Goal: Task Accomplishment & Management: Complete application form

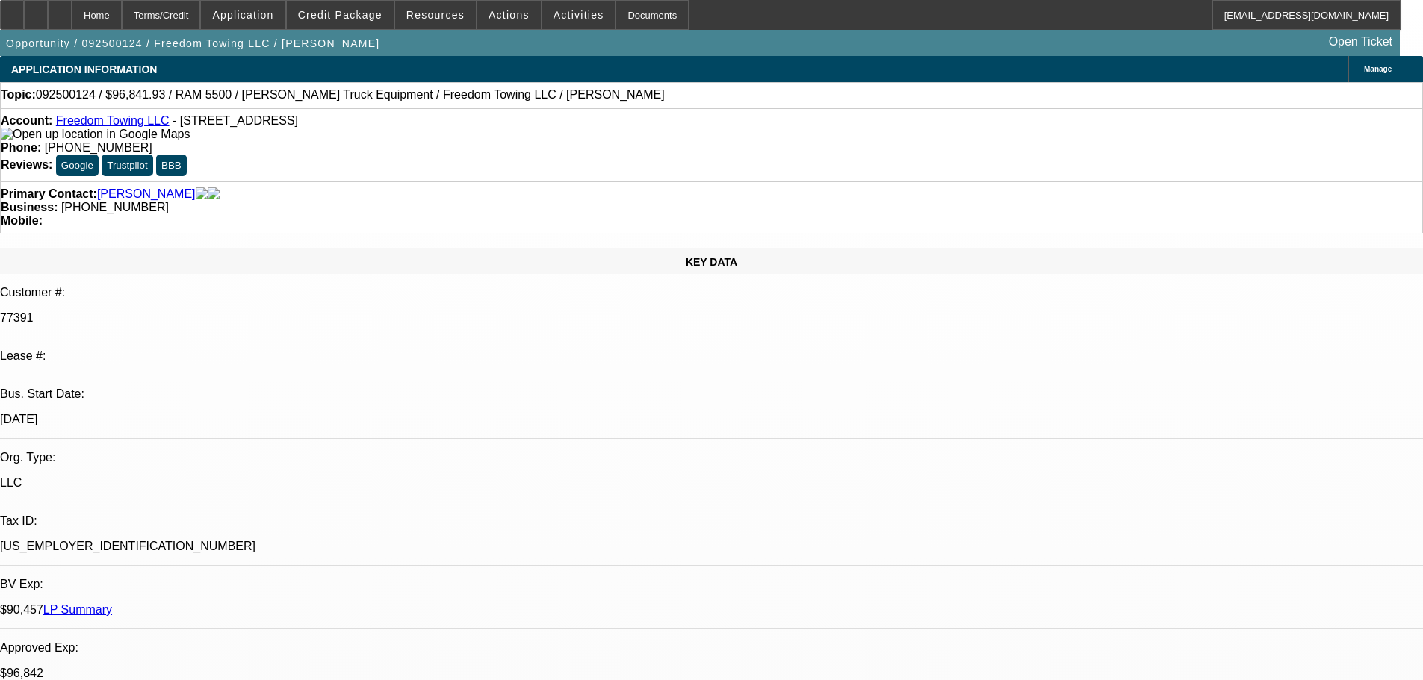
select select "0"
select select "2"
select select "0.1"
select select "4"
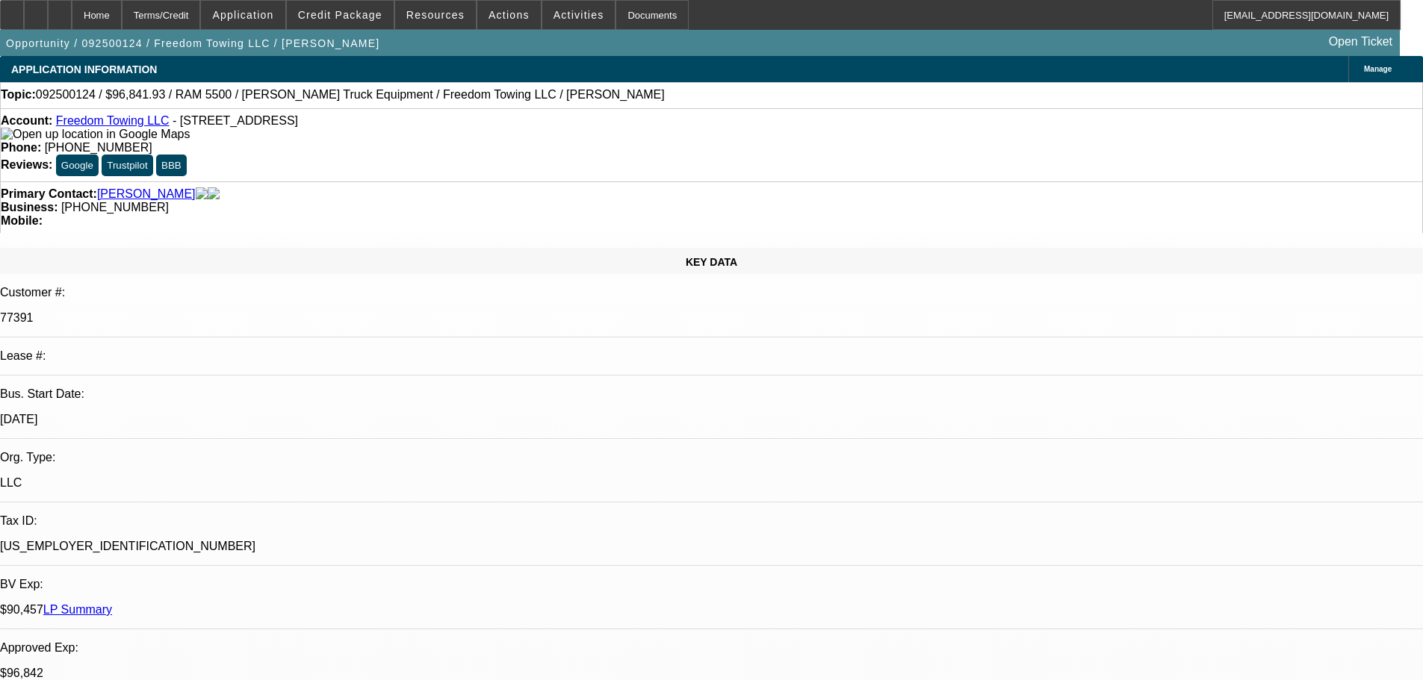
select select "0"
select select "2"
select select "0"
select select "6"
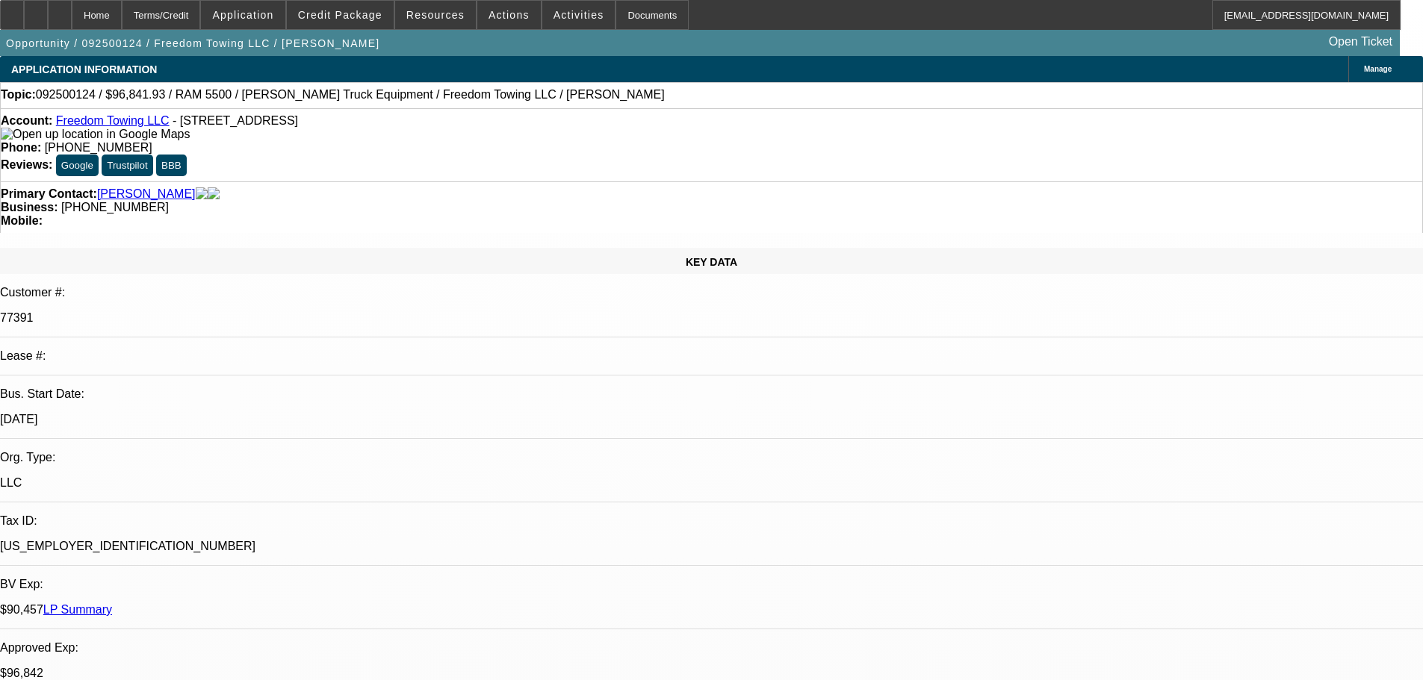
select select "0"
select select "2"
select select "0"
select select "6"
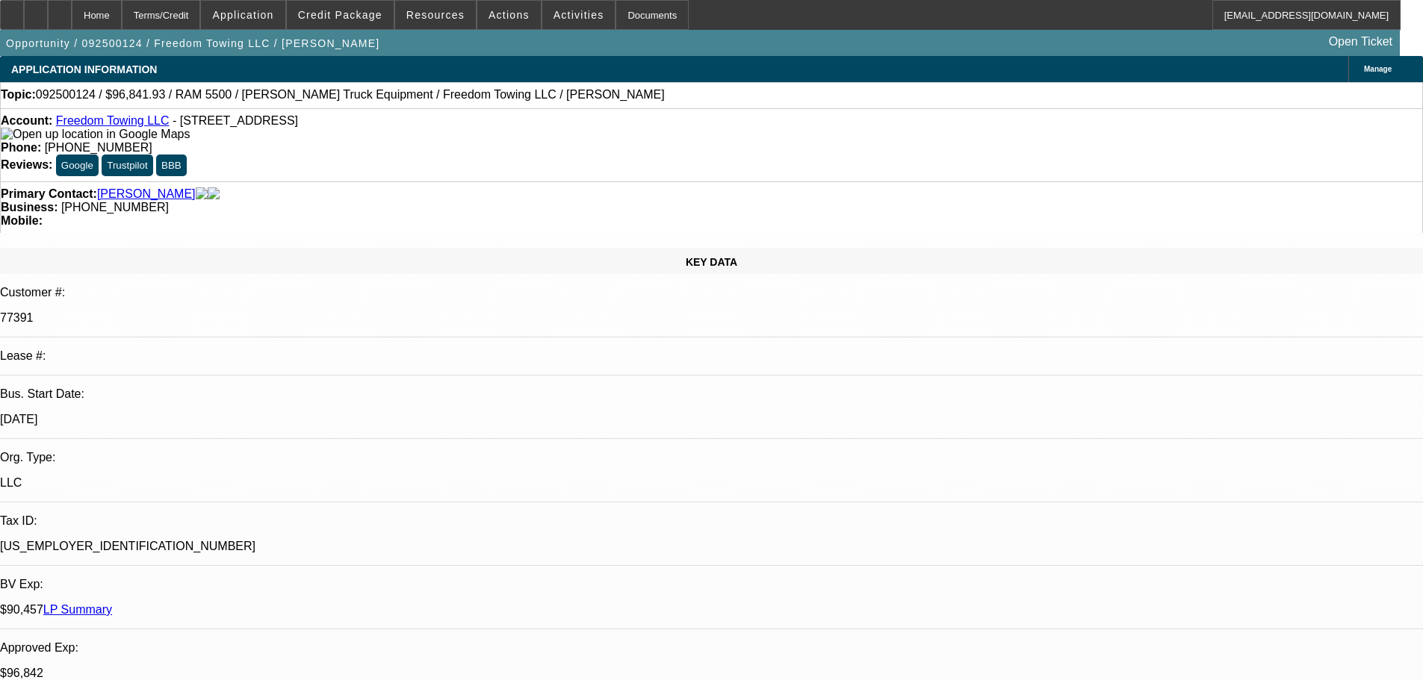
select select "0"
select select "2"
select select "0.1"
select select "4"
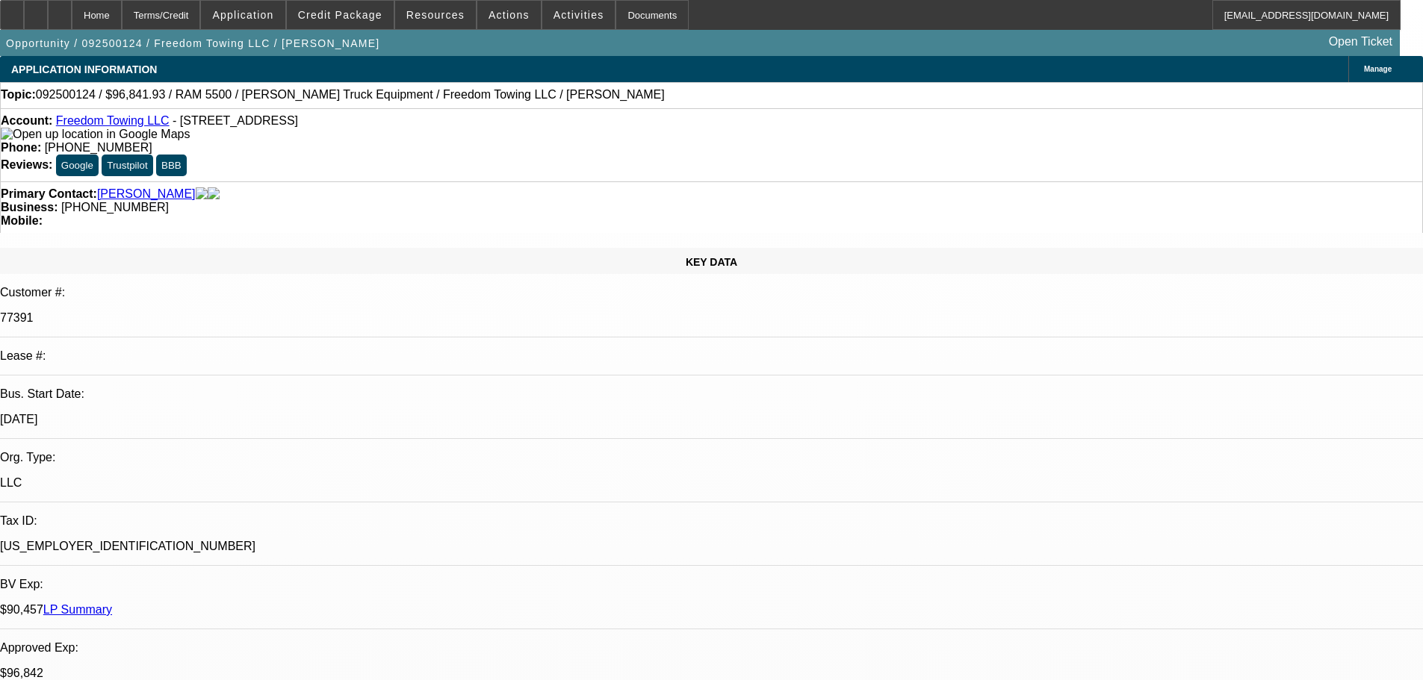
scroll to position [2764, 0]
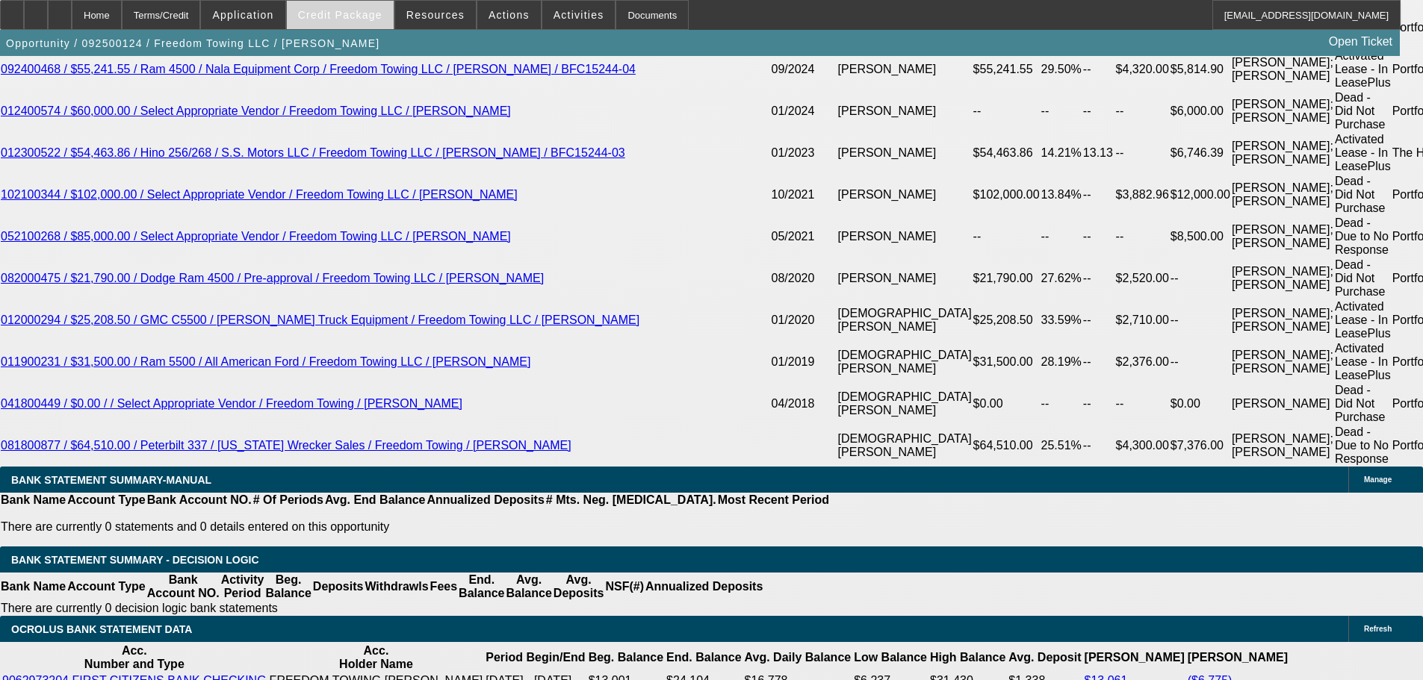
click at [371, 13] on span "Credit Package" at bounding box center [340, 15] width 84 height 12
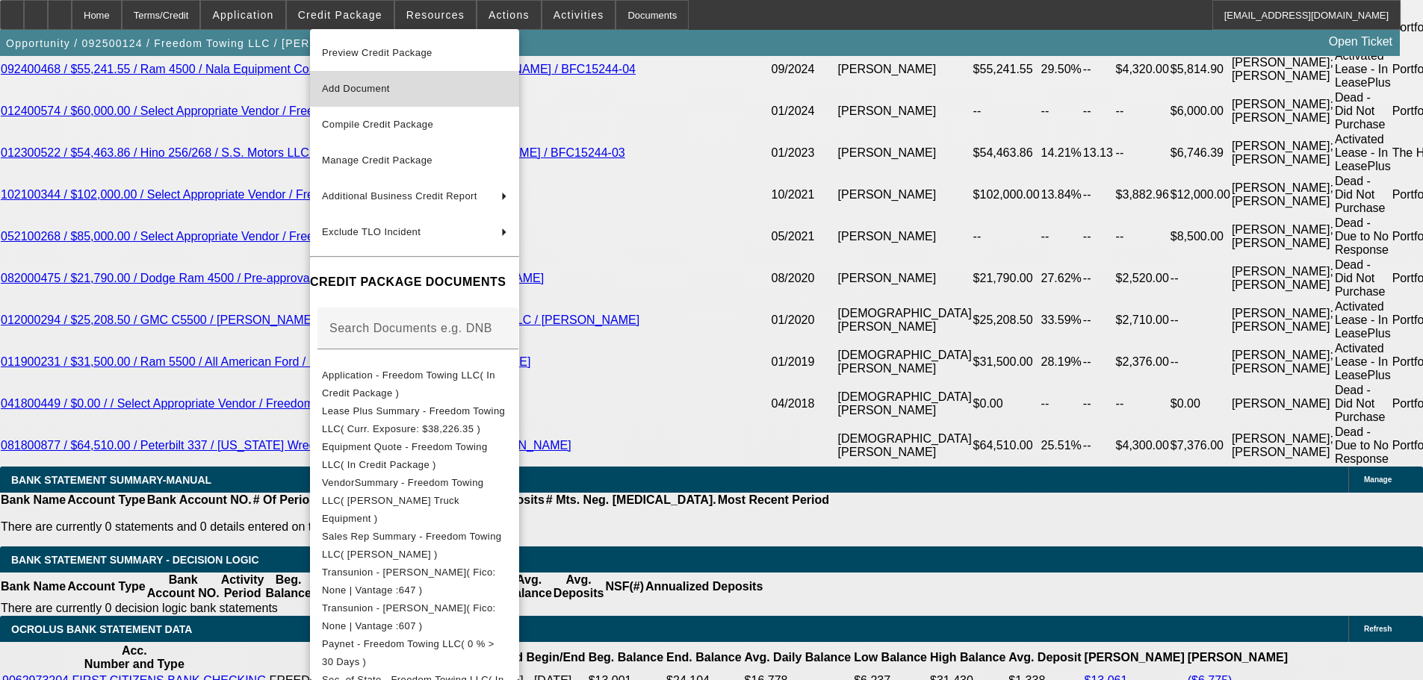
click at [440, 96] on span "Add Document" at bounding box center [414, 89] width 185 height 18
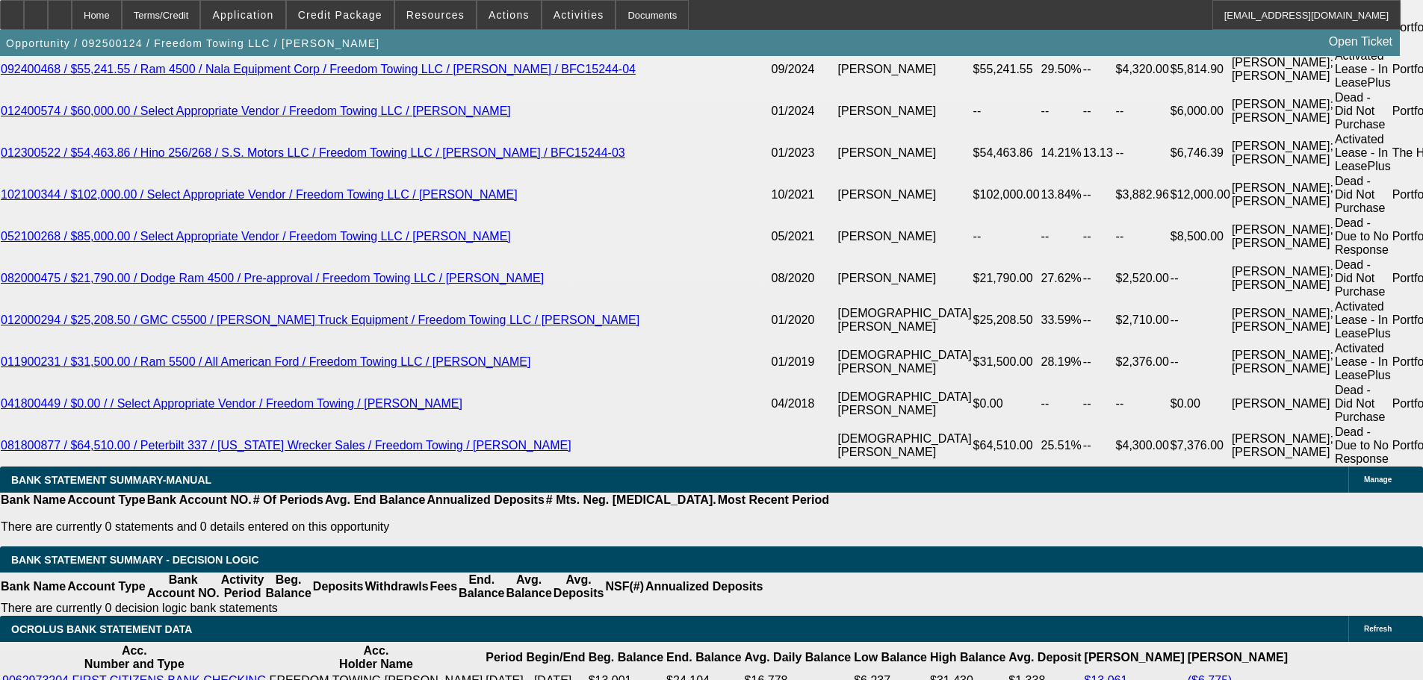
scroll to position [2689, 0]
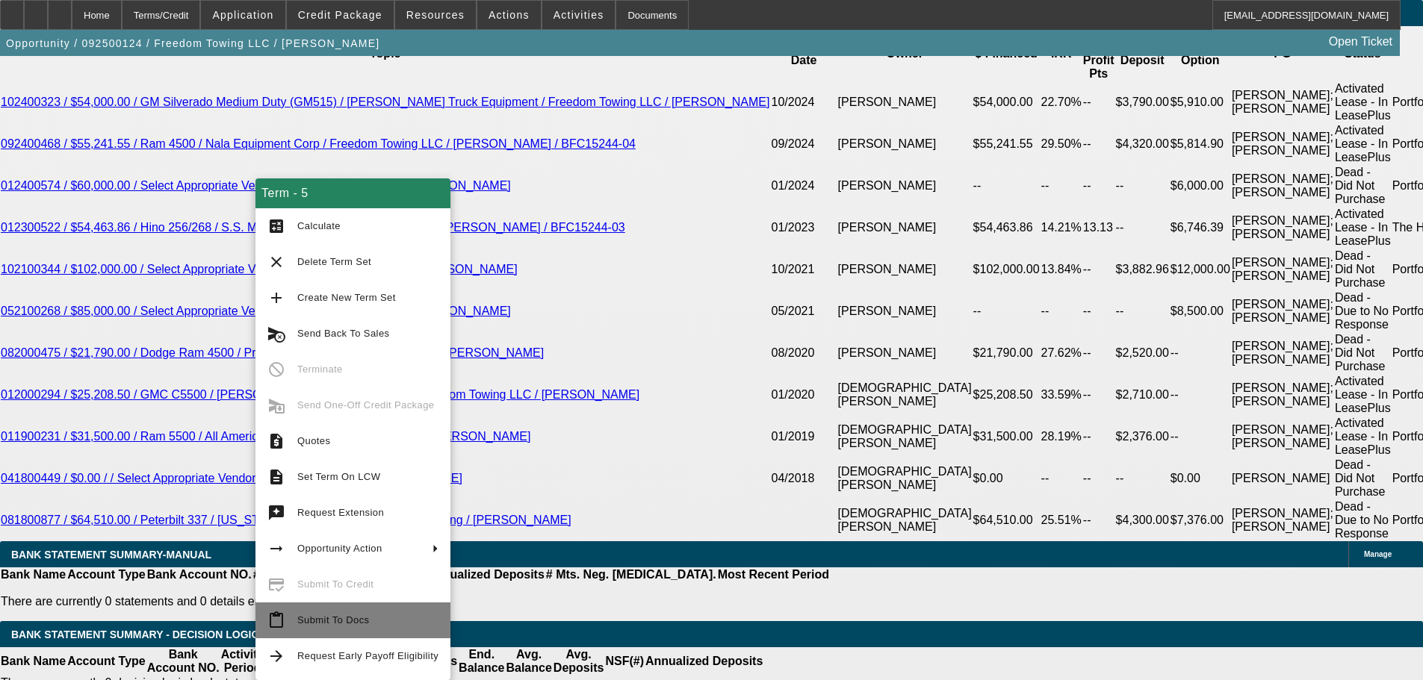
click at [384, 618] on span "Submit To Docs" at bounding box center [367, 621] width 141 height 18
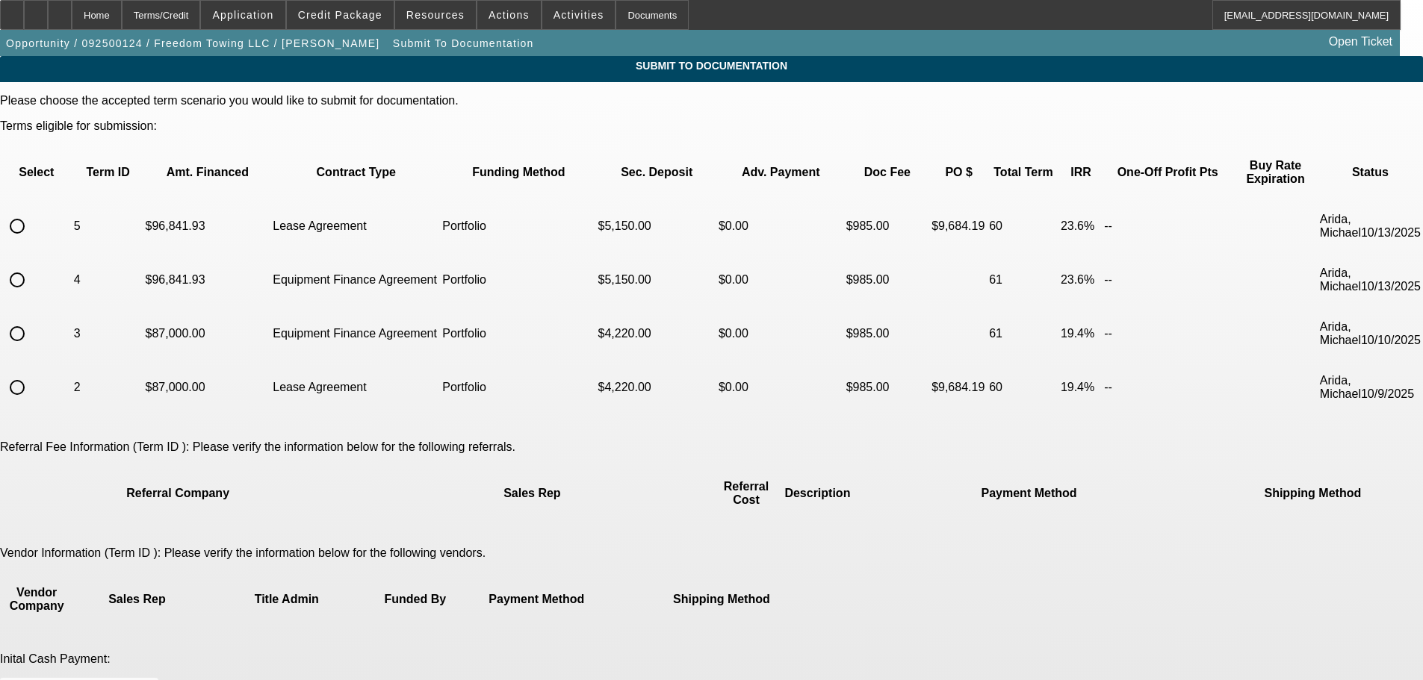
click at [32, 211] on input "radio" at bounding box center [17, 226] width 30 height 30
radio input "true"
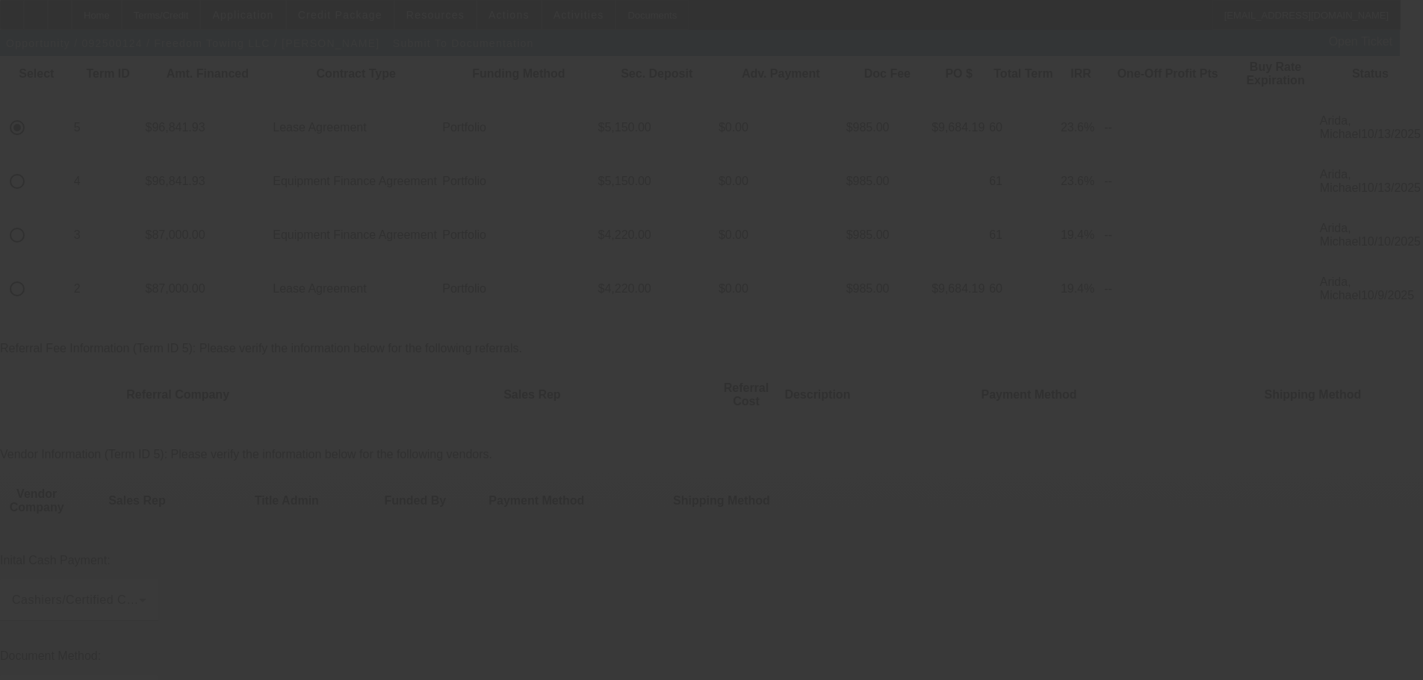
scroll to position [224, 0]
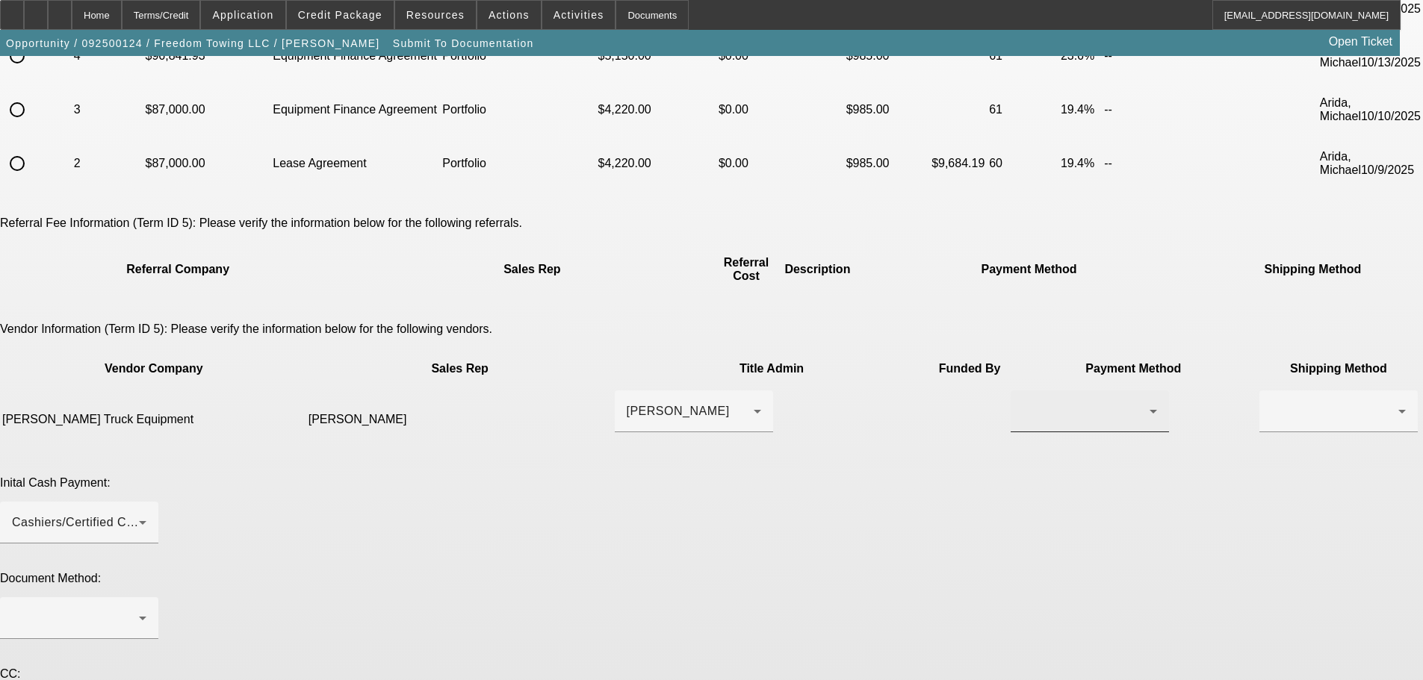
click at [1023, 403] on div at bounding box center [1086, 412] width 127 height 18
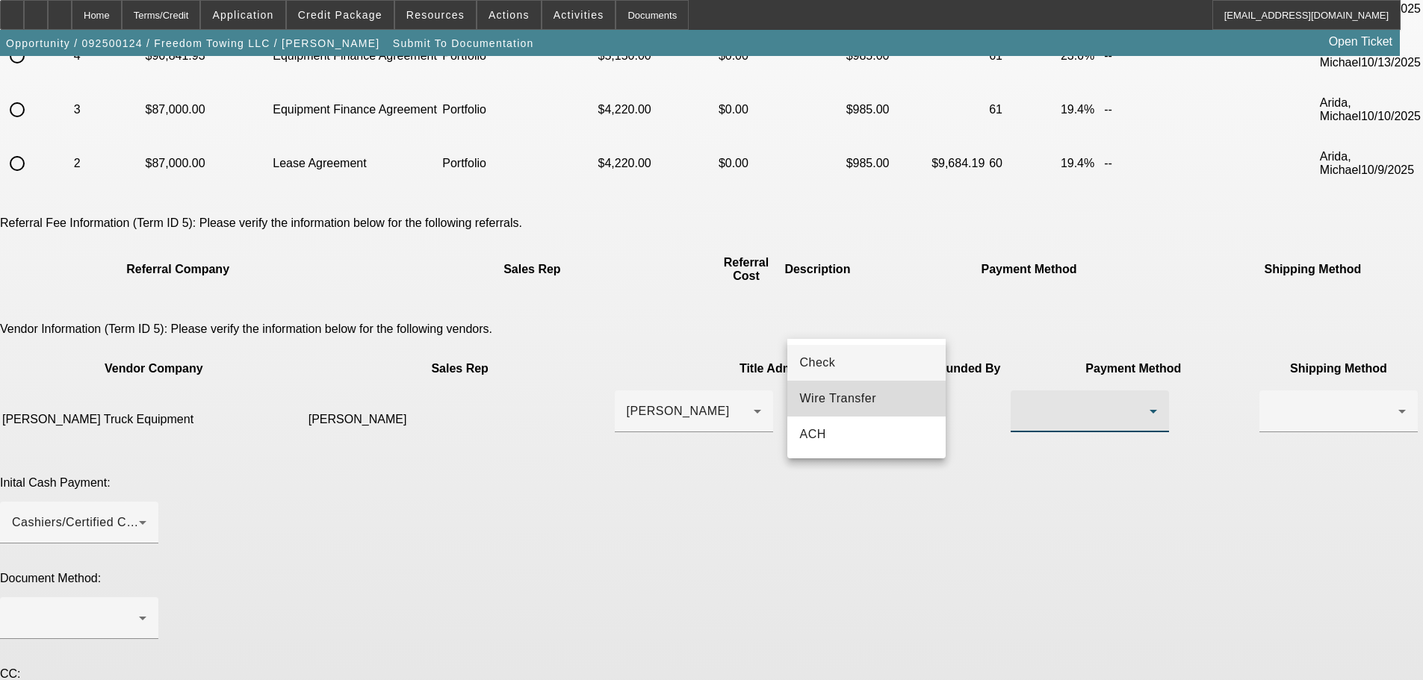
click at [853, 405] on span "Wire Transfer" at bounding box center [837, 399] width 77 height 18
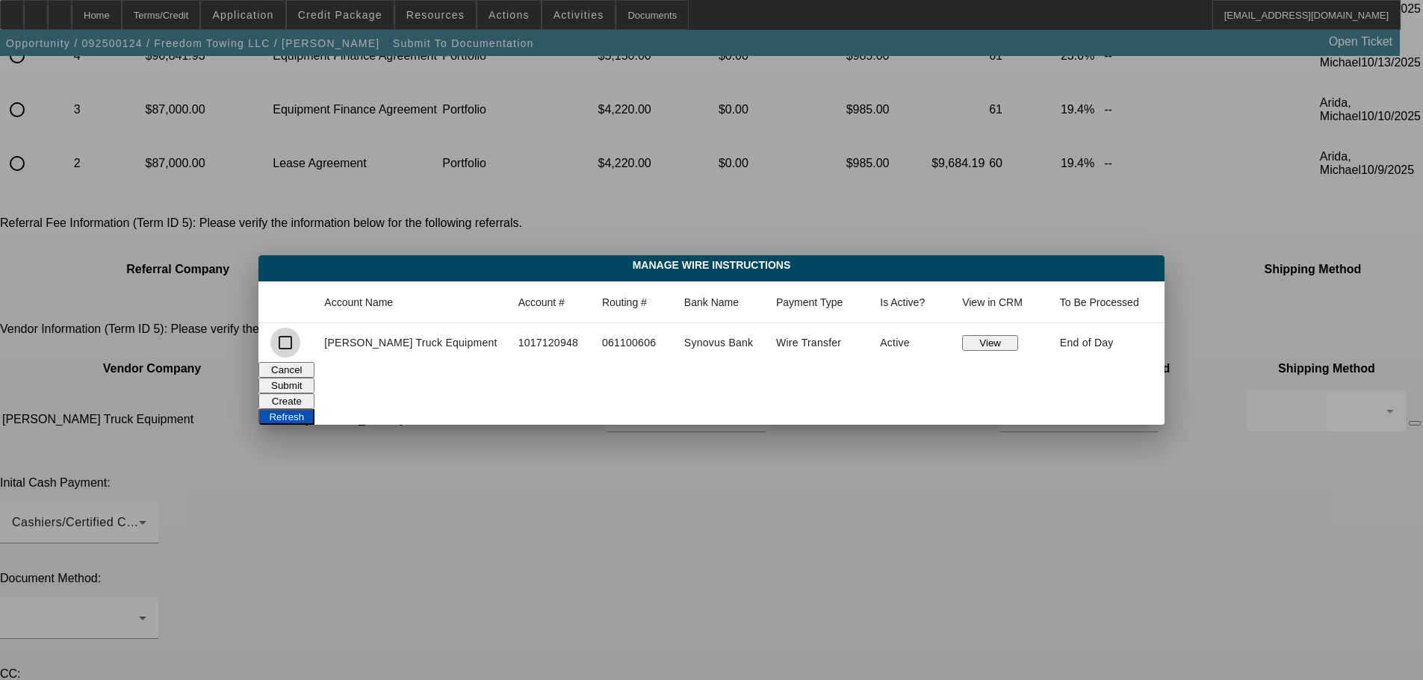
click at [300, 345] on input "checkbox" at bounding box center [285, 343] width 30 height 30
checkbox input "true"
click at [314, 390] on button "Submit" at bounding box center [286, 386] width 56 height 16
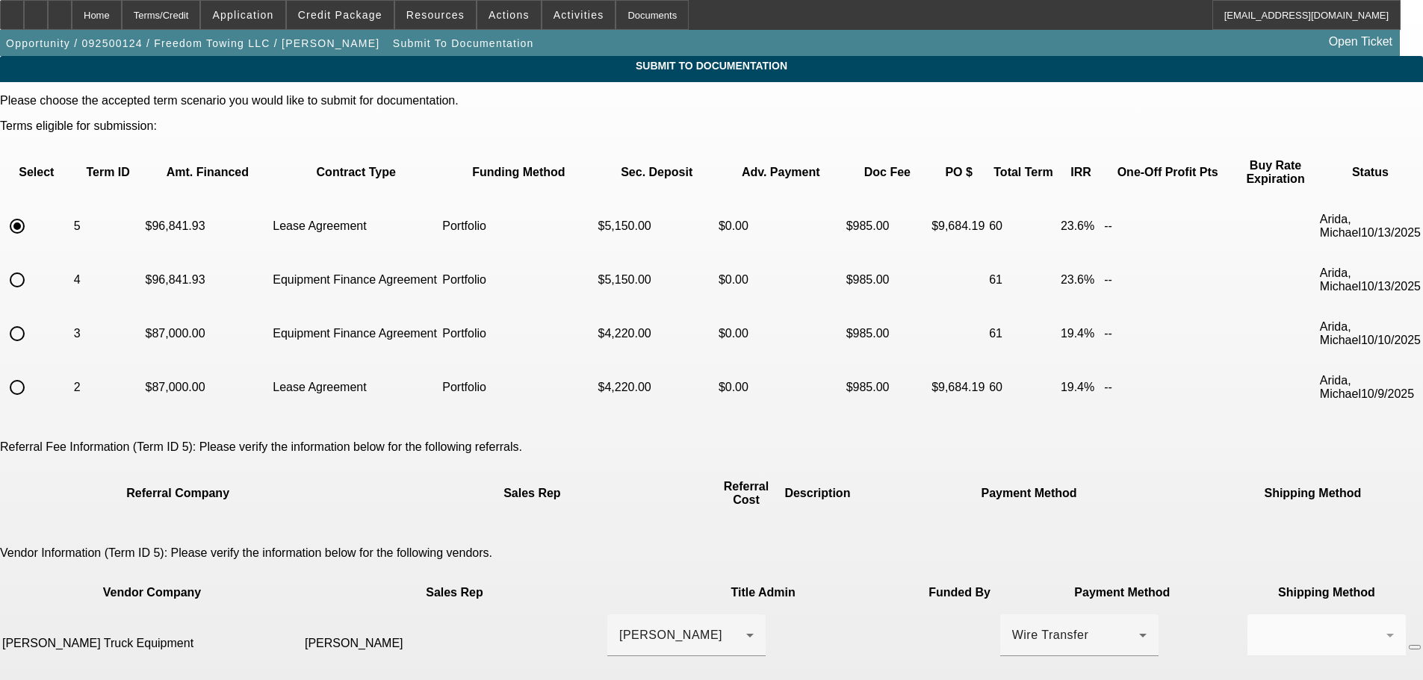
scroll to position [224, 0]
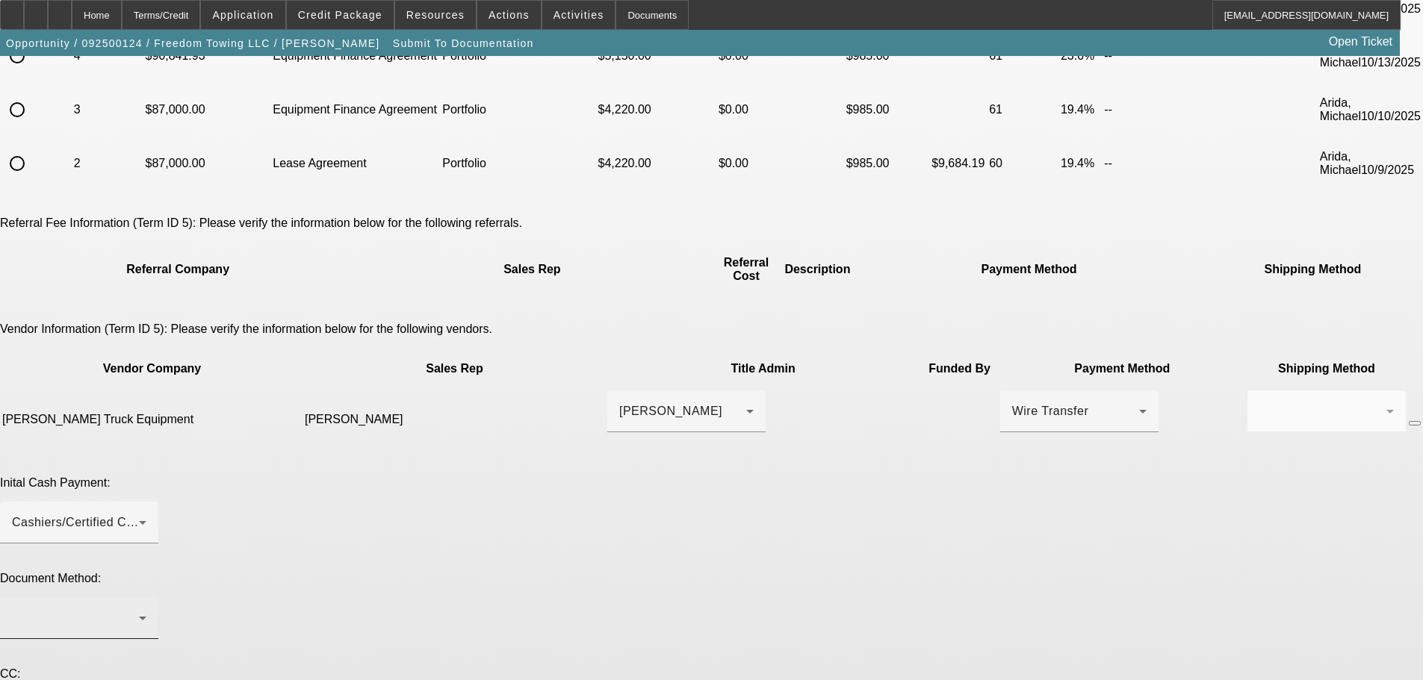
click at [139, 609] on div at bounding box center [75, 618] width 127 height 18
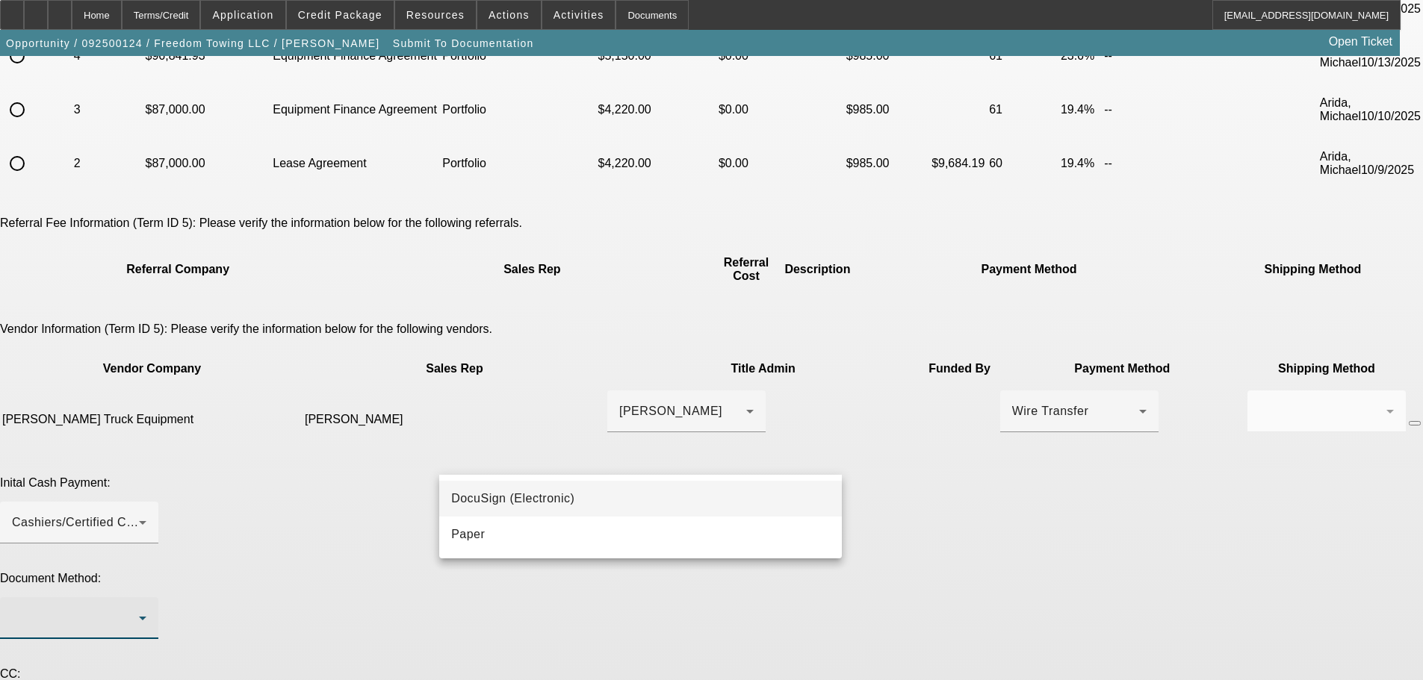
click at [523, 494] on span "DocuSign (Electronic)" at bounding box center [512, 499] width 123 height 18
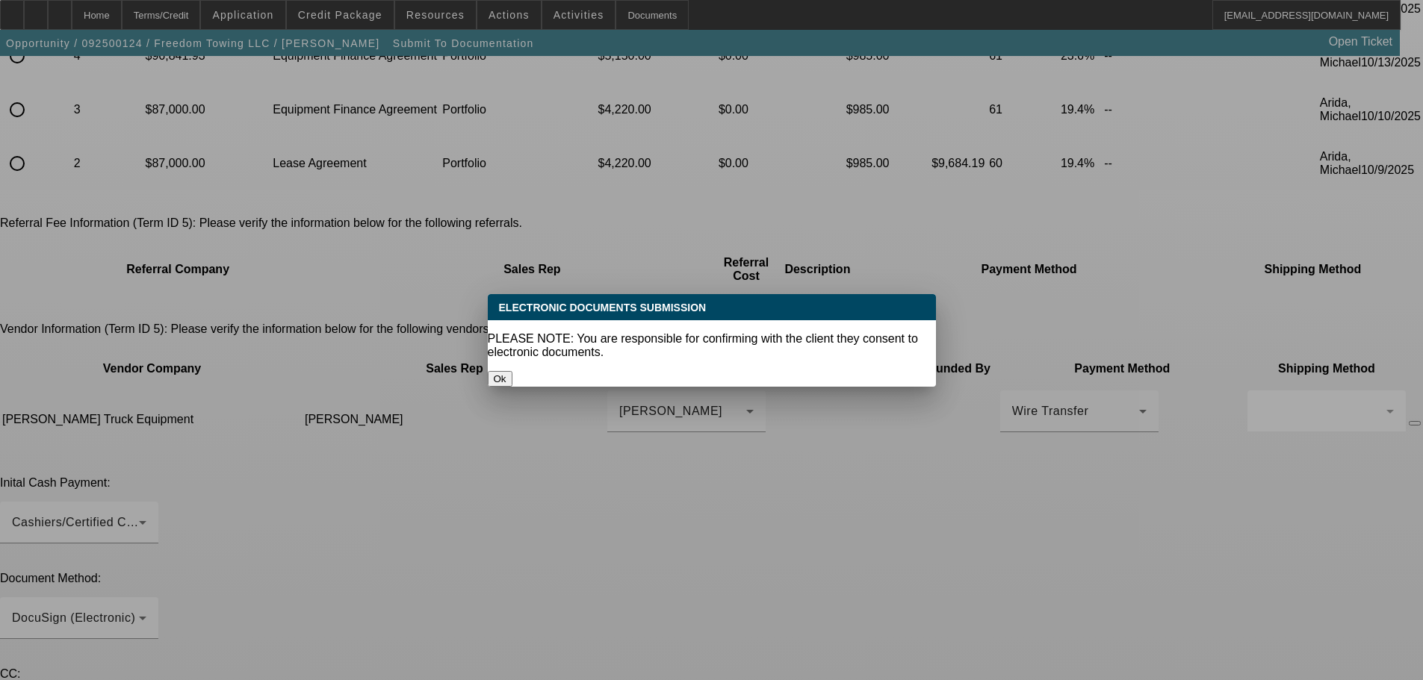
click at [512, 371] on button "Ok" at bounding box center [500, 379] width 25 height 16
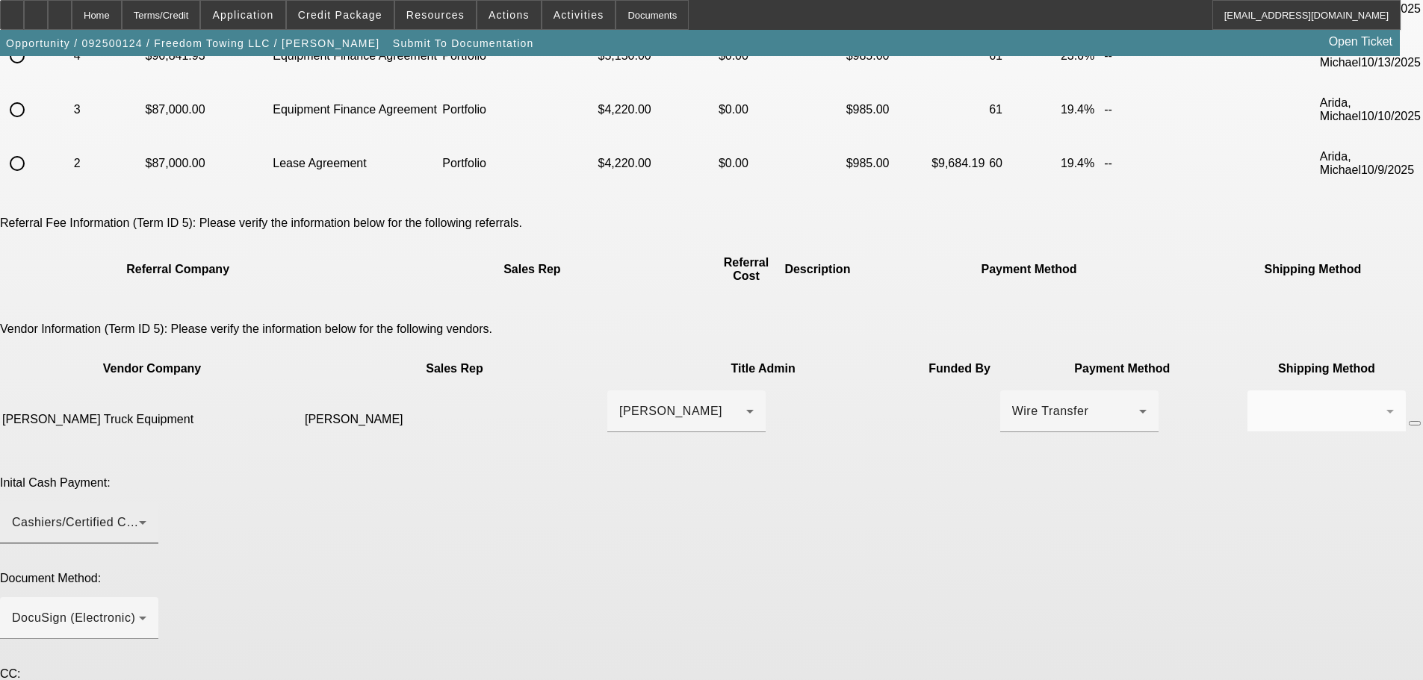
click at [139, 514] on div "Cashiers/Certified Check" at bounding box center [75, 523] width 127 height 18
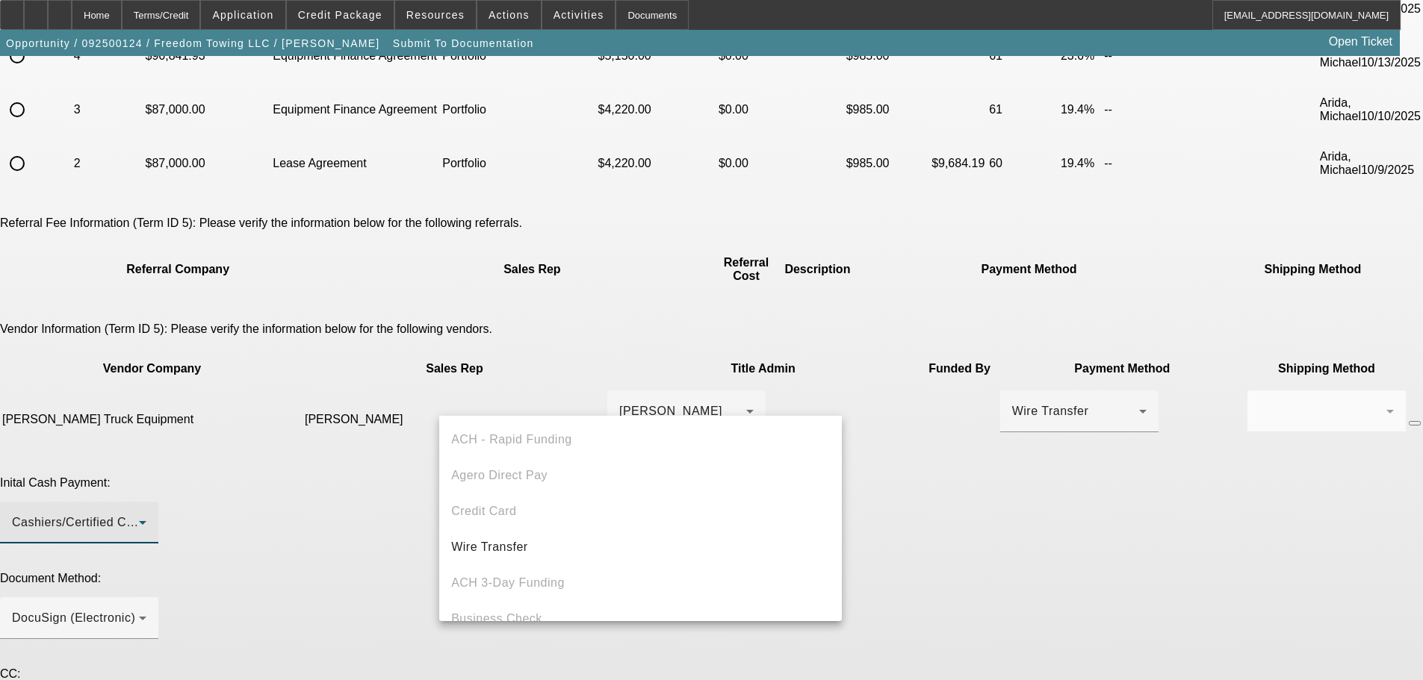
scroll to position [52, 0]
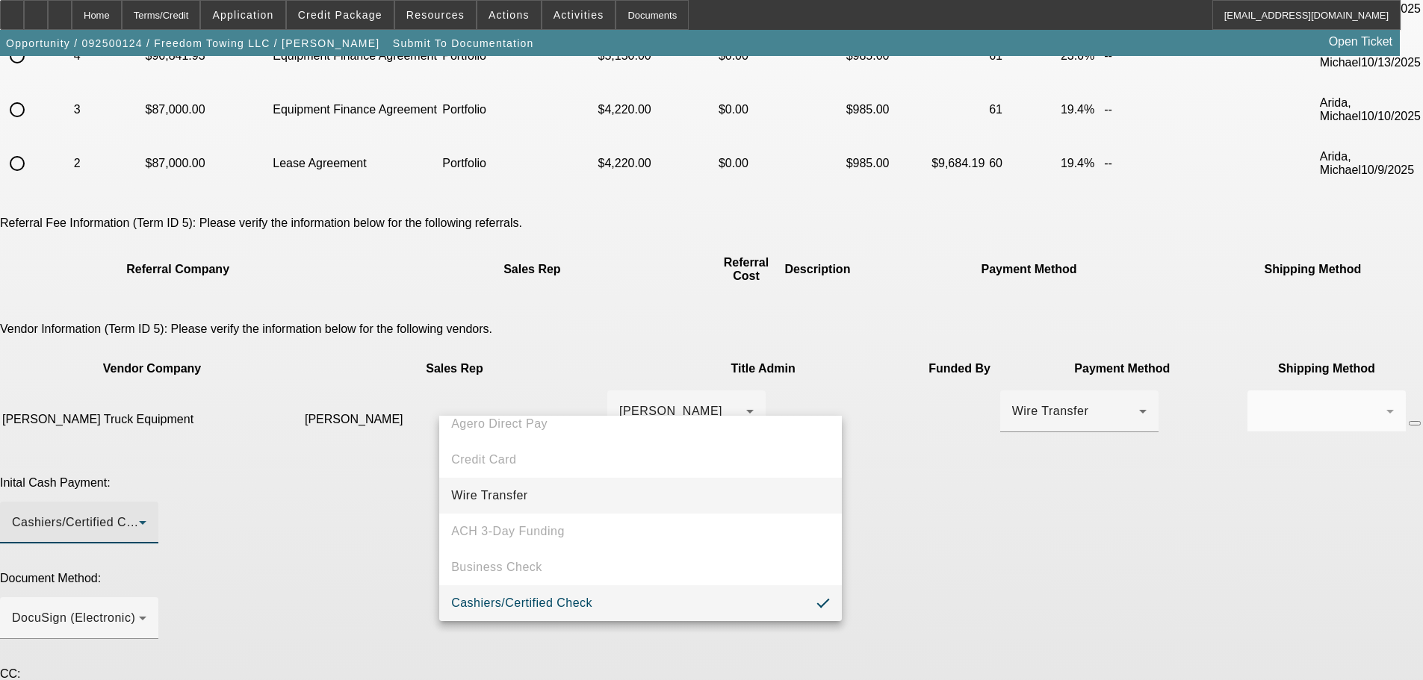
click at [575, 500] on mat-option "Wire Transfer" at bounding box center [640, 496] width 403 height 36
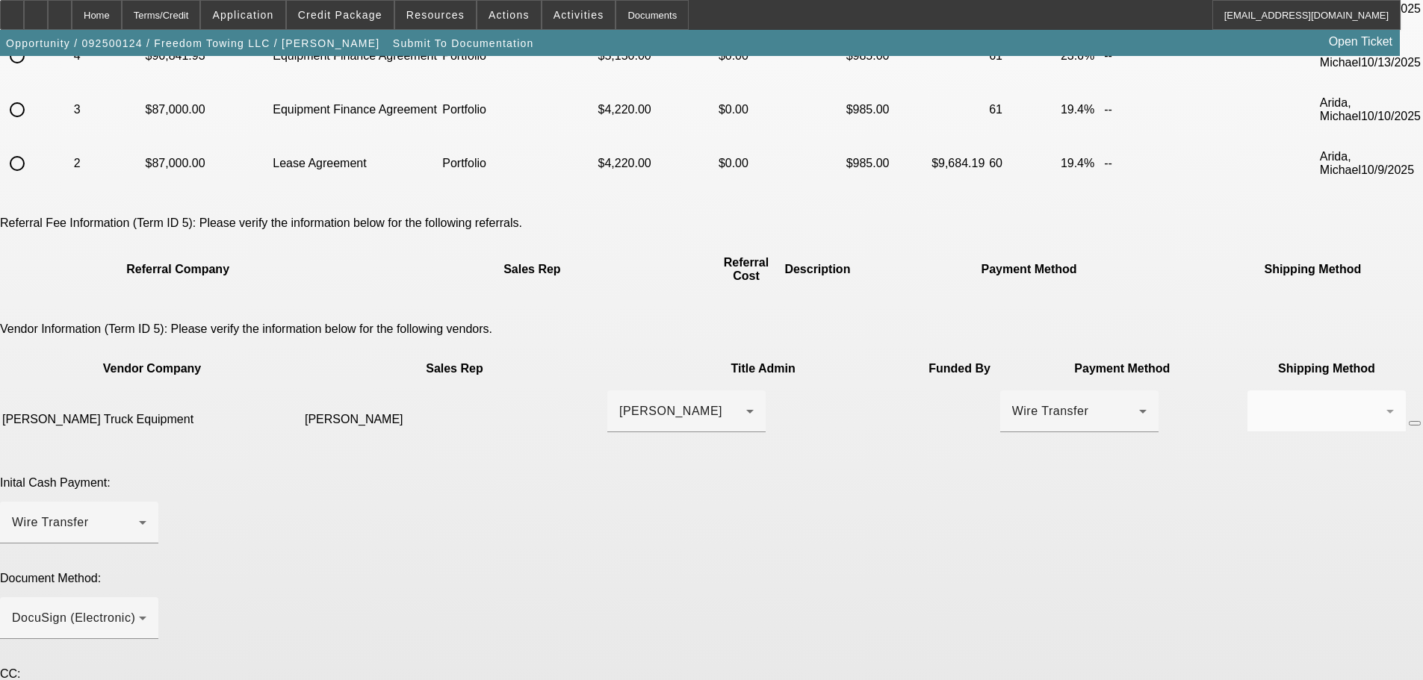
drag, startPoint x: 1106, startPoint y: 608, endPoint x: 1113, endPoint y: 716, distance: 107.8
click at [1113, 456] on html "Home Terms/Credit Application Credit Package Resources Actions Activities Docum…" at bounding box center [711, 116] width 1423 height 680
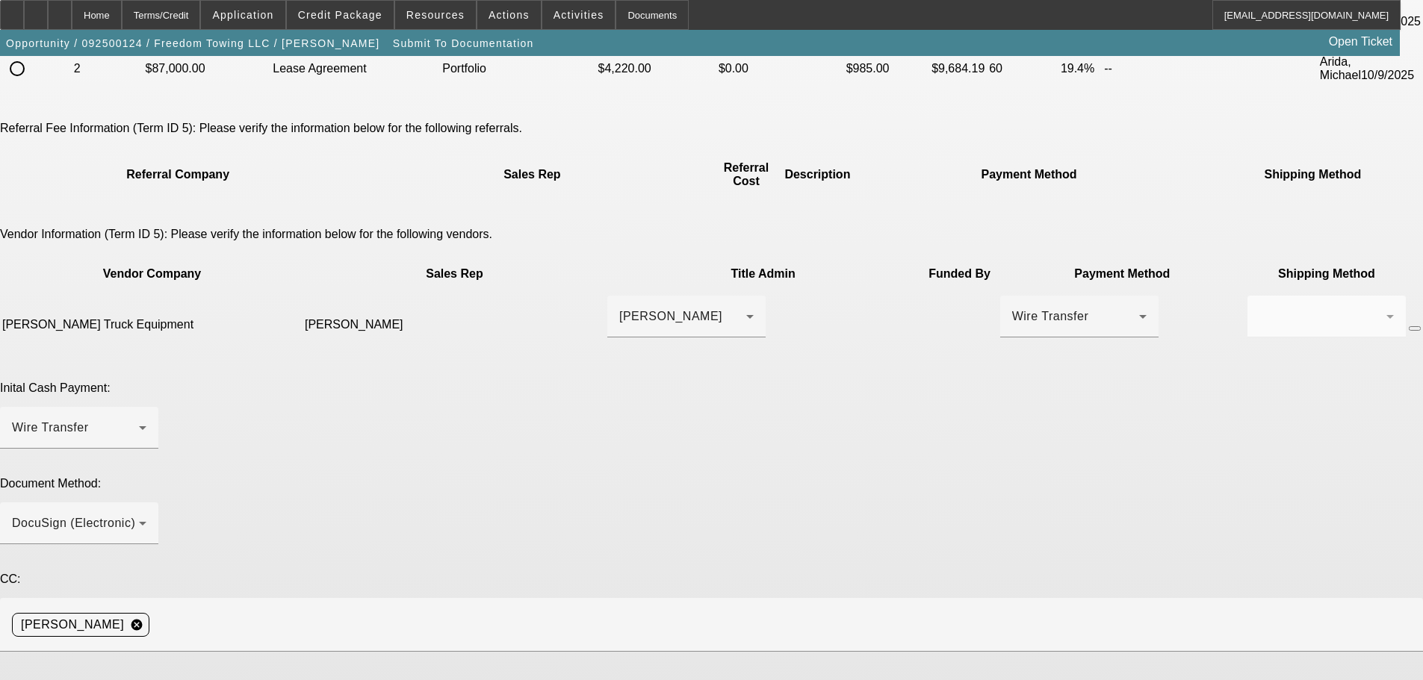
scroll to position [448, 0]
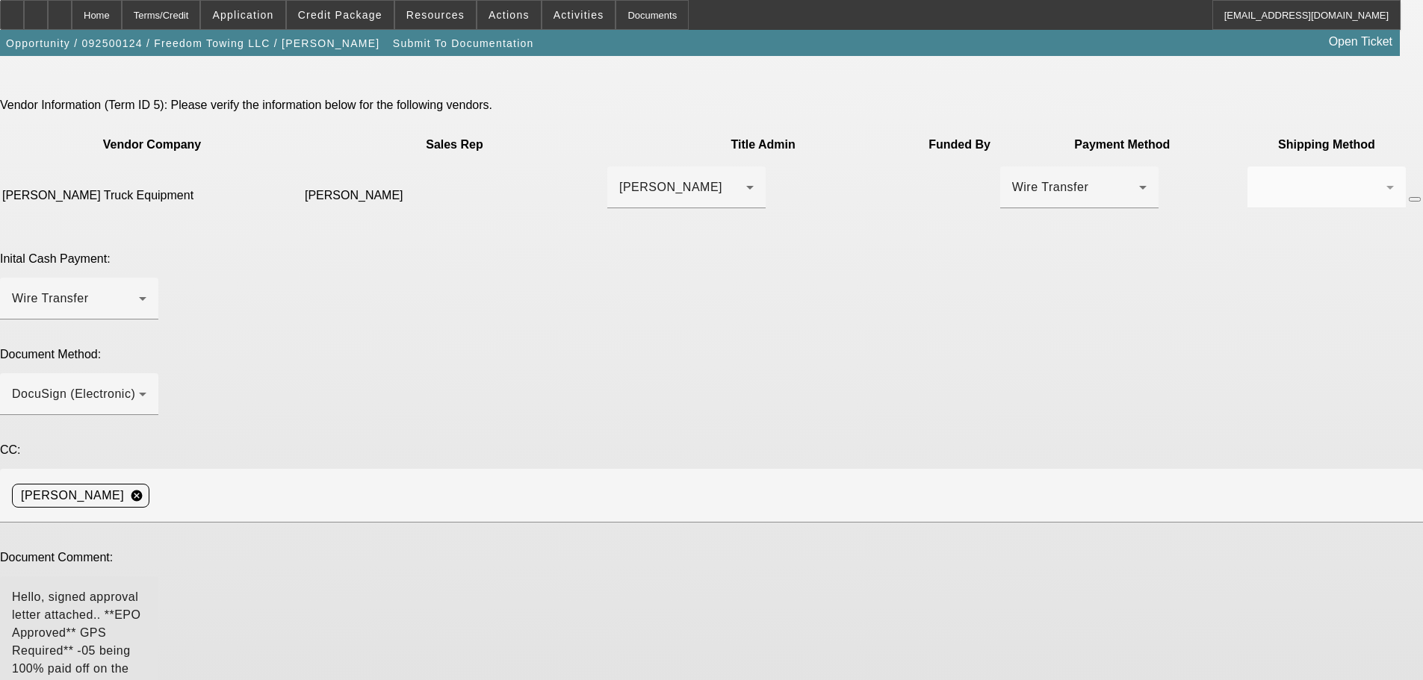
click at [146, 589] on textarea "Hello, signed approval letter attached.. **EPO Approved** GPS Required** -05 be…" at bounding box center [79, 660] width 134 height 143
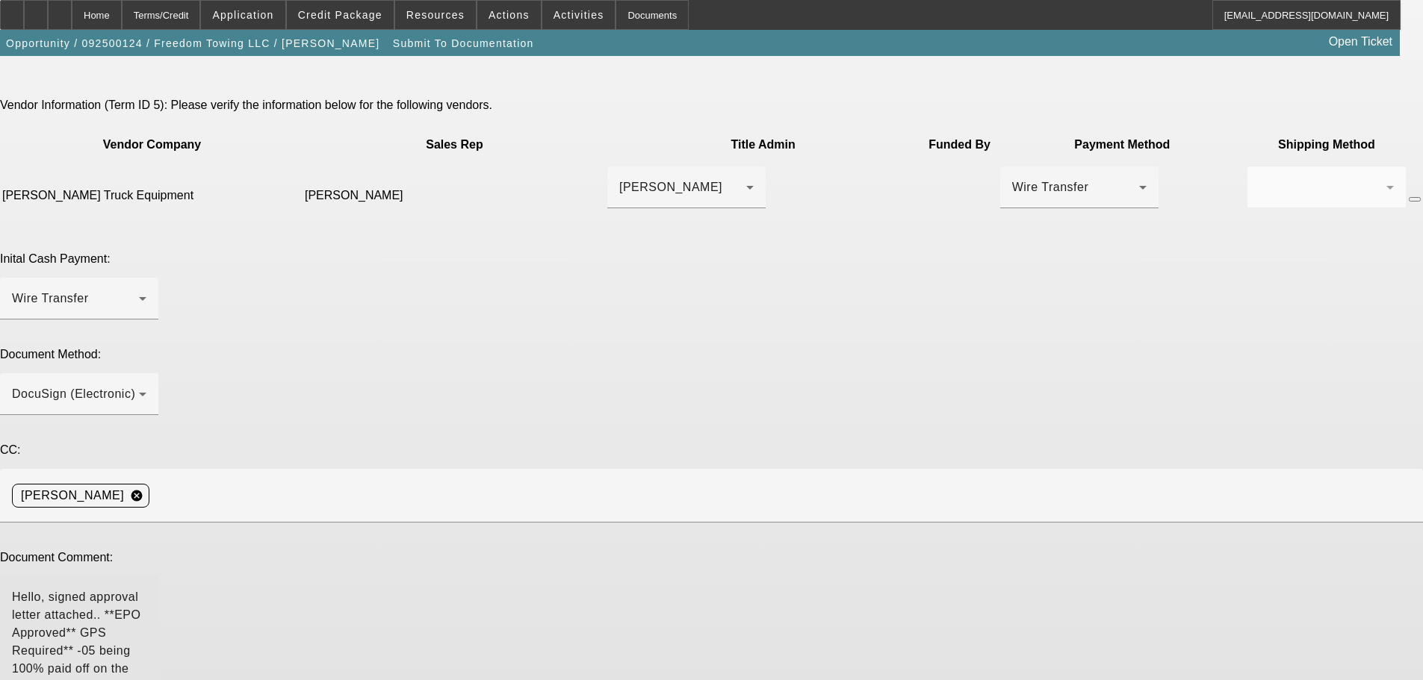
click at [146, 589] on textarea "Hello, signed approval letter attached.. **EPO Approved** GPS Required** -05 be…" at bounding box center [79, 660] width 134 height 143
paste textarea "mickeyscott77@gmail.com"
click at [146, 589] on textarea "Hello, signed approval letter attached.. **EPO Approved** GPS Required** -05 be…" at bounding box center [79, 660] width 134 height 143
paste textarea "janicepulliam77@yahoo.com"
type textarea "Hello, signed approval letter attached.. **EPO Approved** GPS Required** -05 be…"
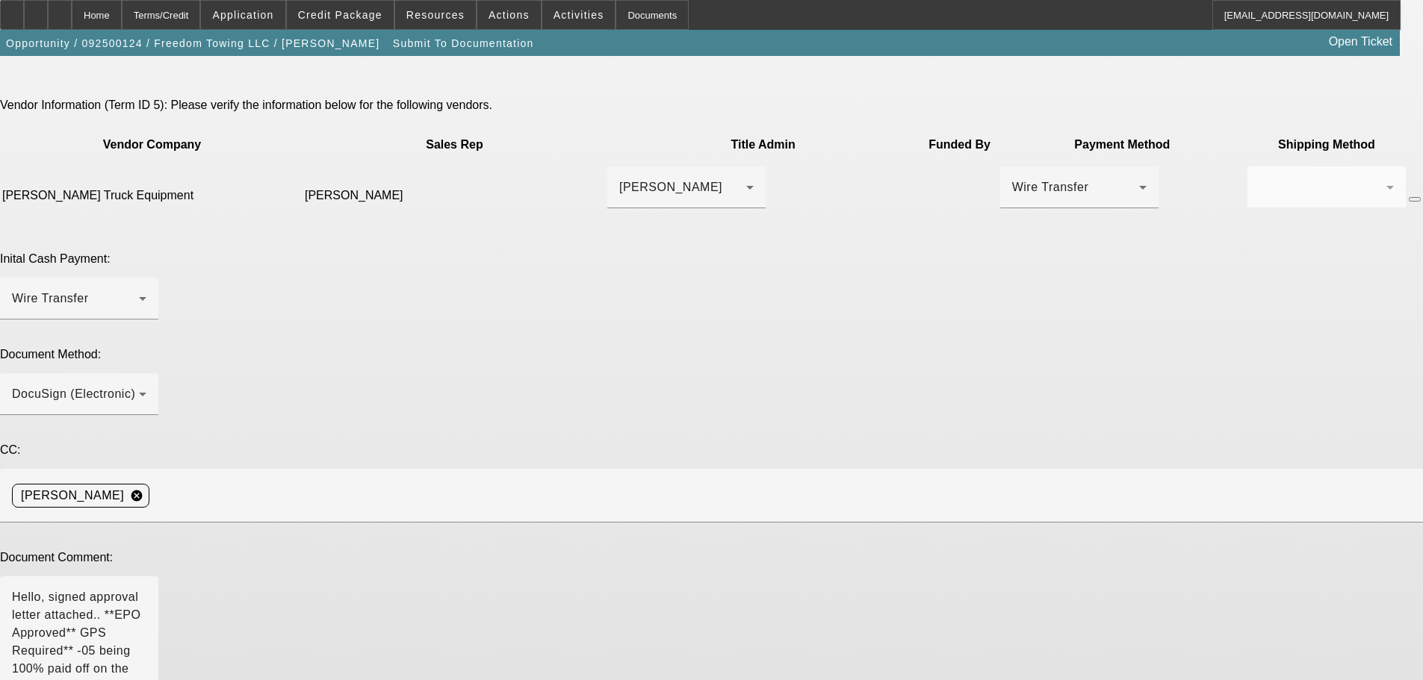
scroll to position [456, 0]
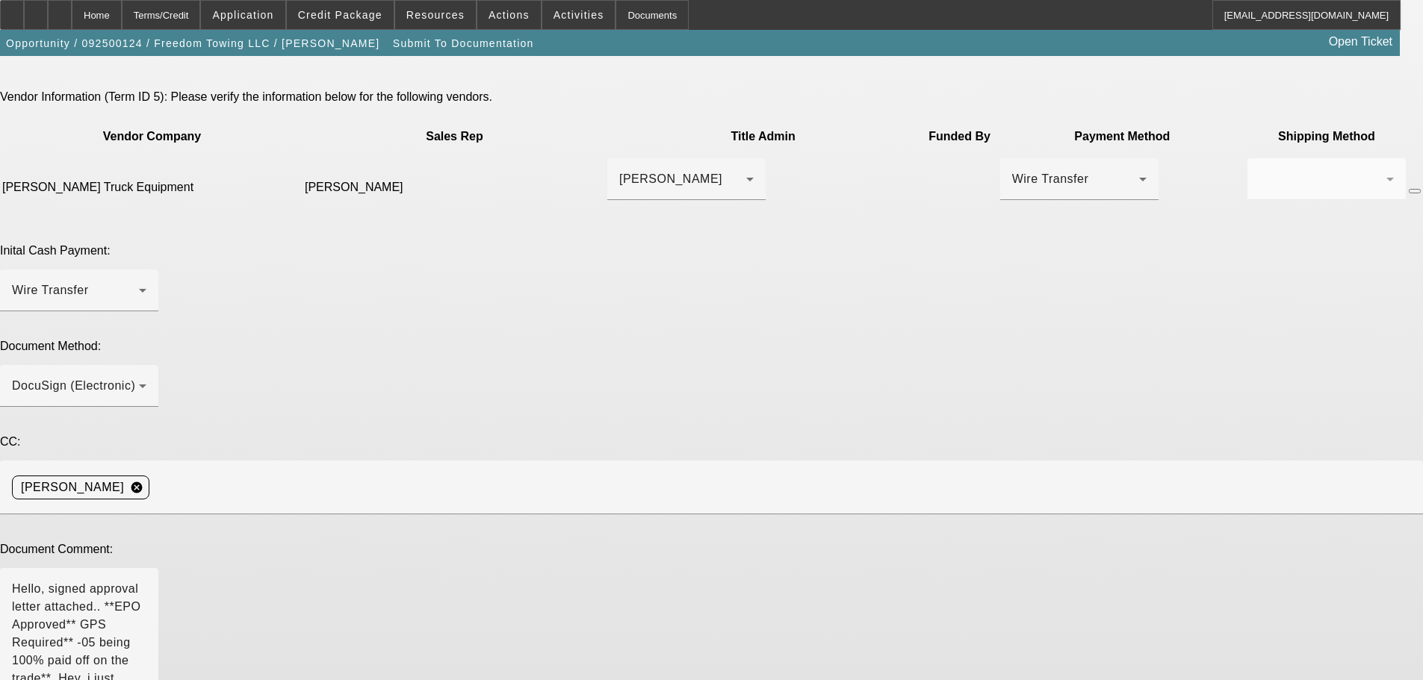
type textarea "Flipped back to a lease--since dealer is in-state and collecting tax, we are go…"
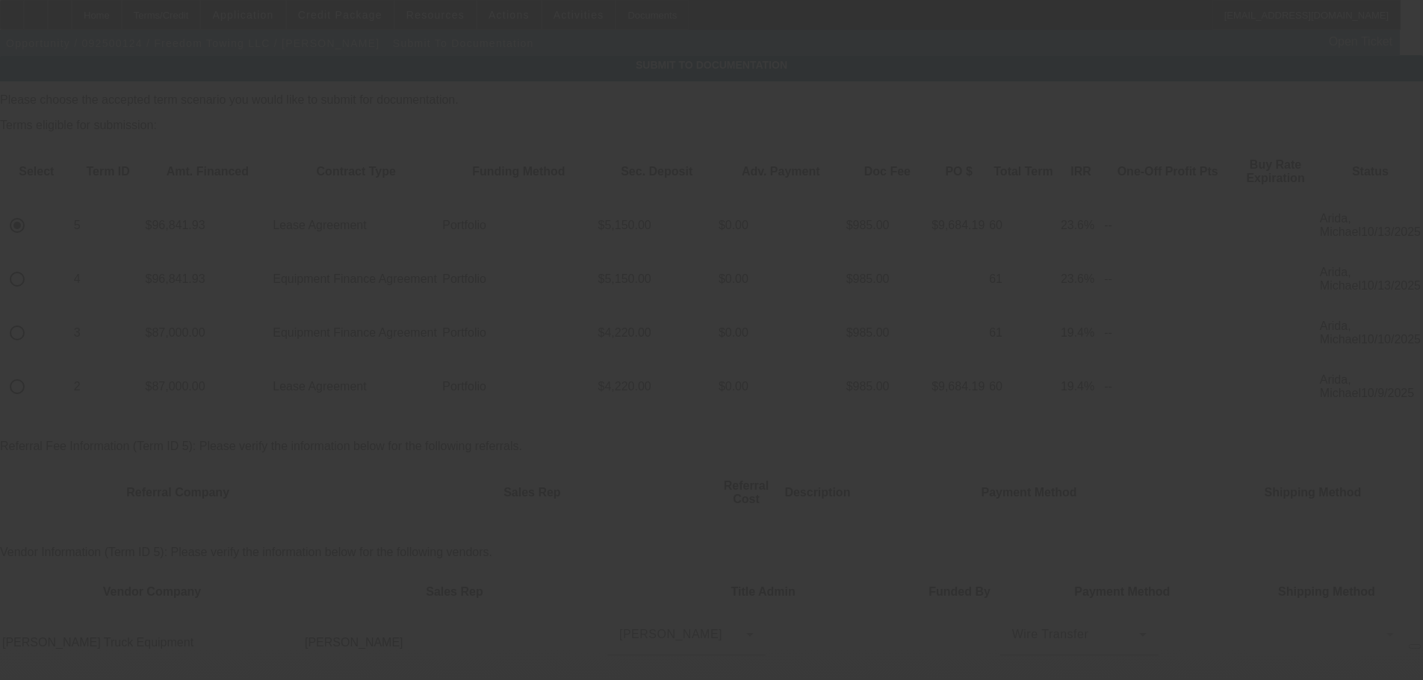
scroll to position [0, 0]
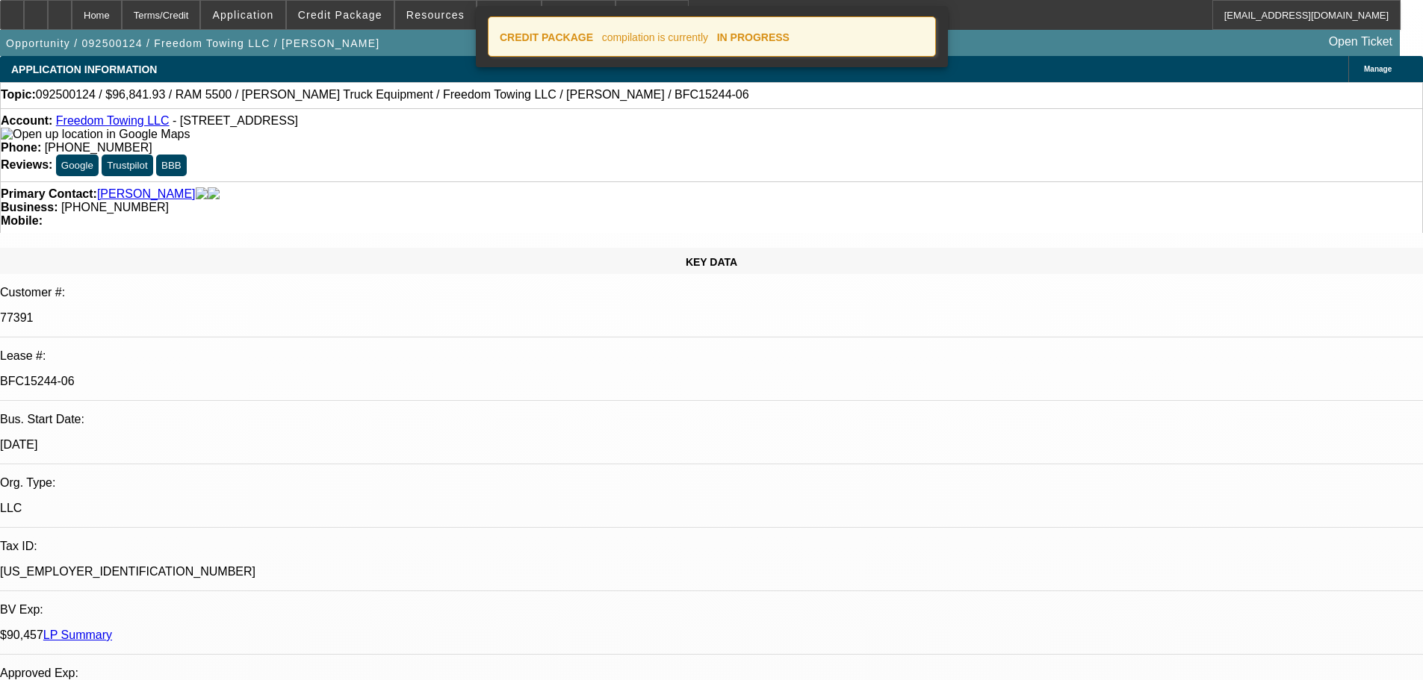
select select "0"
select select "2"
select select "0.1"
select select "4"
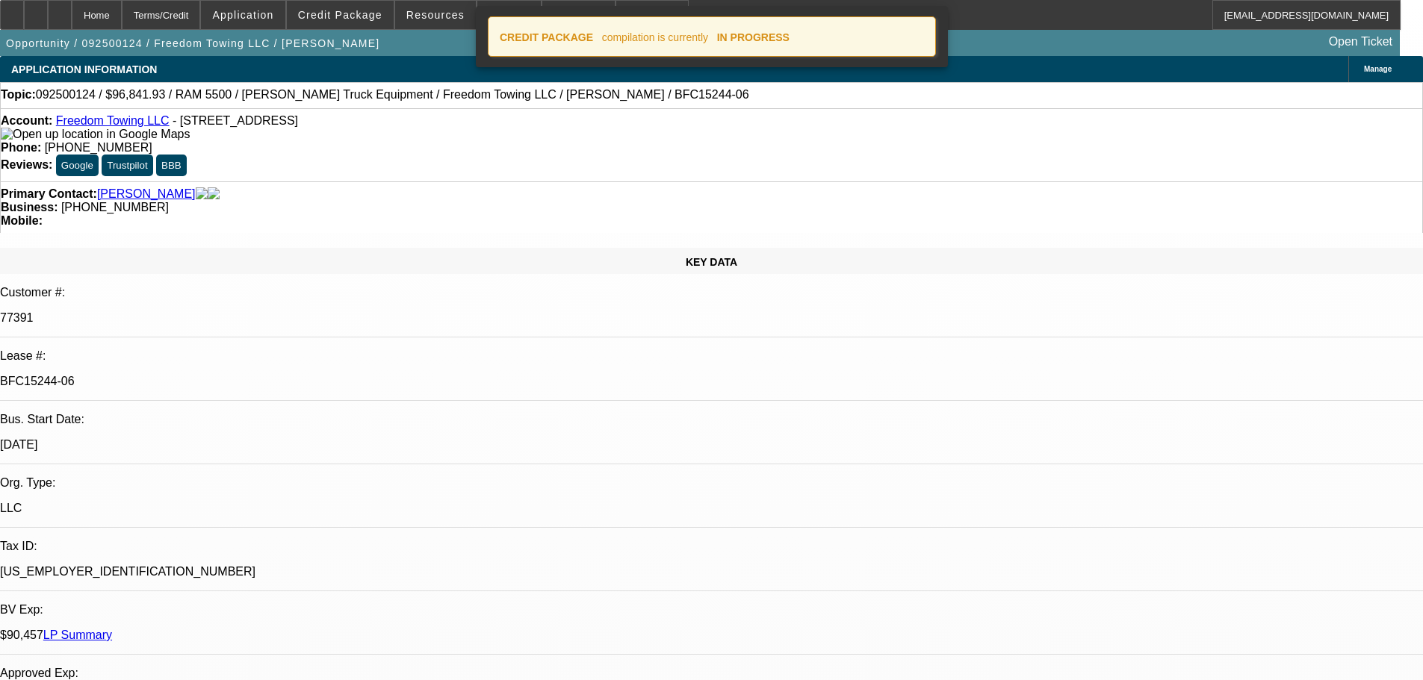
select select "0"
select select "2"
select select "0"
select select "6"
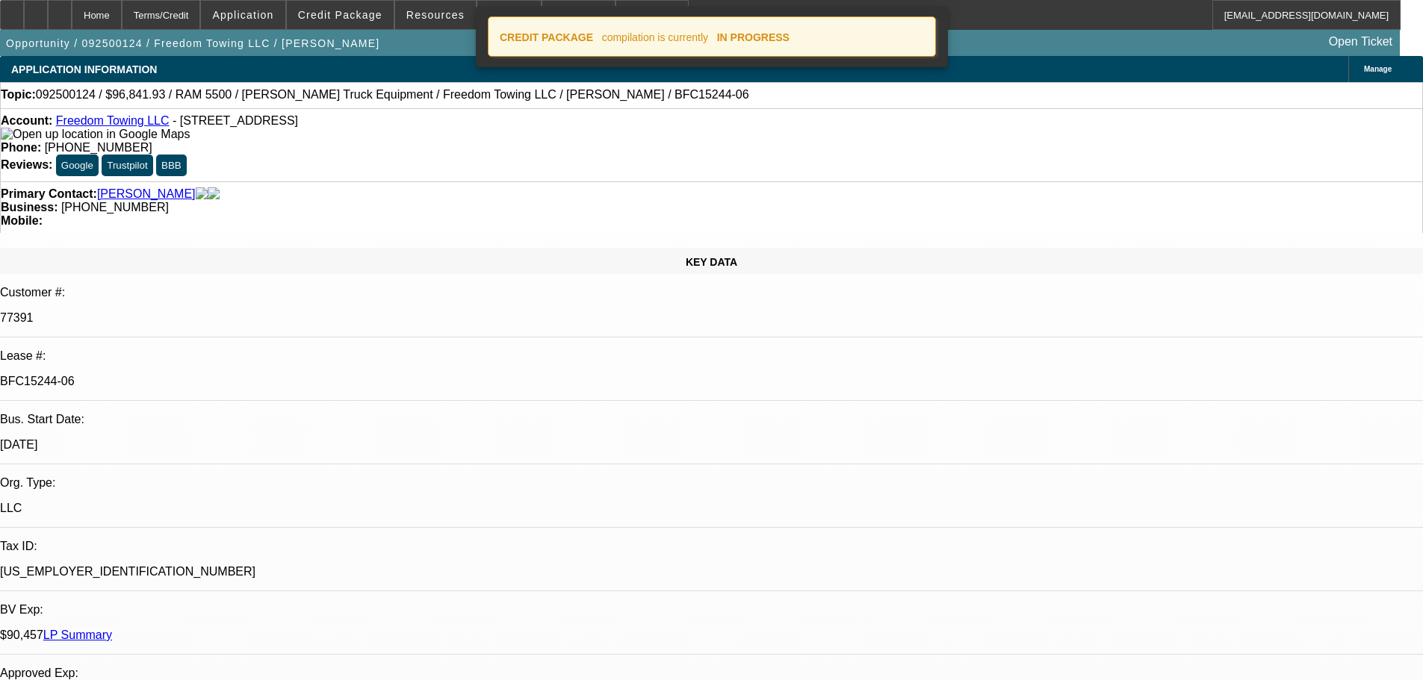
select select "0"
select select "2"
select select "0"
select select "6"
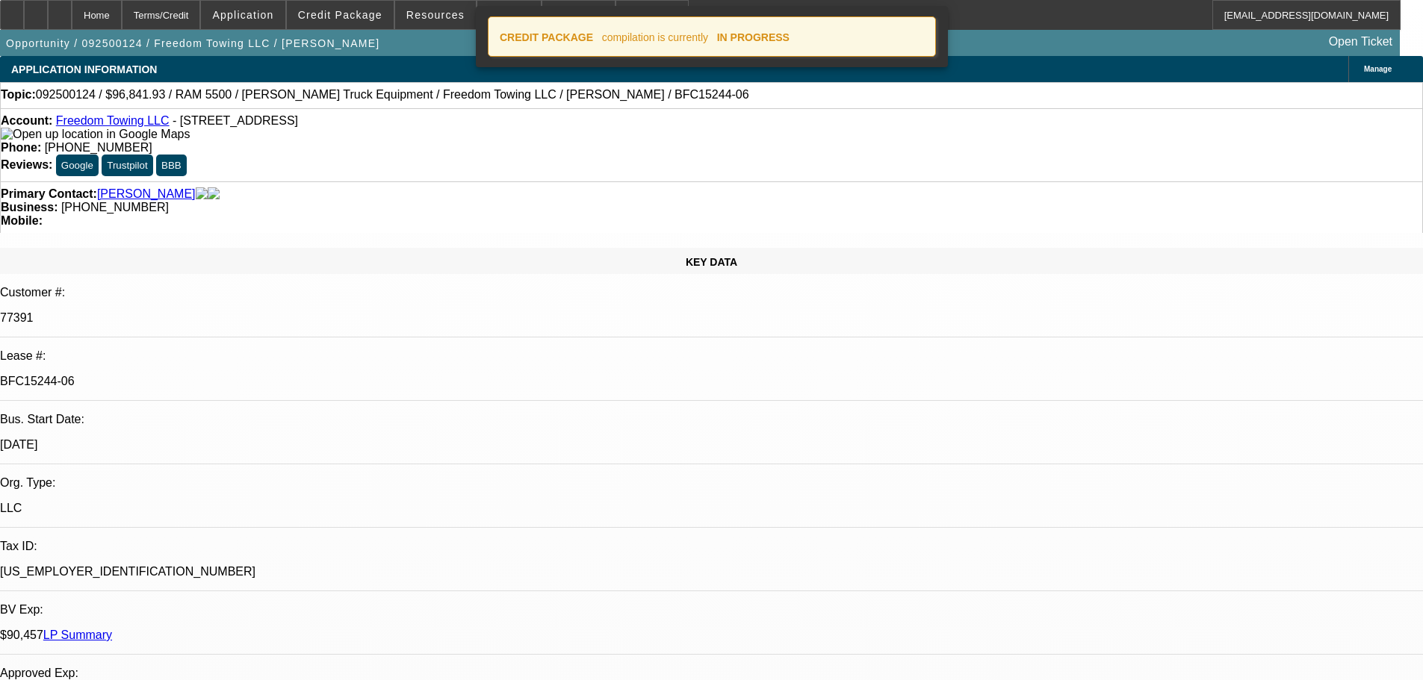
select select "0"
select select "2"
select select "0.1"
select select "4"
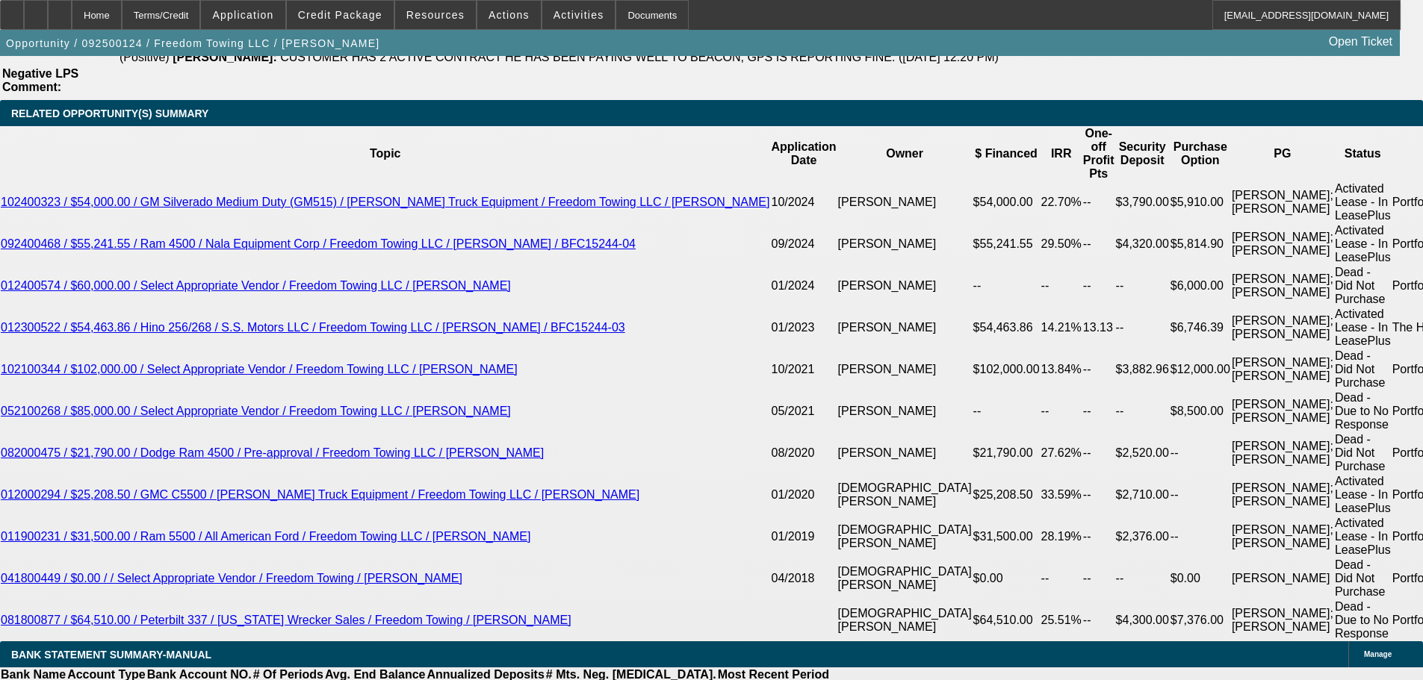
scroll to position [2764, 0]
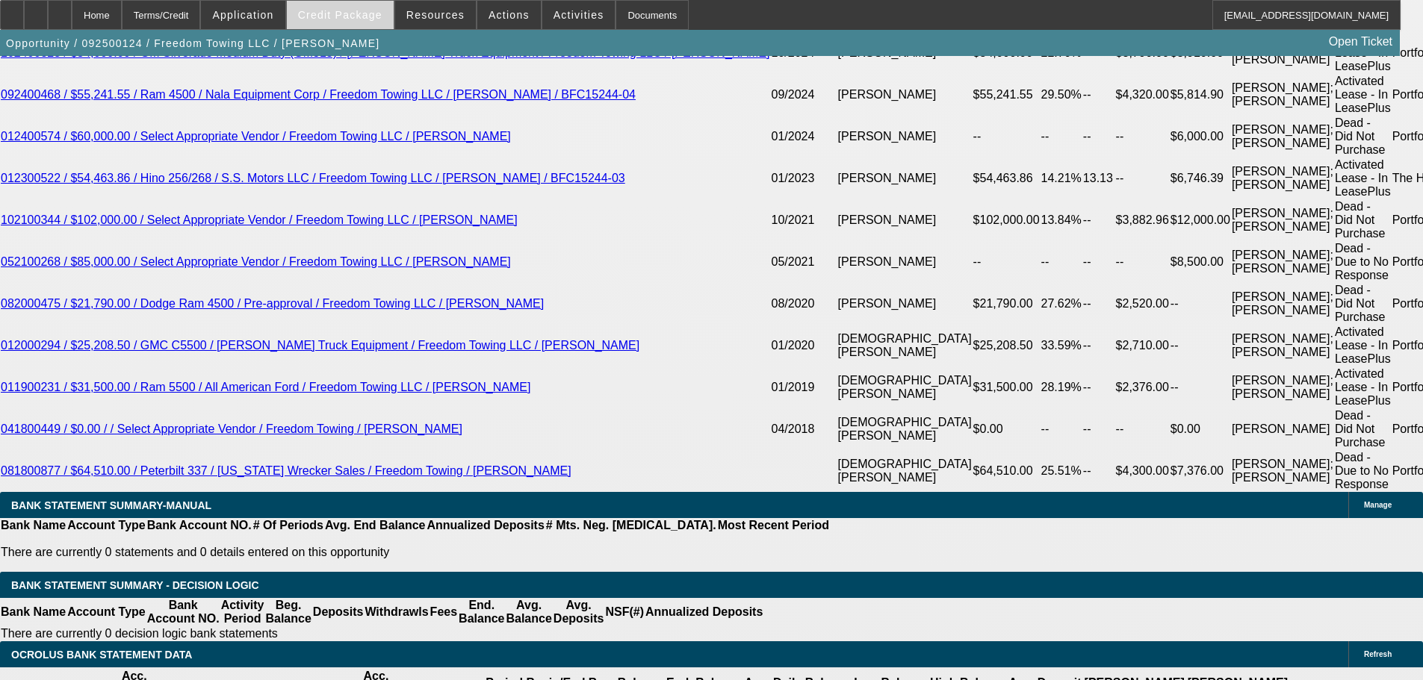
click at [341, 16] on span "Credit Package" at bounding box center [340, 15] width 84 height 12
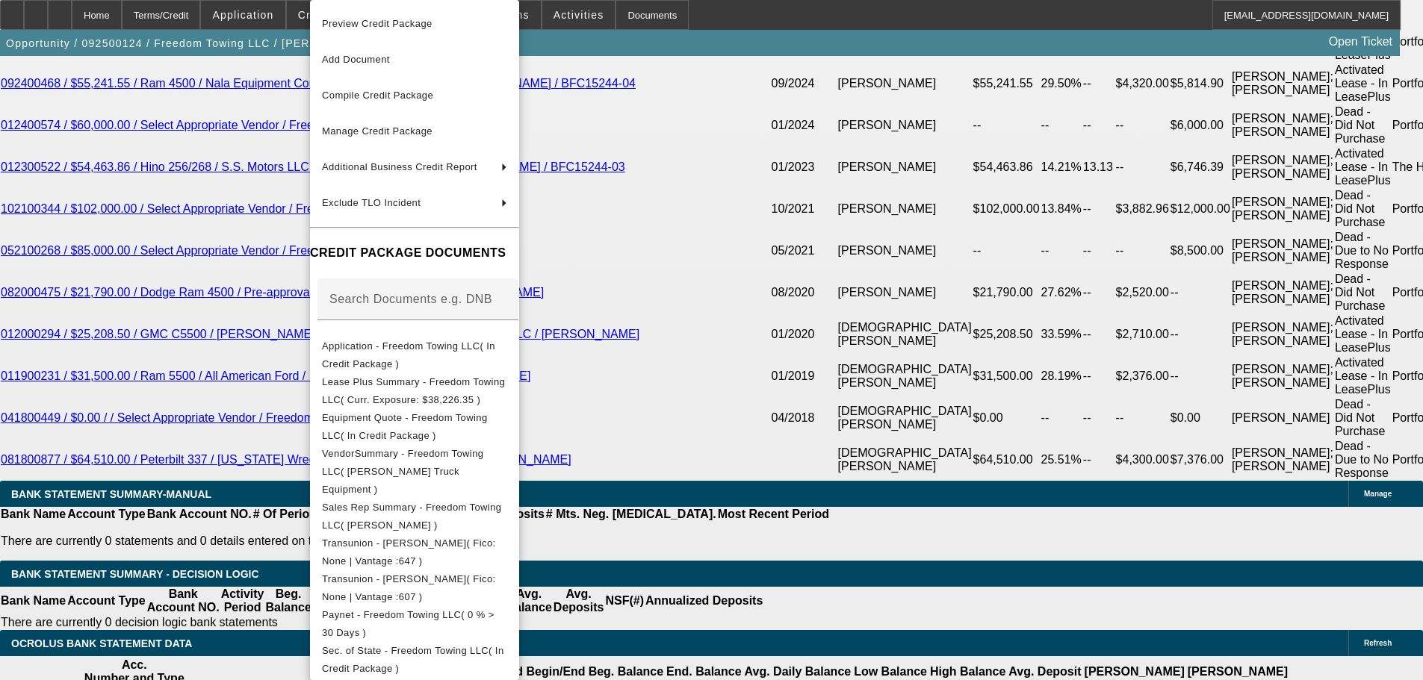
scroll to position [2913, 0]
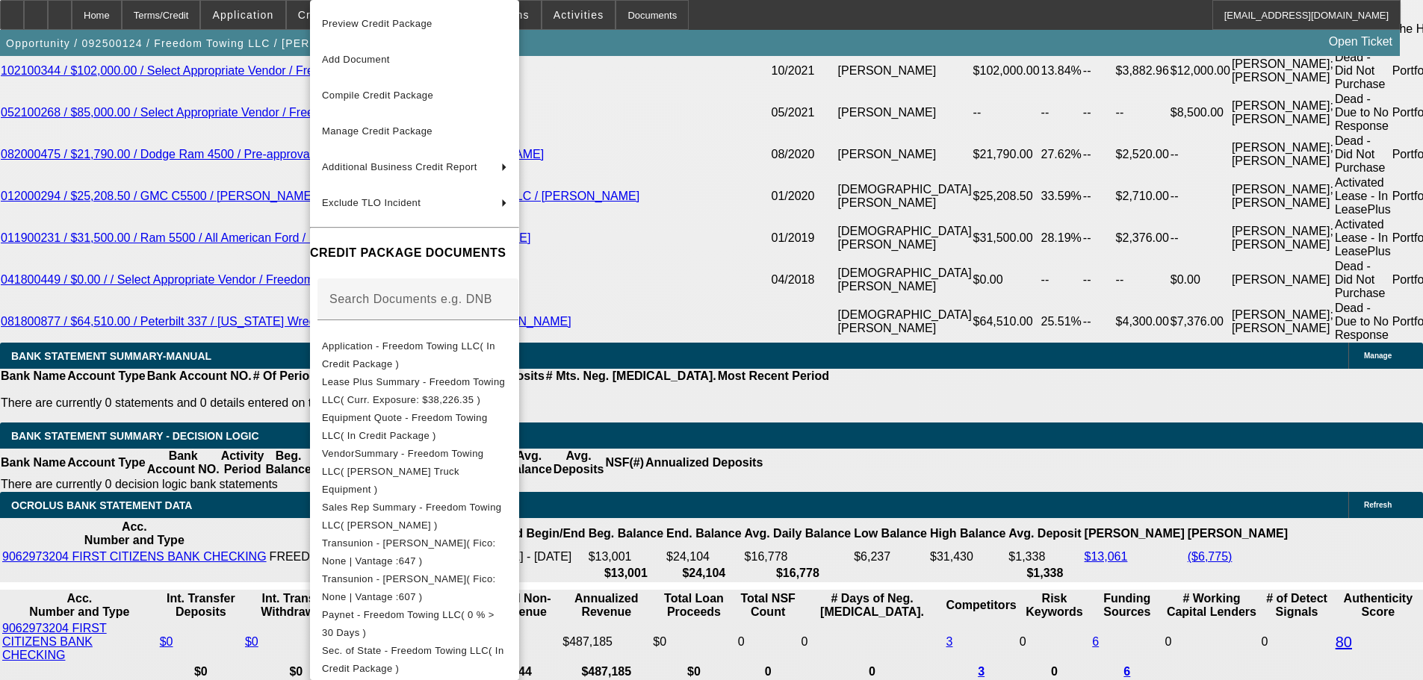
click at [1145, 341] on div at bounding box center [711, 340] width 1423 height 680
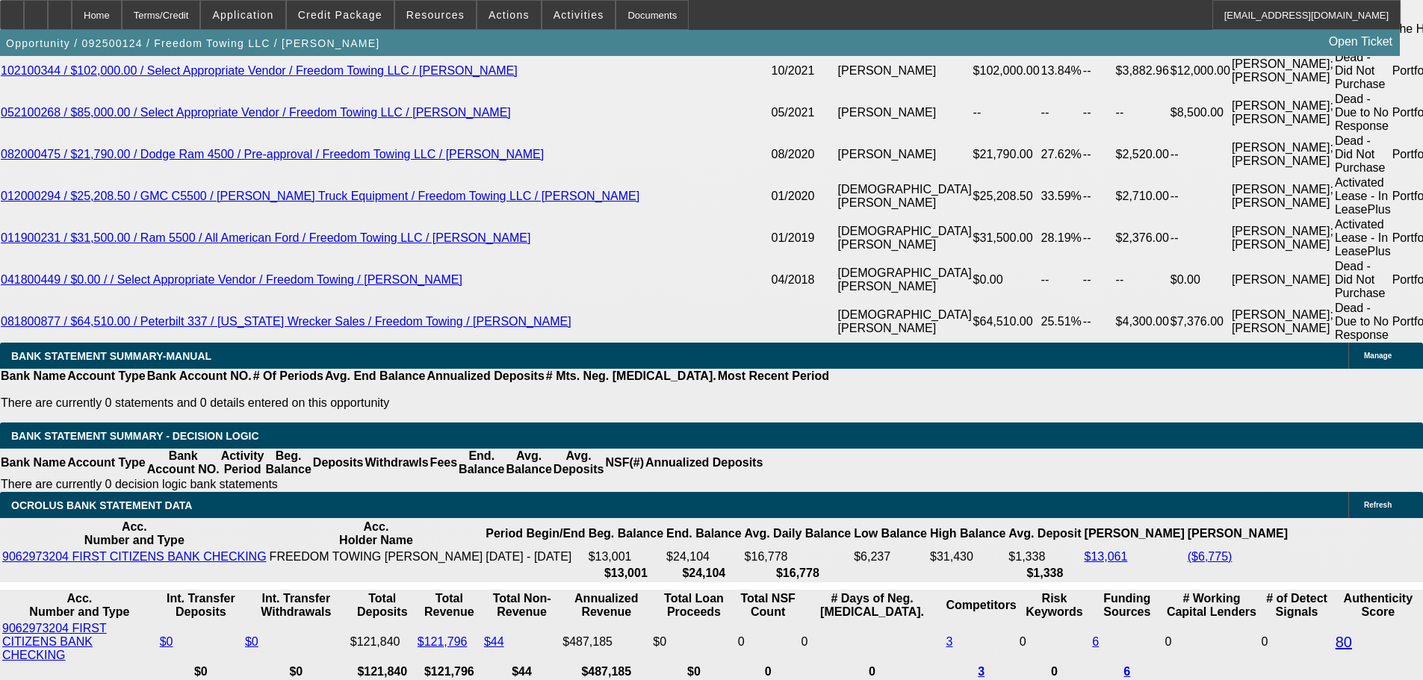
scroll to position [149, 0]
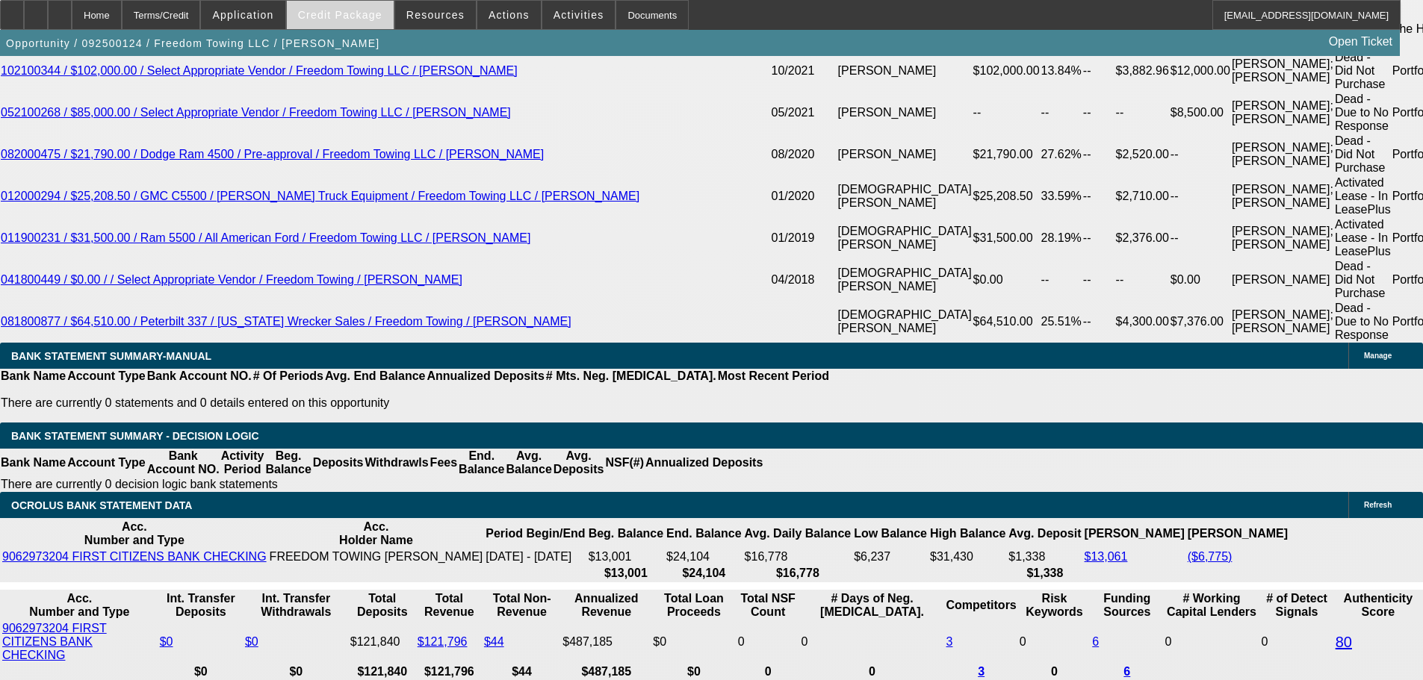
click at [365, 23] on span at bounding box center [340, 15] width 107 height 36
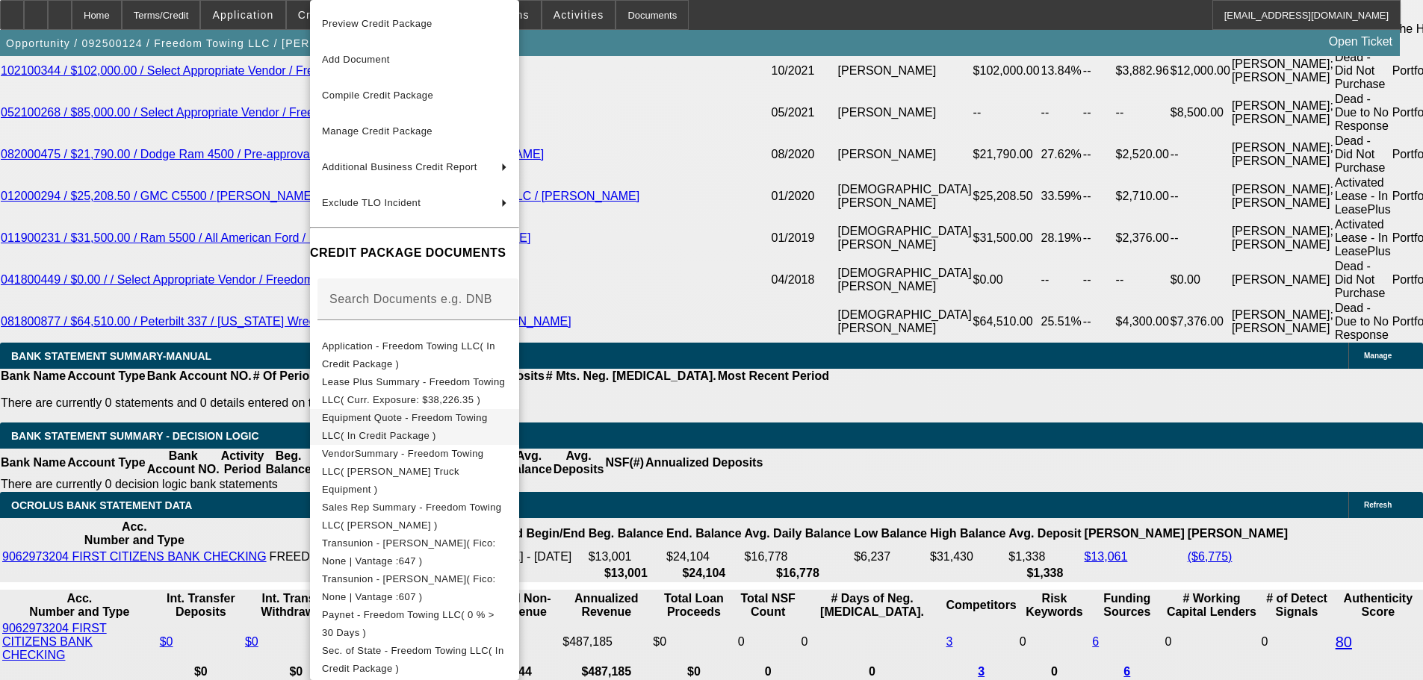
click at [488, 422] on span "Equipment Quote - Freedom Towing LLC( In Credit Package )" at bounding box center [405, 426] width 166 height 29
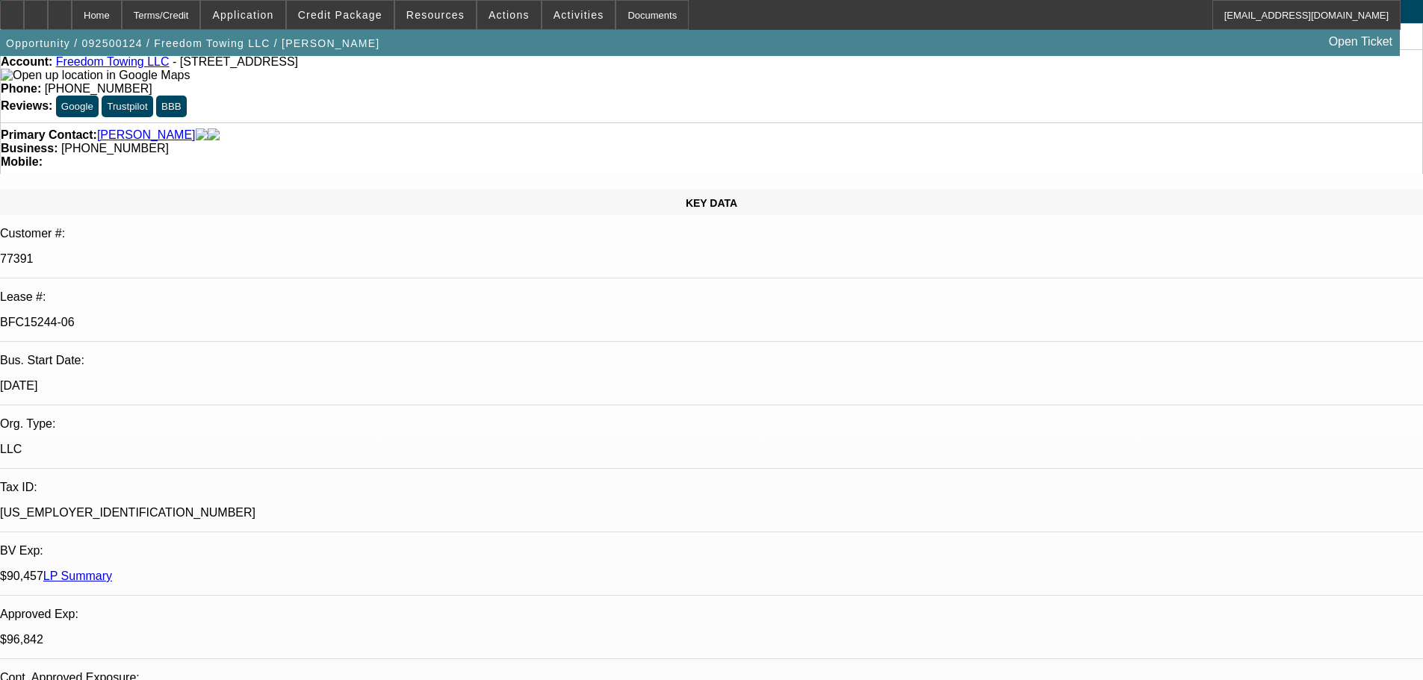
scroll to position [0, 0]
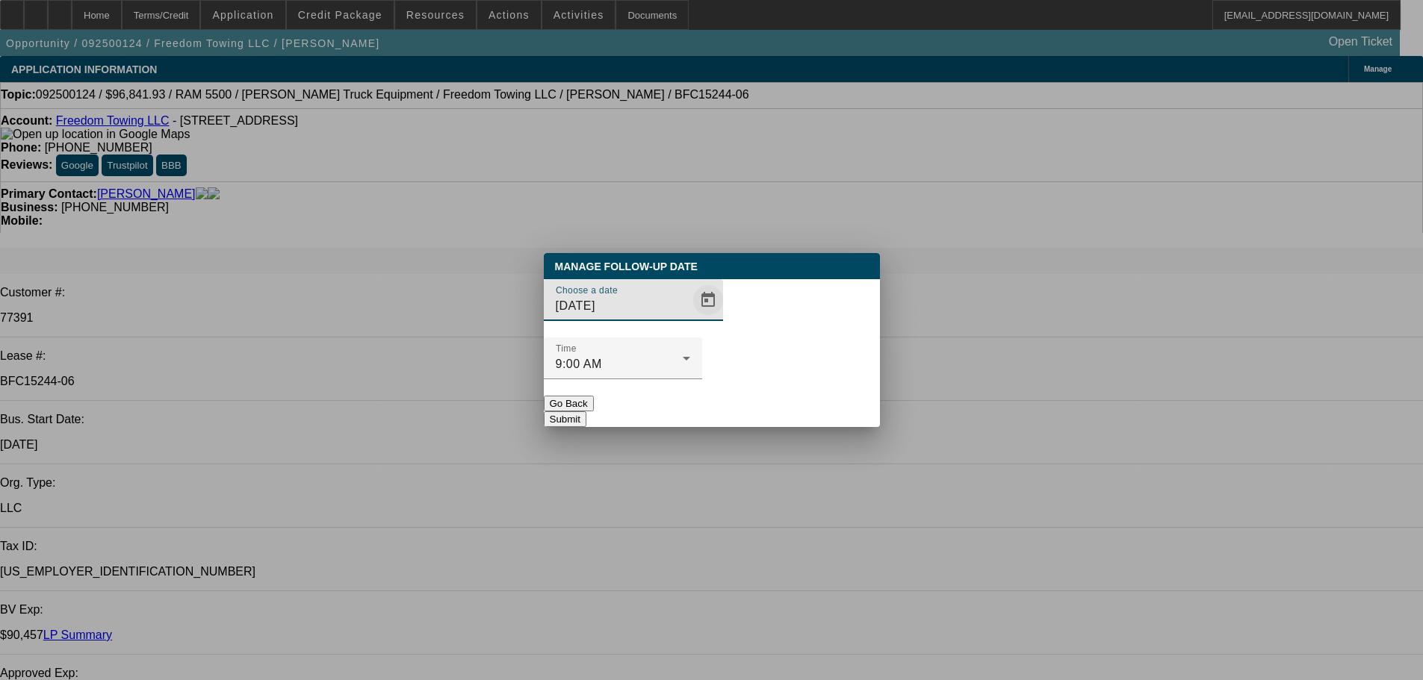
click at [700, 318] on span "Open calendar" at bounding box center [708, 300] width 36 height 36
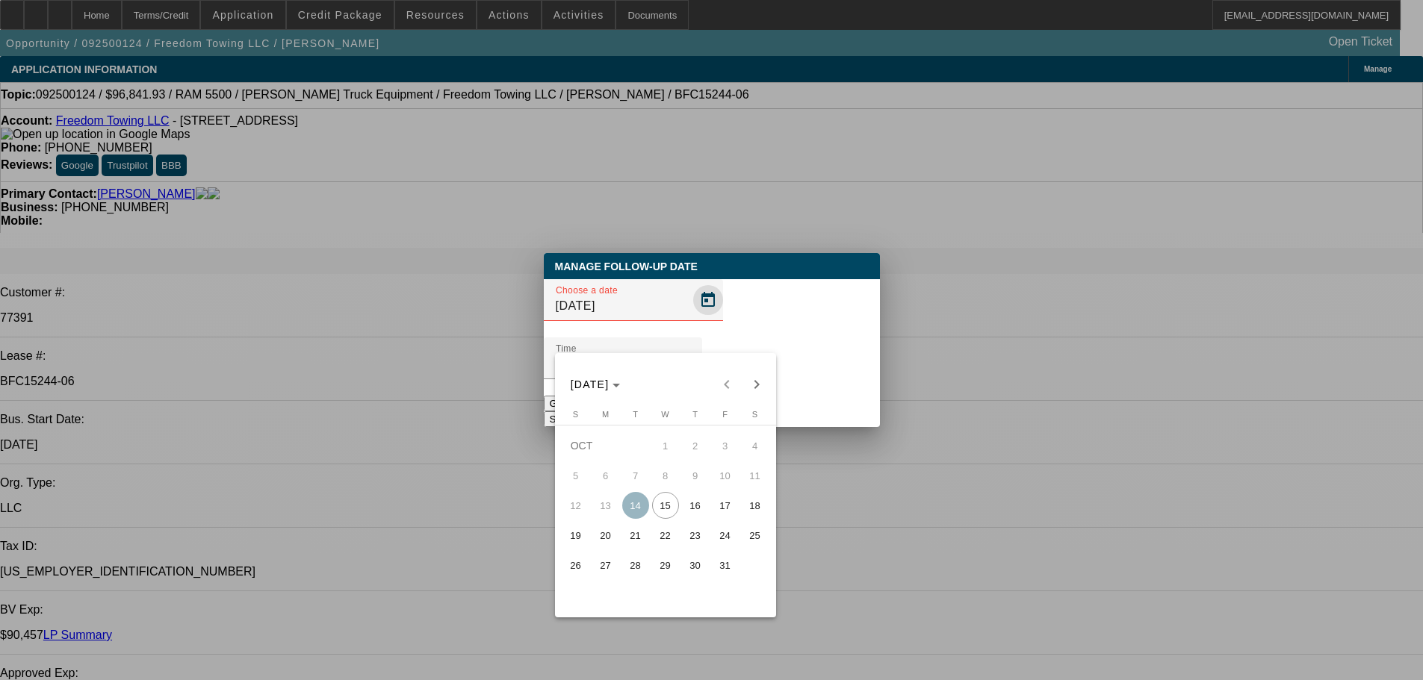
click at [679, 333] on div at bounding box center [711, 340] width 1423 height 680
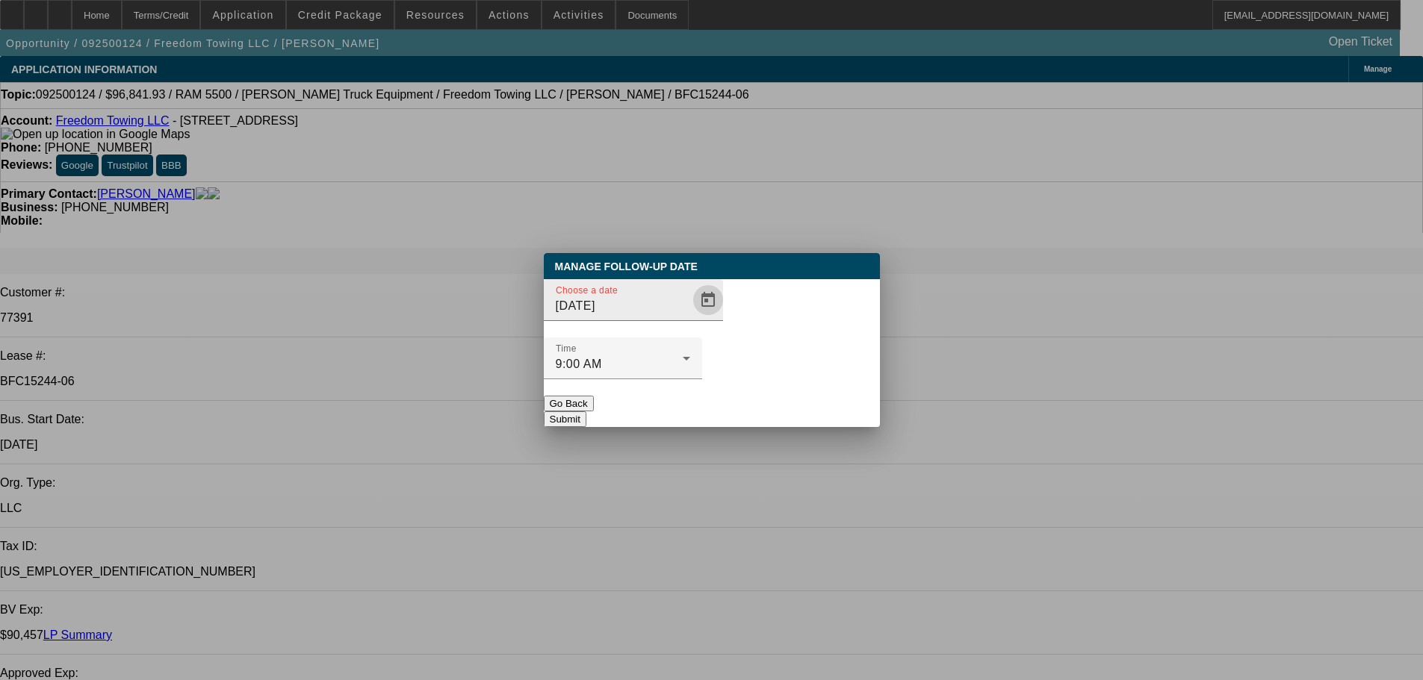
click at [690, 318] on span "Open calendar" at bounding box center [708, 300] width 36 height 36
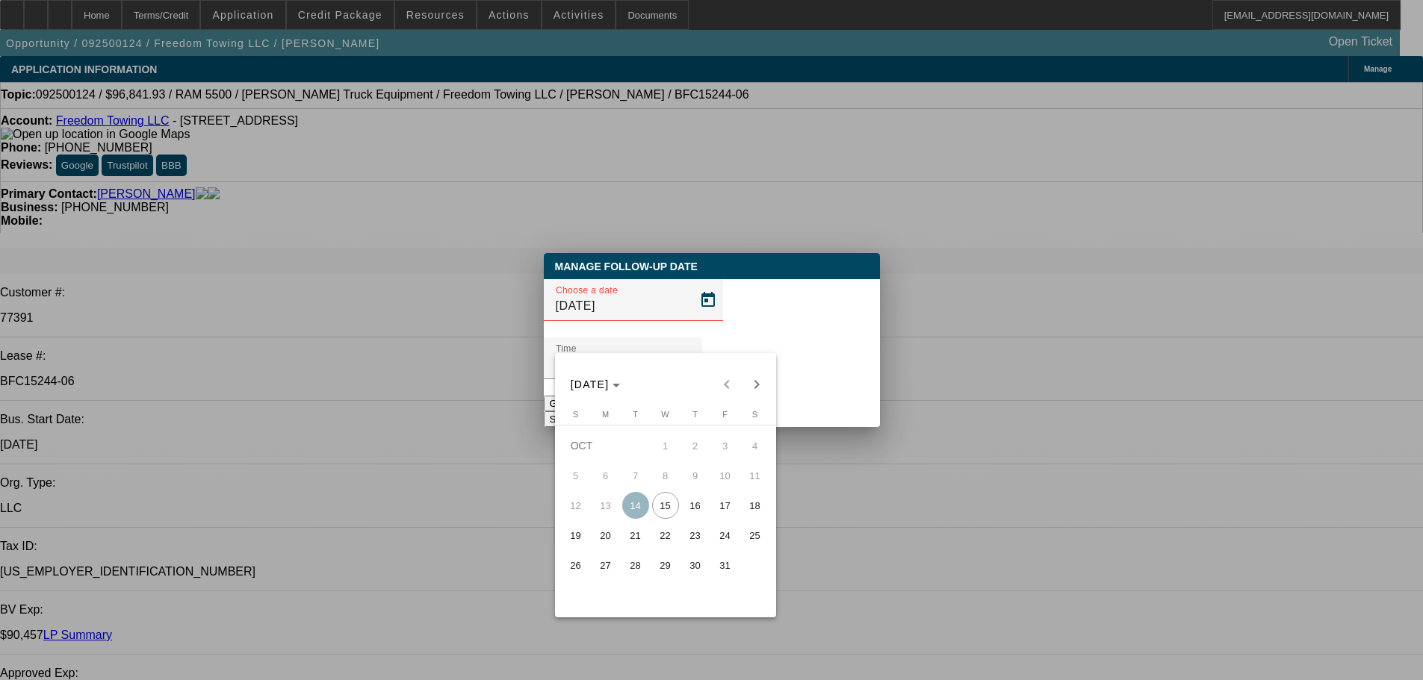
click at [692, 514] on span "16" at bounding box center [695, 505] width 27 height 27
type input "10/16/2025"
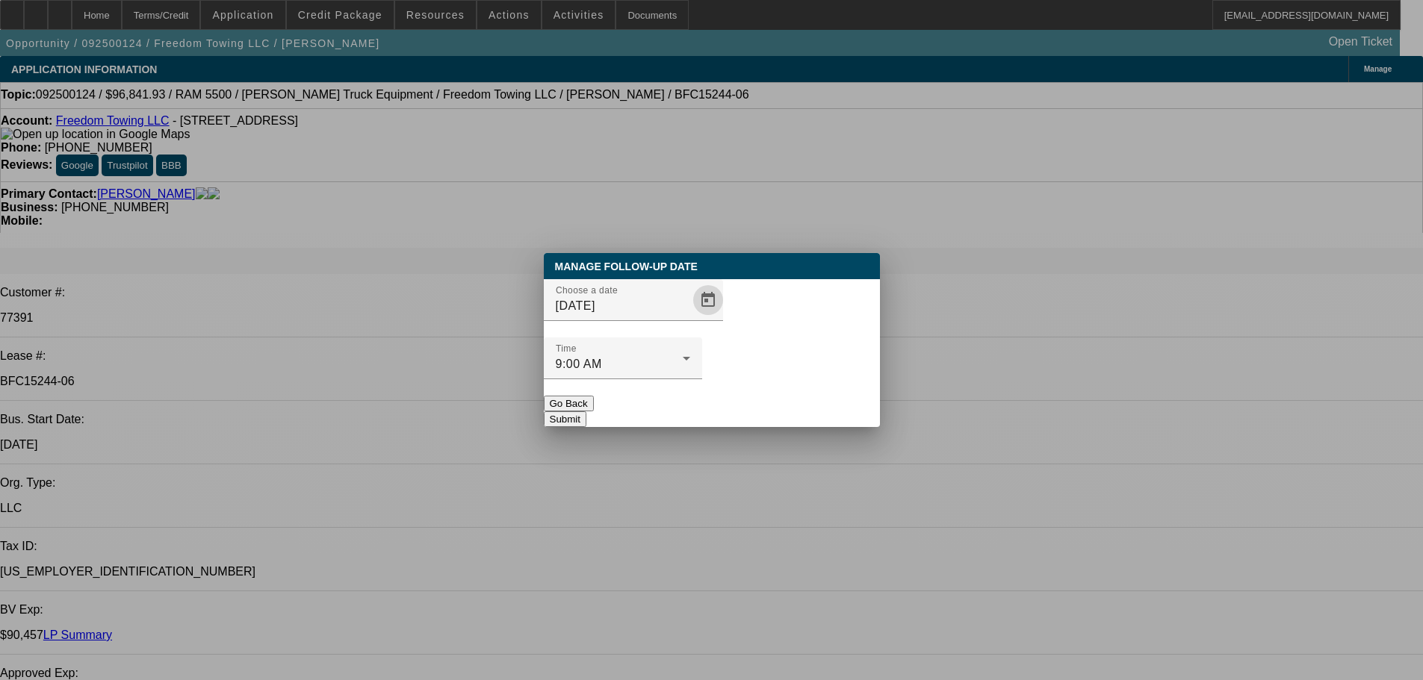
click at [586, 412] on button "Submit" at bounding box center [565, 420] width 43 height 16
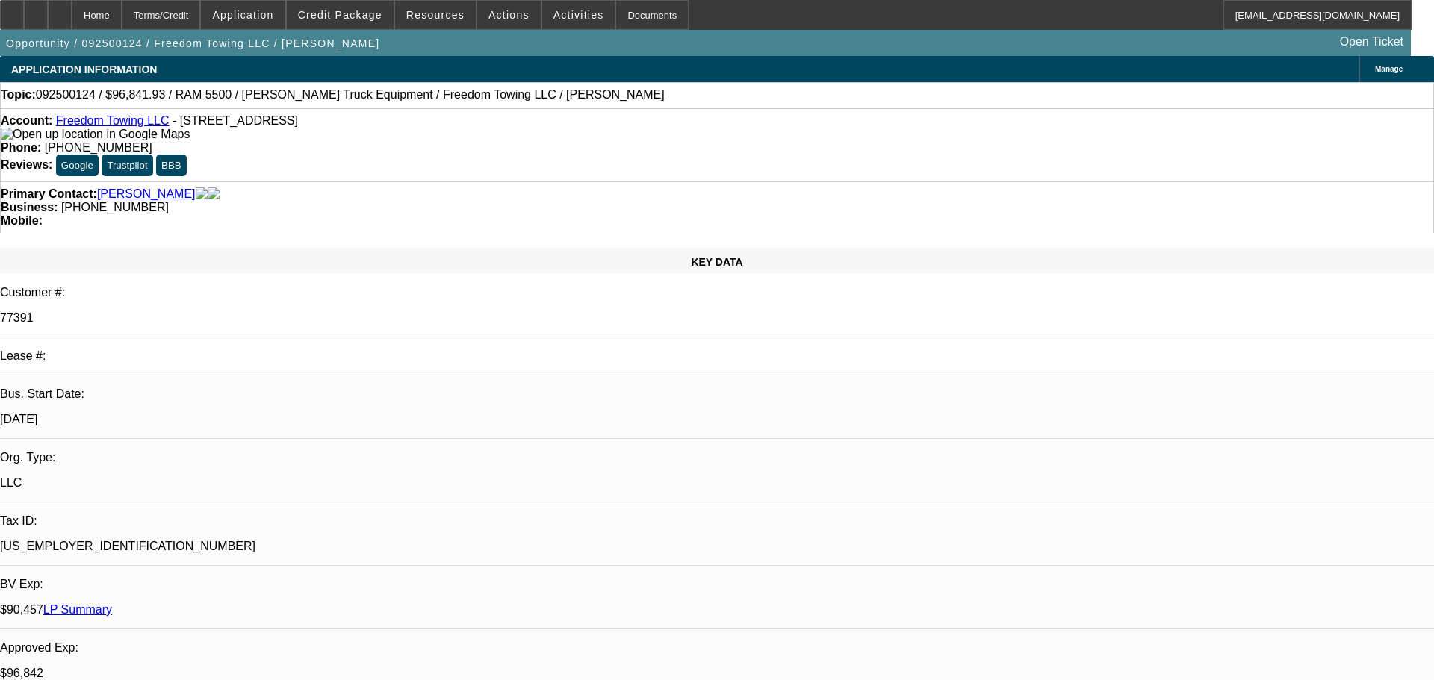
select select "0"
select select "2"
select select "0.1"
select select "0"
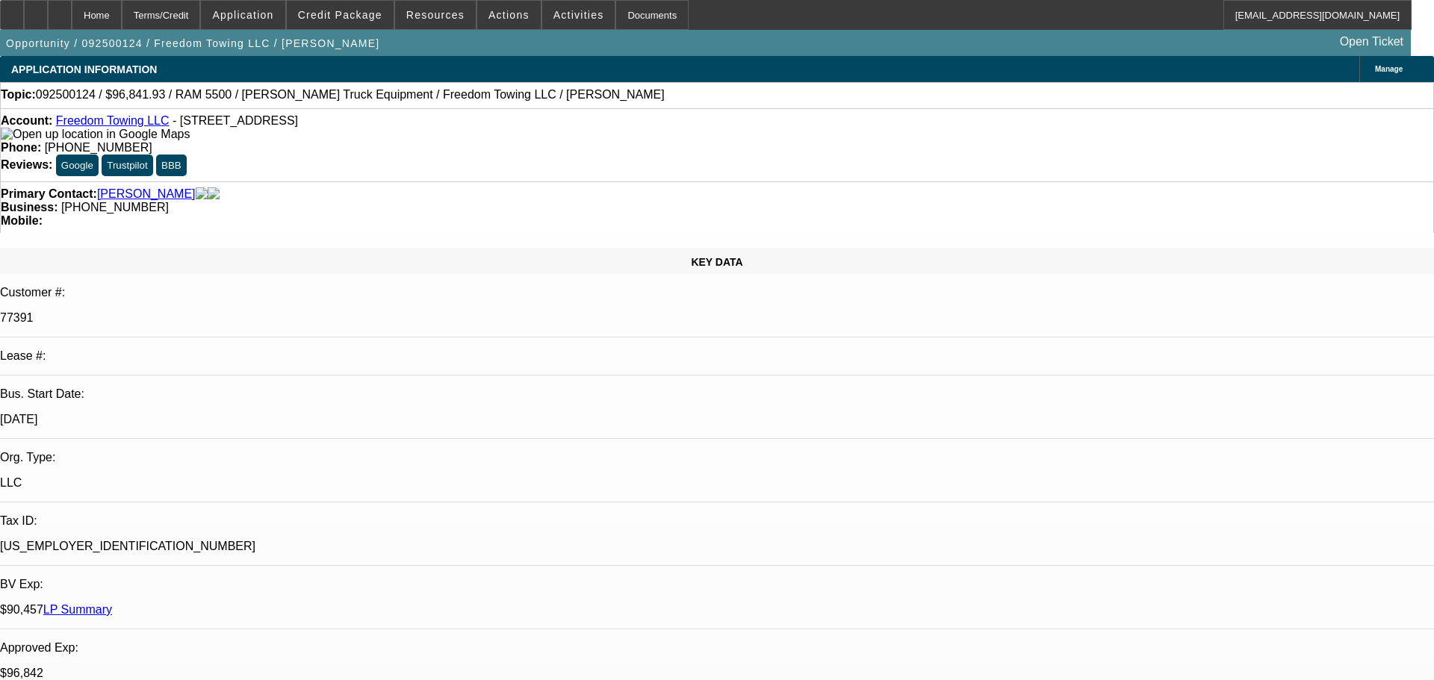
select select "2"
select select "0"
select select "2"
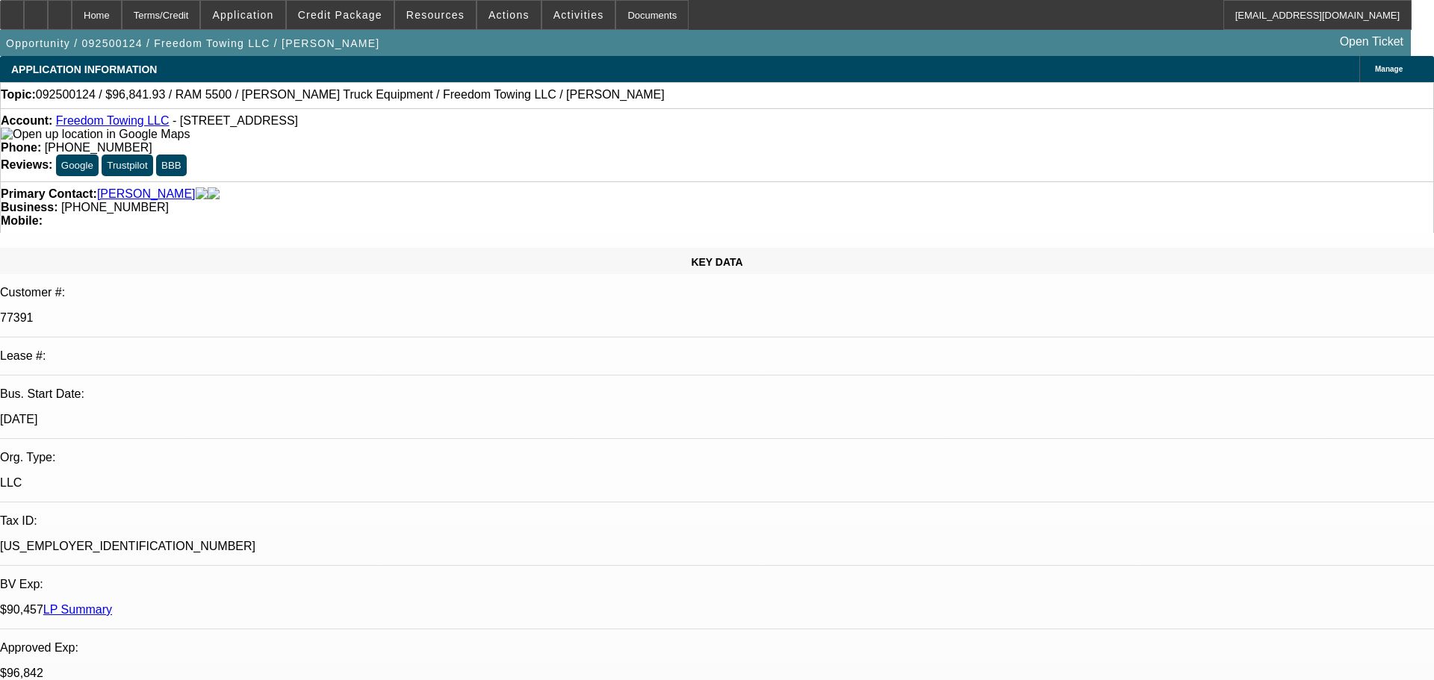
select select "2"
select select "0"
select select "2"
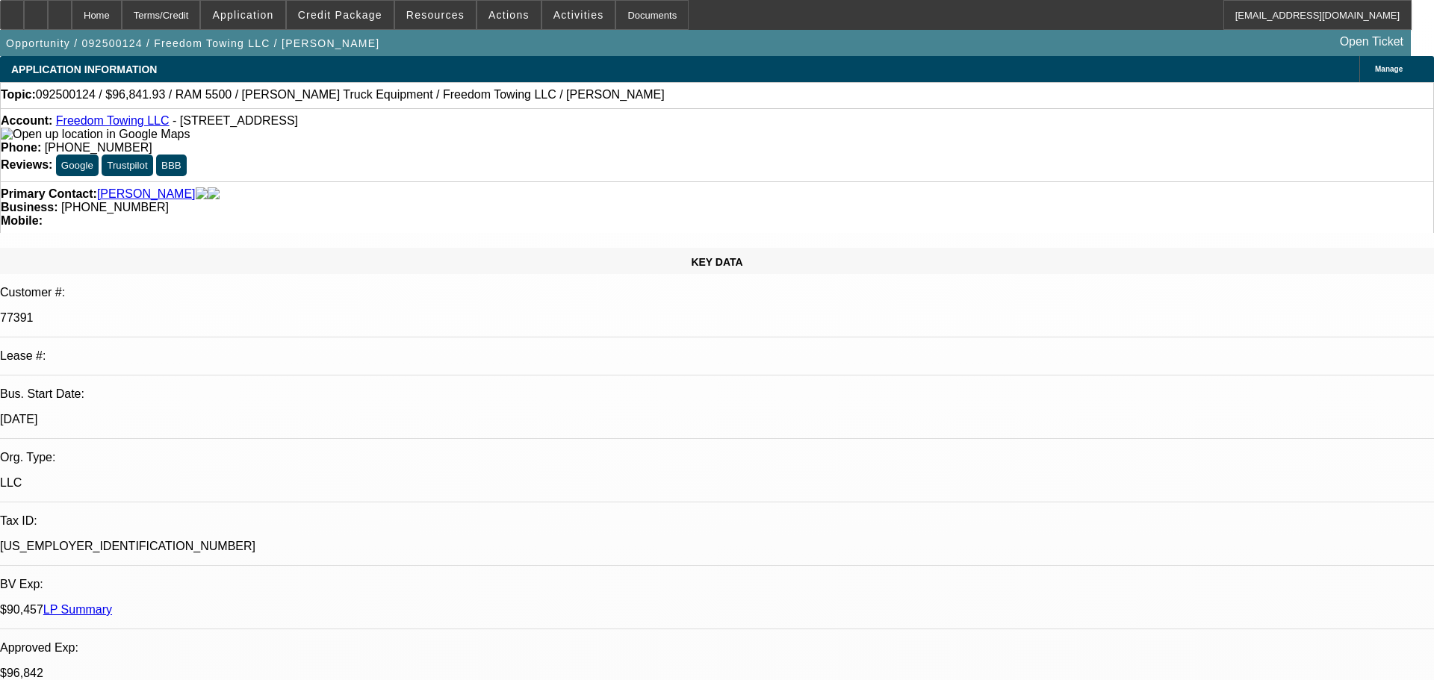
select select "0.1"
select select "4"
select select "6"
select select "4"
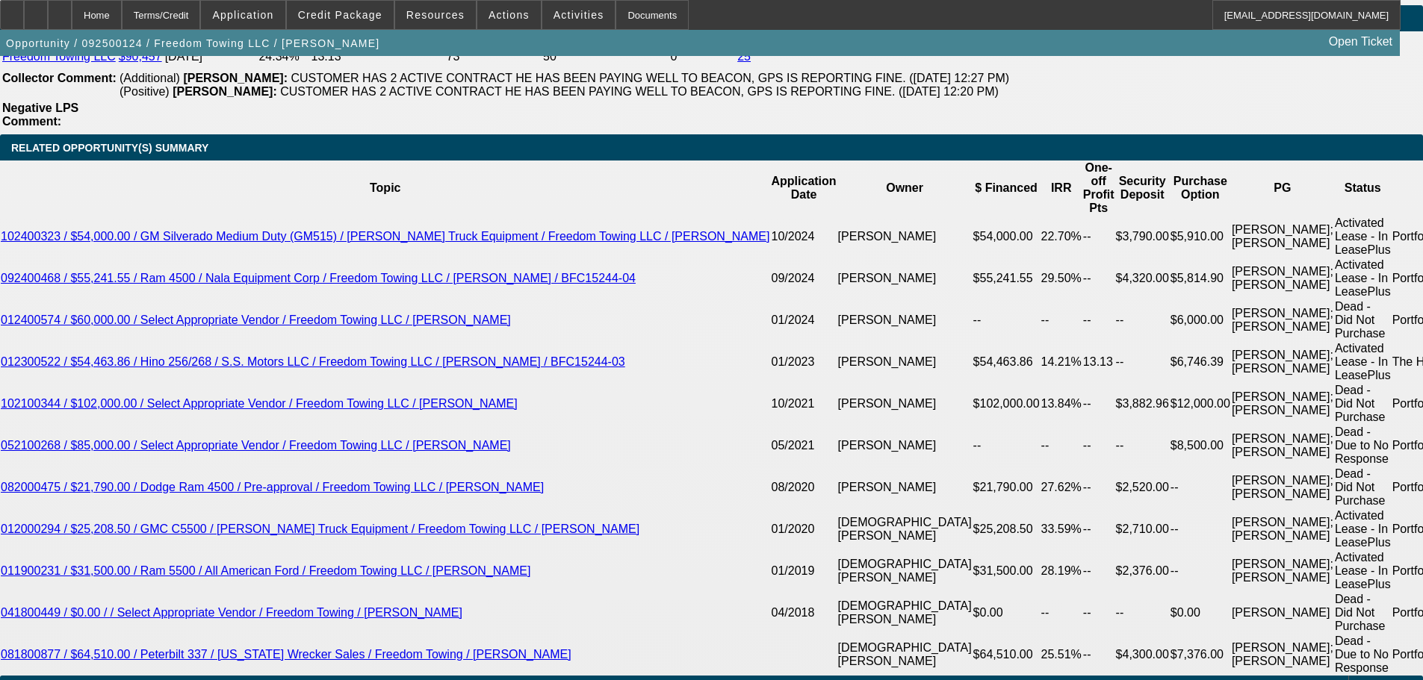
scroll to position [2542, 0]
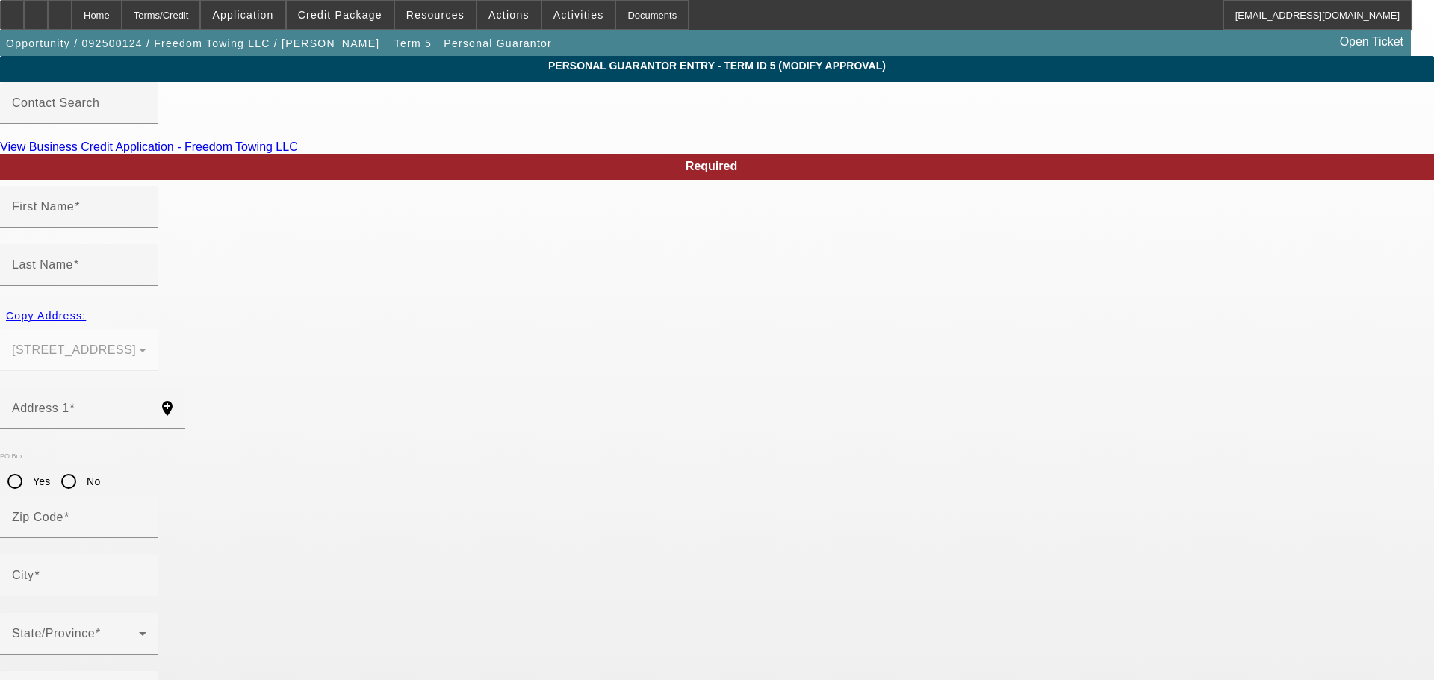
type input "Michael"
type input "Scott"
type input "624 Power Rd"
radio input "true"
type input "30633"
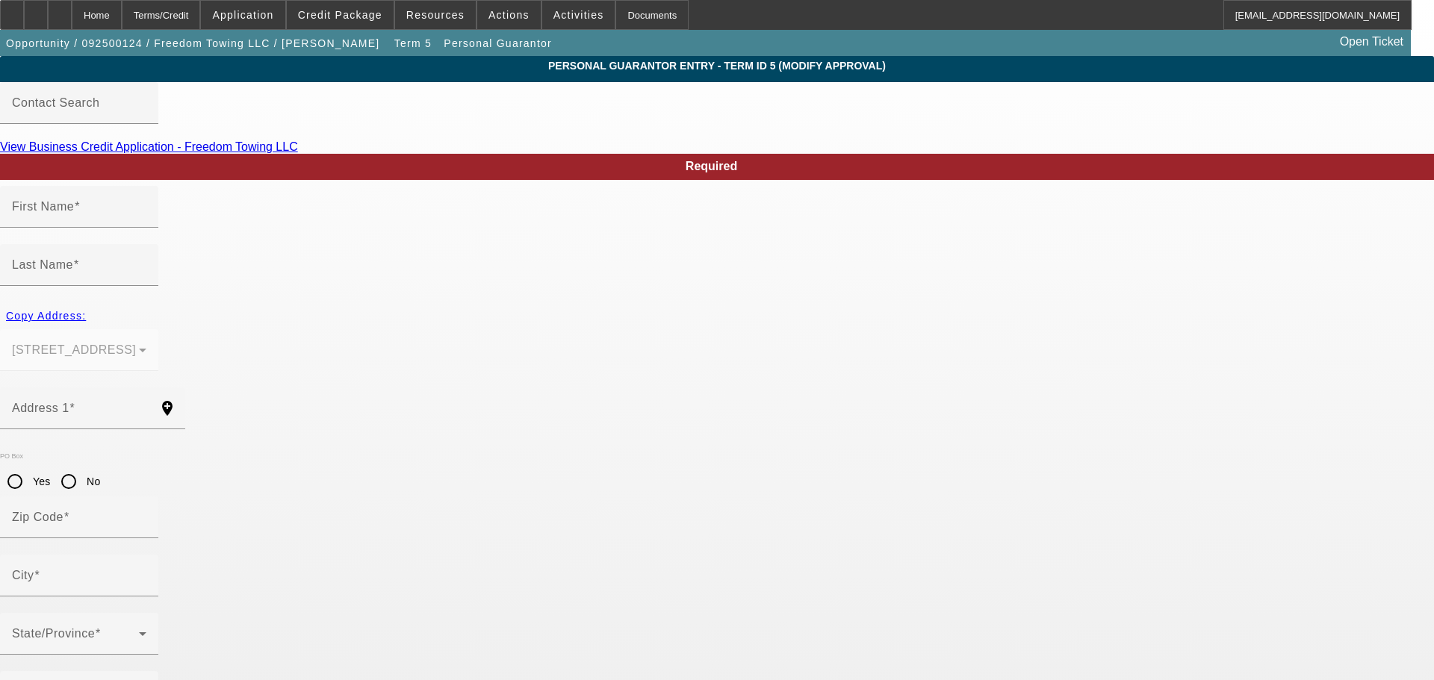
type input "Danielsville"
type input "[PHONE_NUMBER]"
type input "50"
type input "252-79-4083"
type input "mickeyscott77@gmail.com"
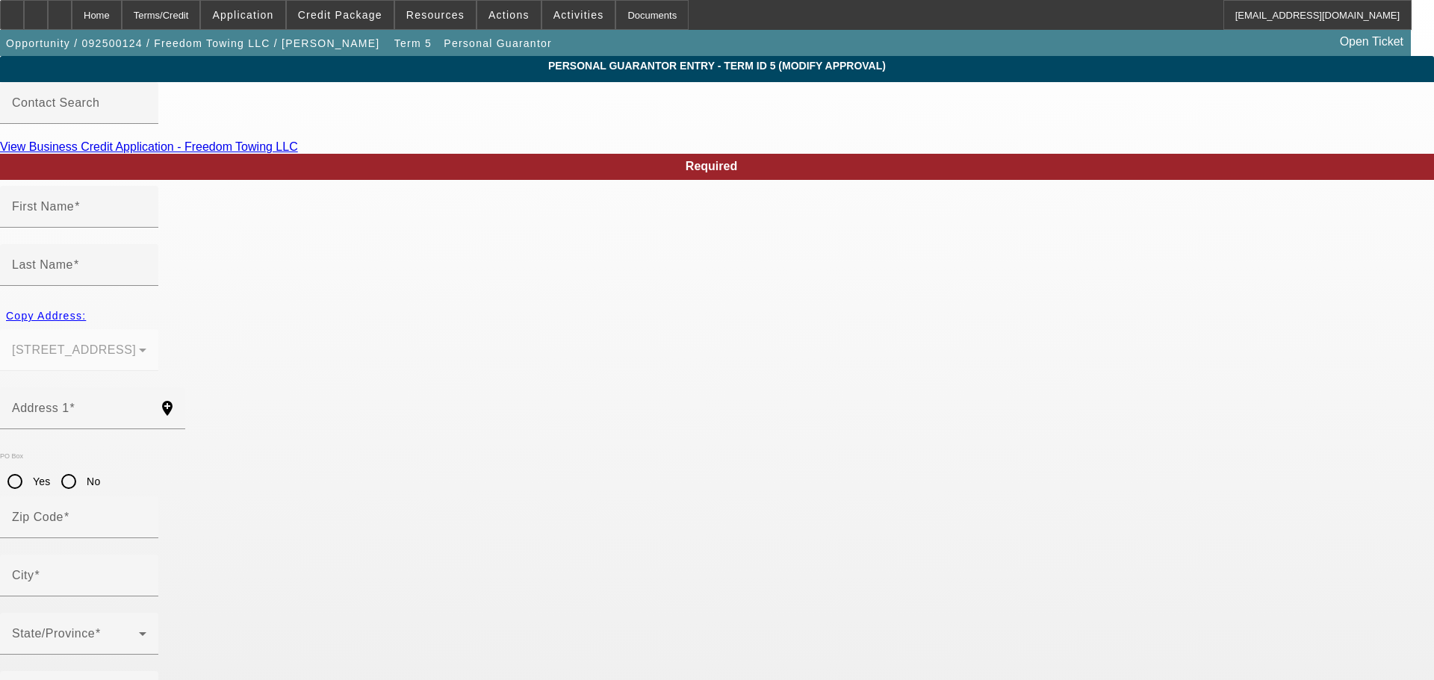
type input "J"
type input "$0.00"
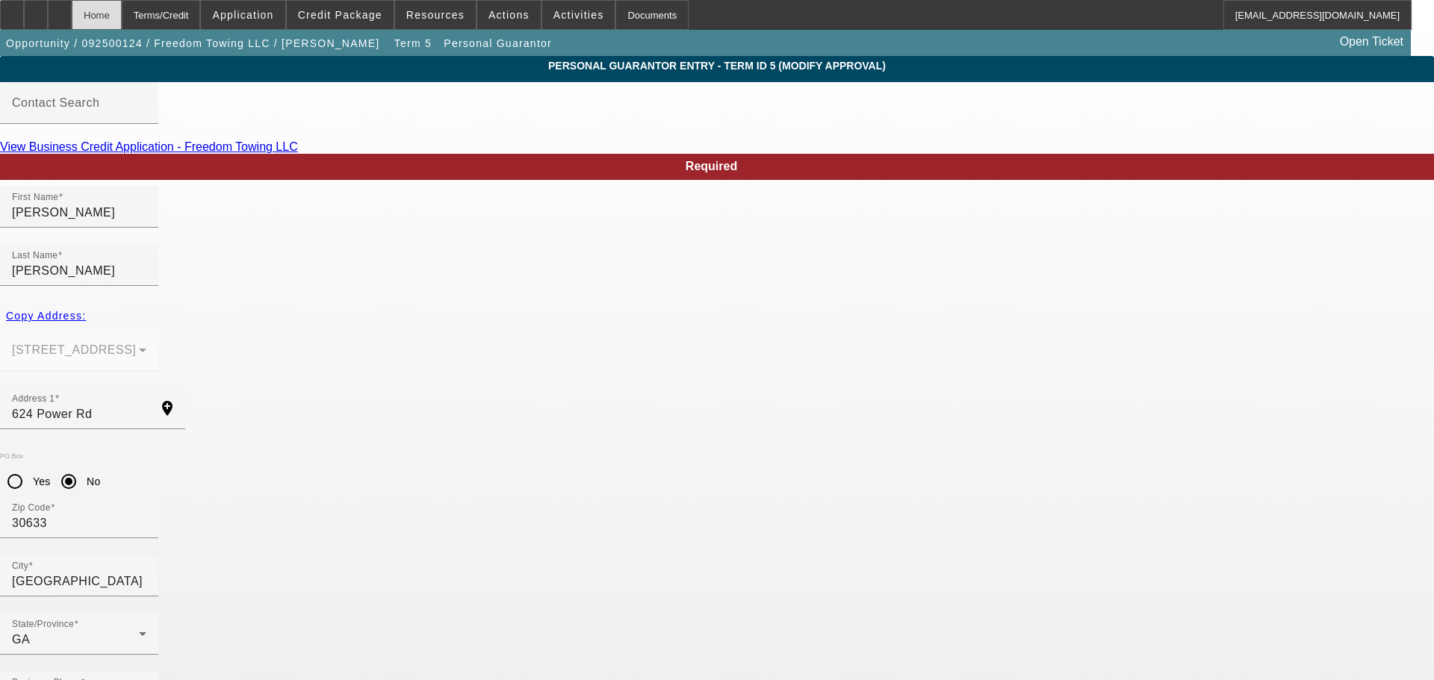
click at [122, 13] on div "Home" at bounding box center [97, 15] width 50 height 30
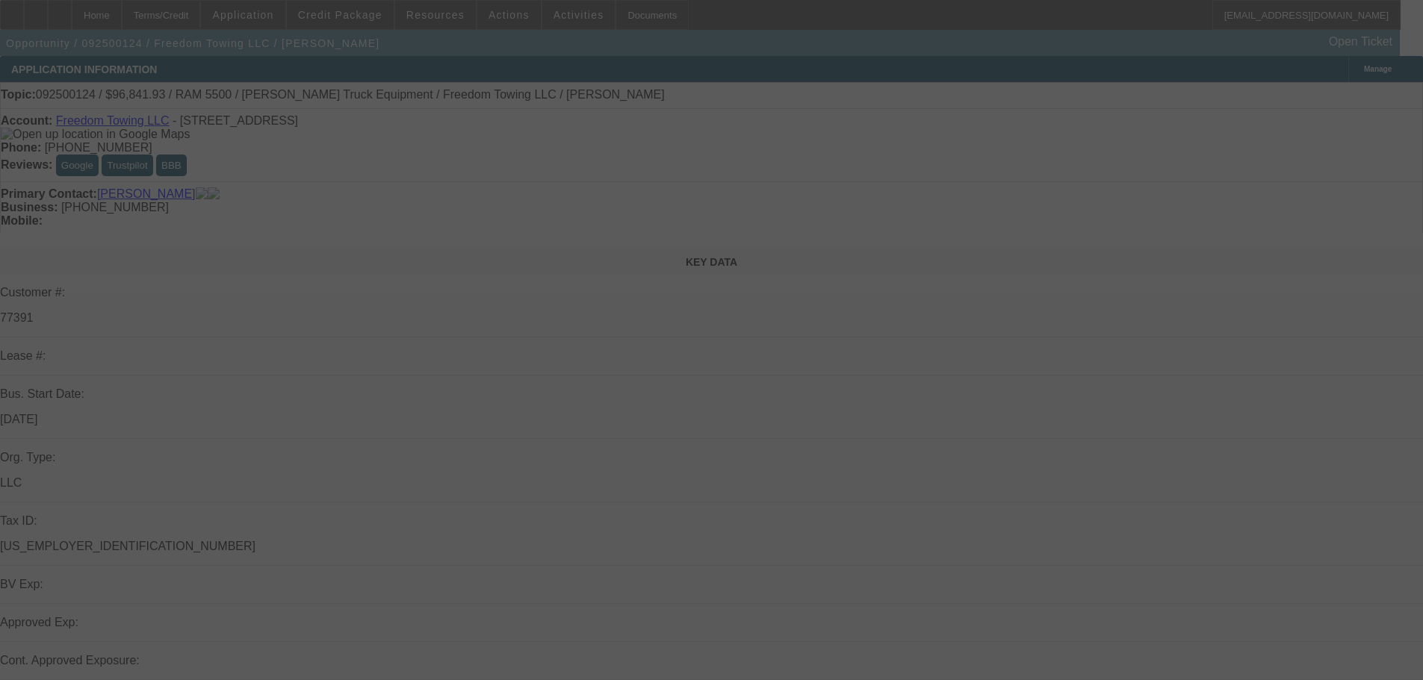
scroll to position [373, 0]
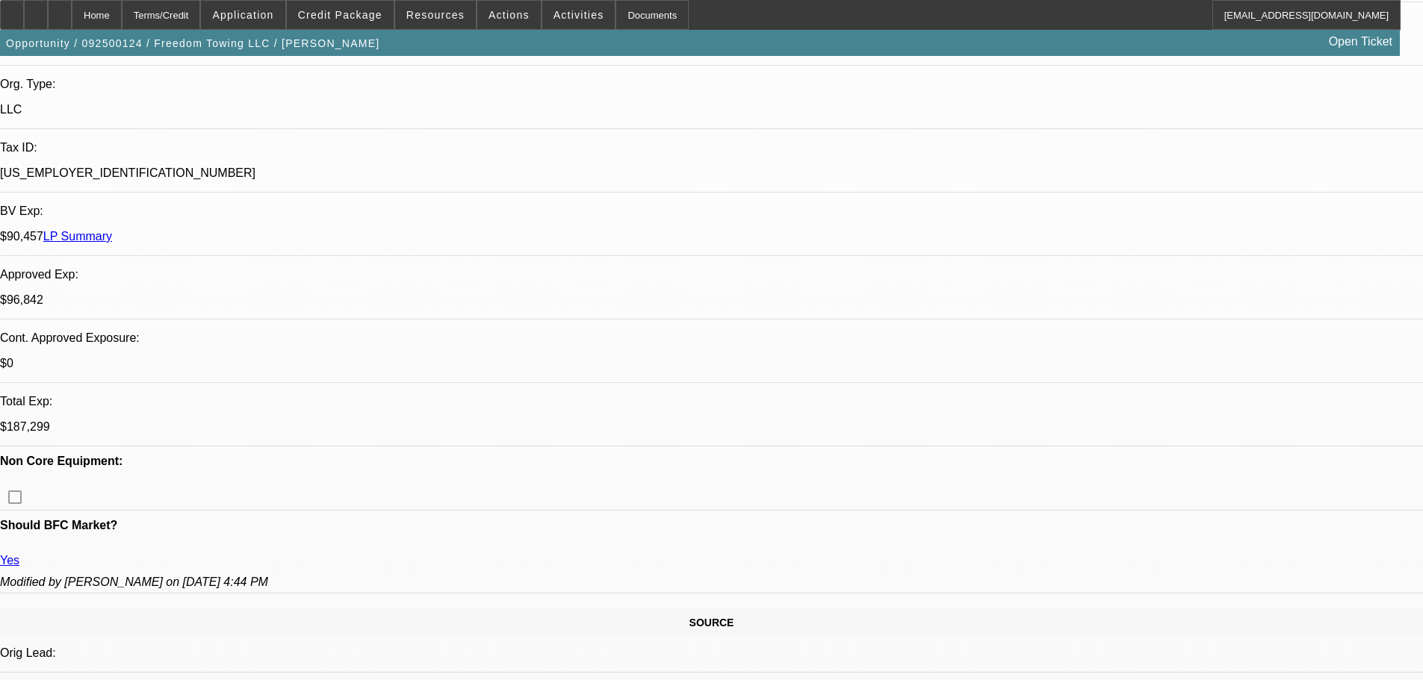
select select "0"
select select "2"
select select "0.1"
select select "4"
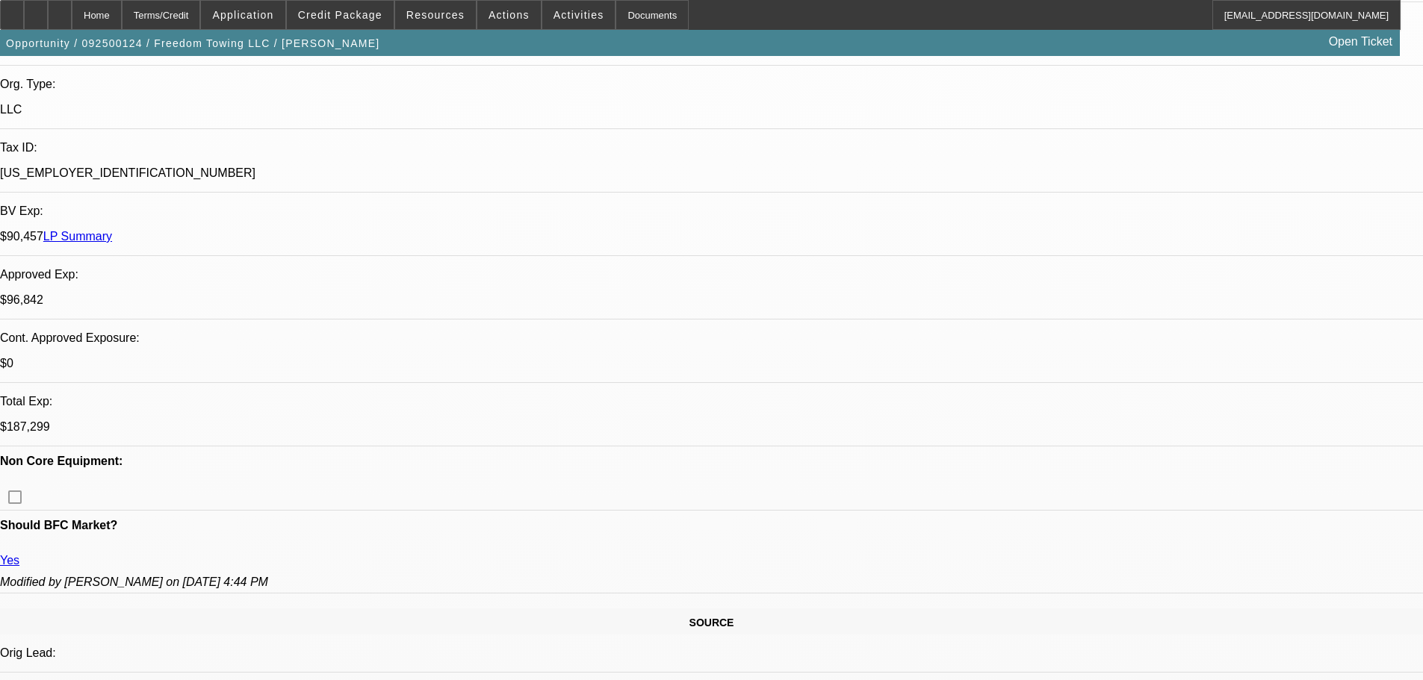
select select "0"
select select "2"
select select "0"
select select "6"
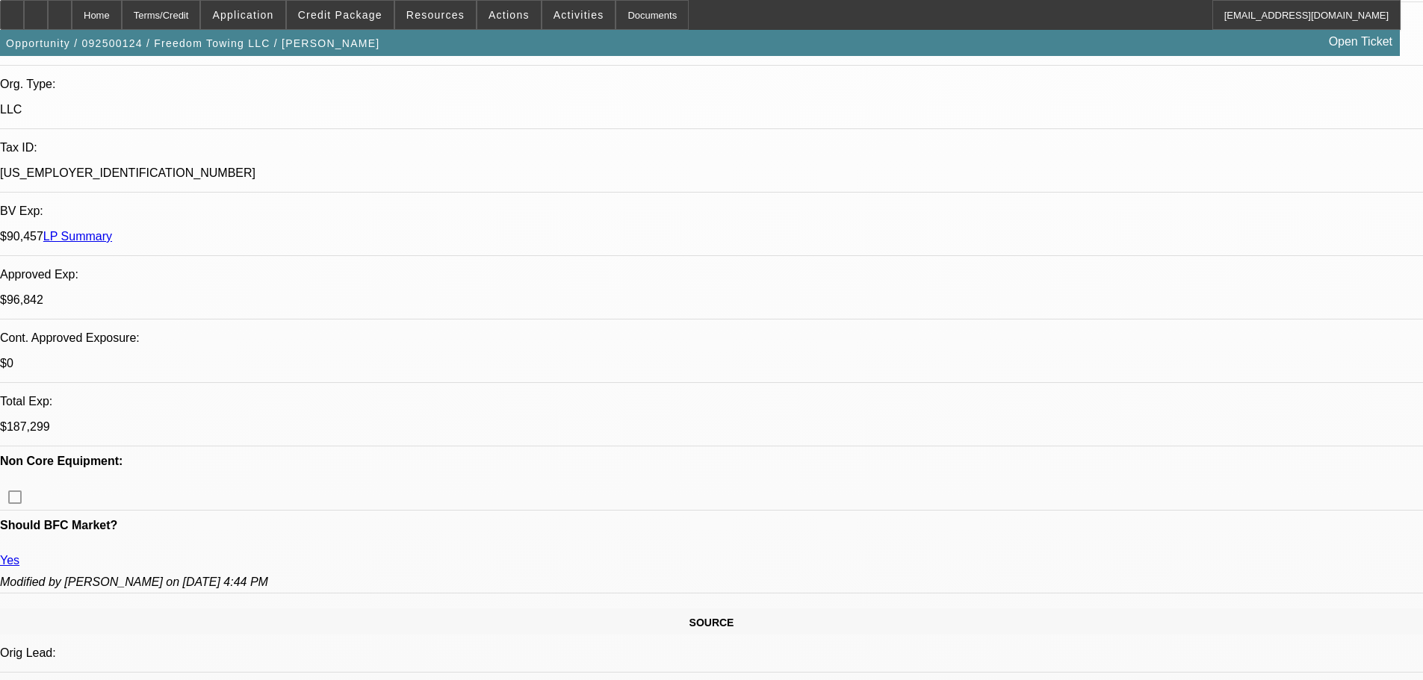
select select "0"
select select "2"
select select "0"
select select "6"
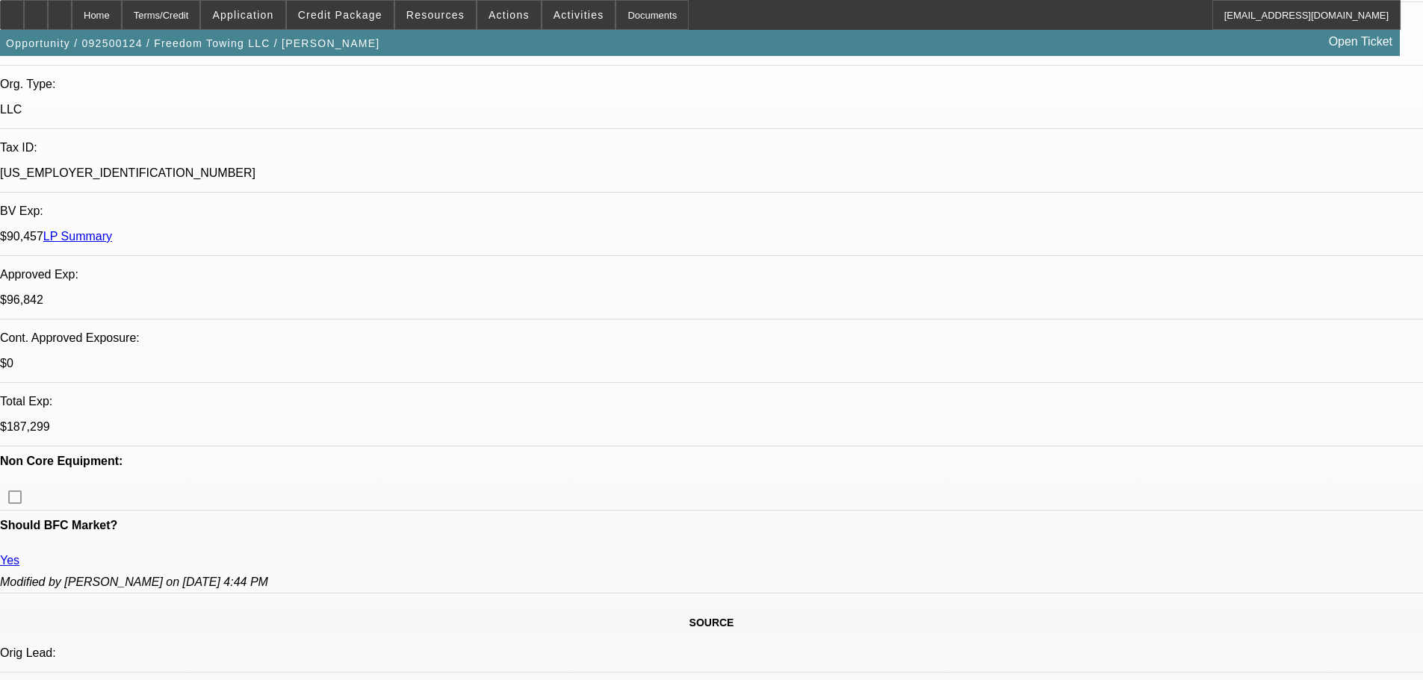
select select "0"
select select "2"
select select "0.1"
select select "4"
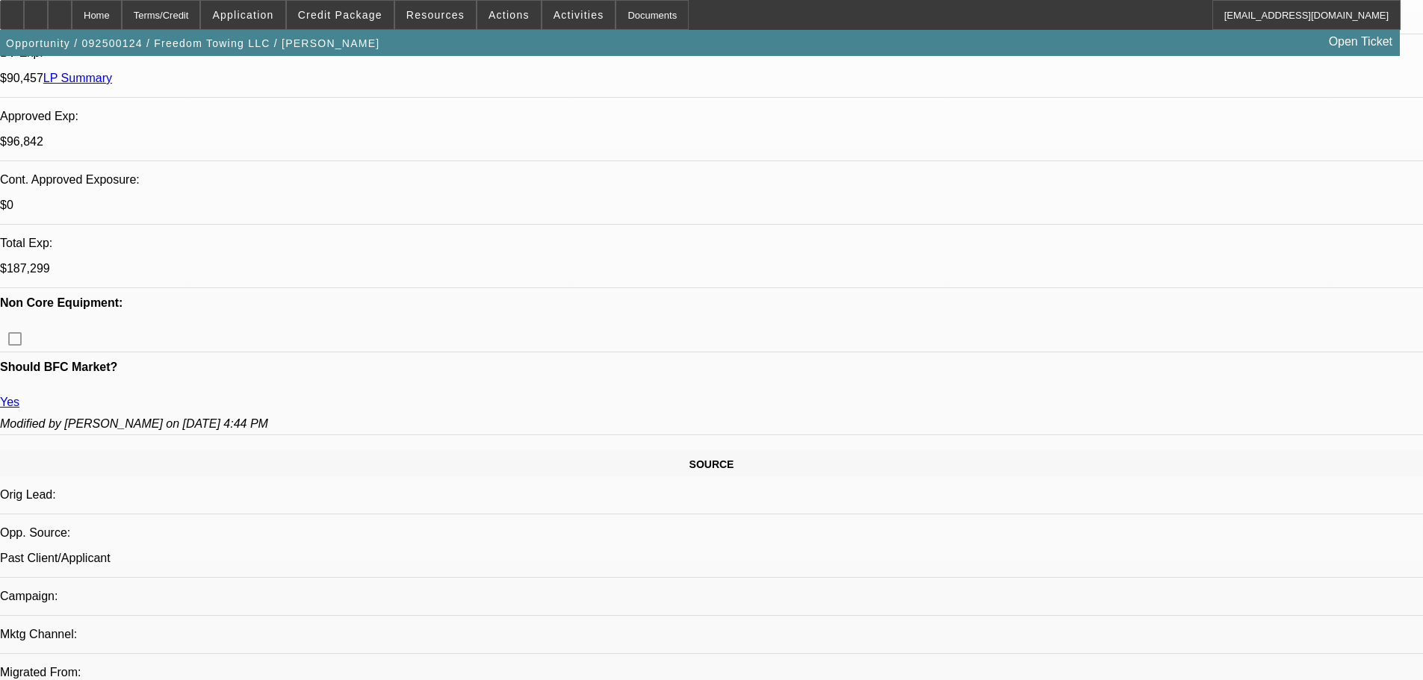
scroll to position [672, 0]
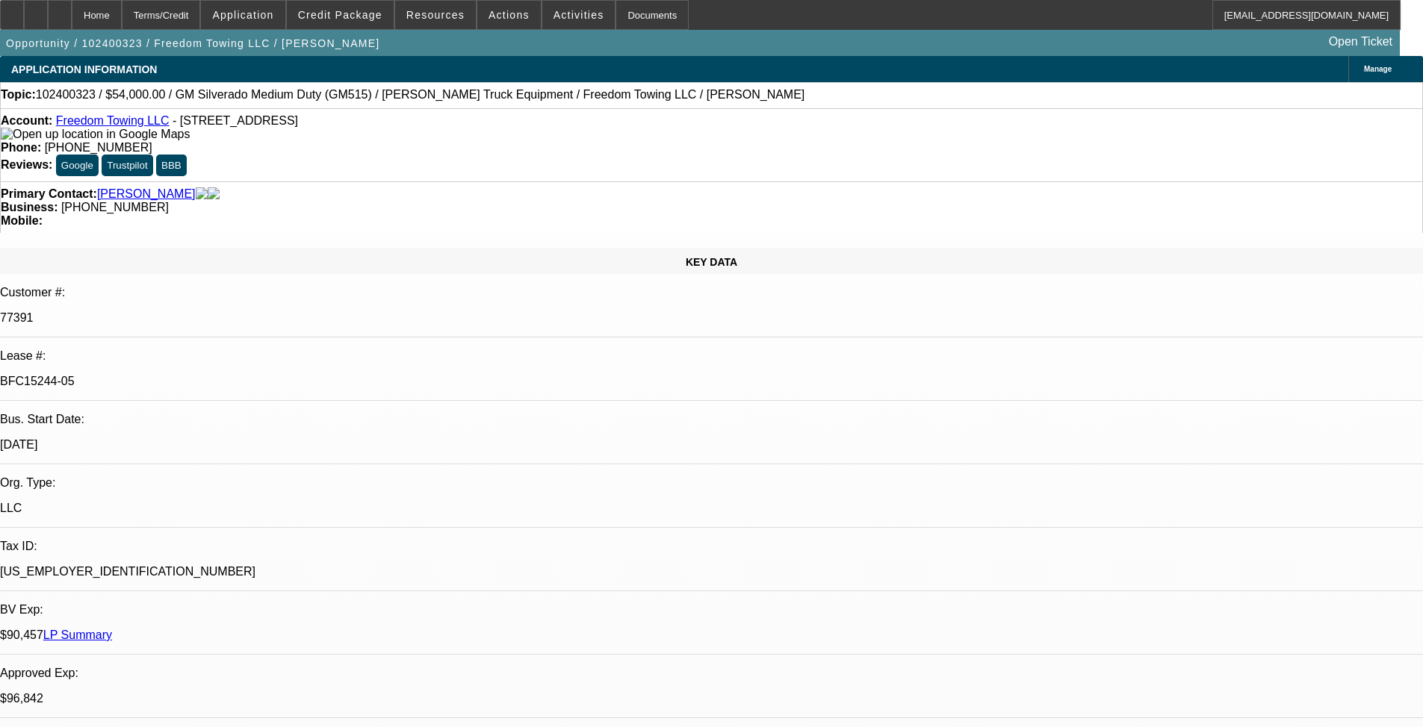
select select "0"
select select "2"
select select "0.1"
select select "0"
select select "2"
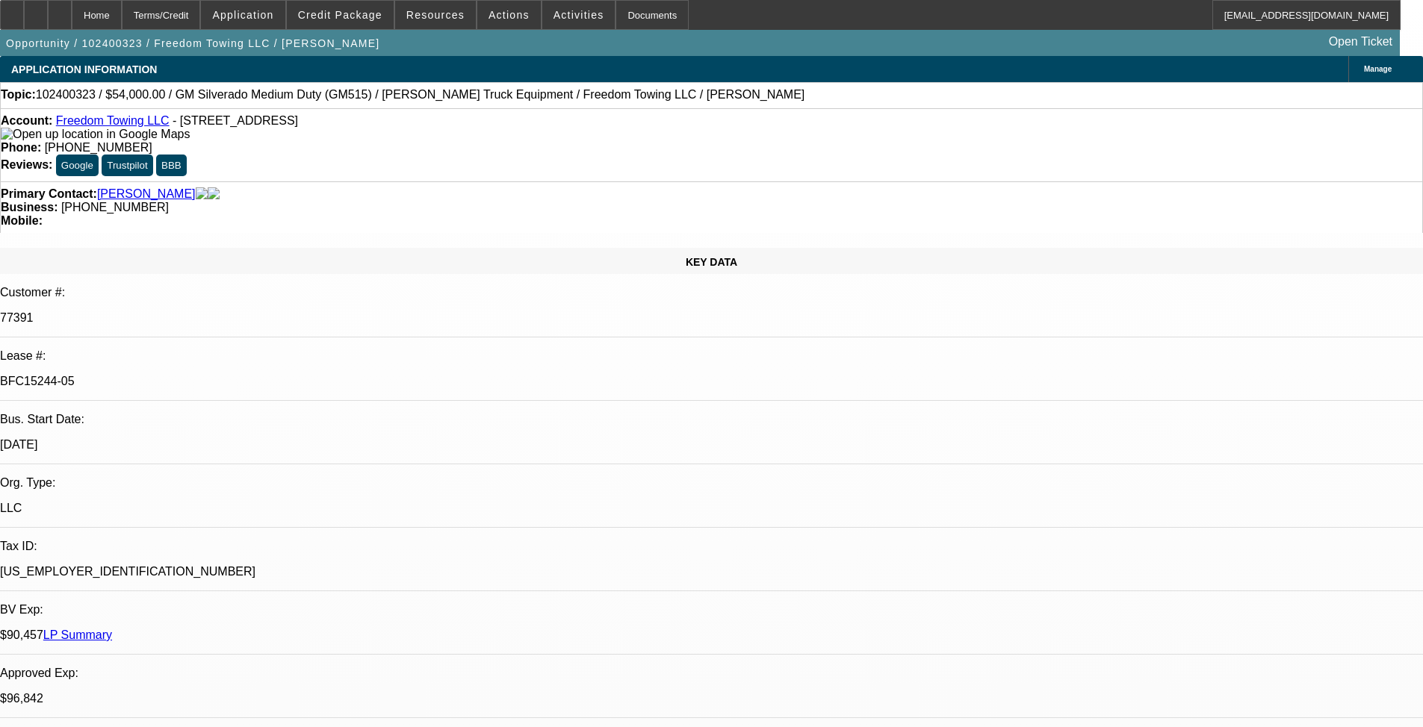
select select "0.1"
select select "0"
select select "2"
select select "0.1"
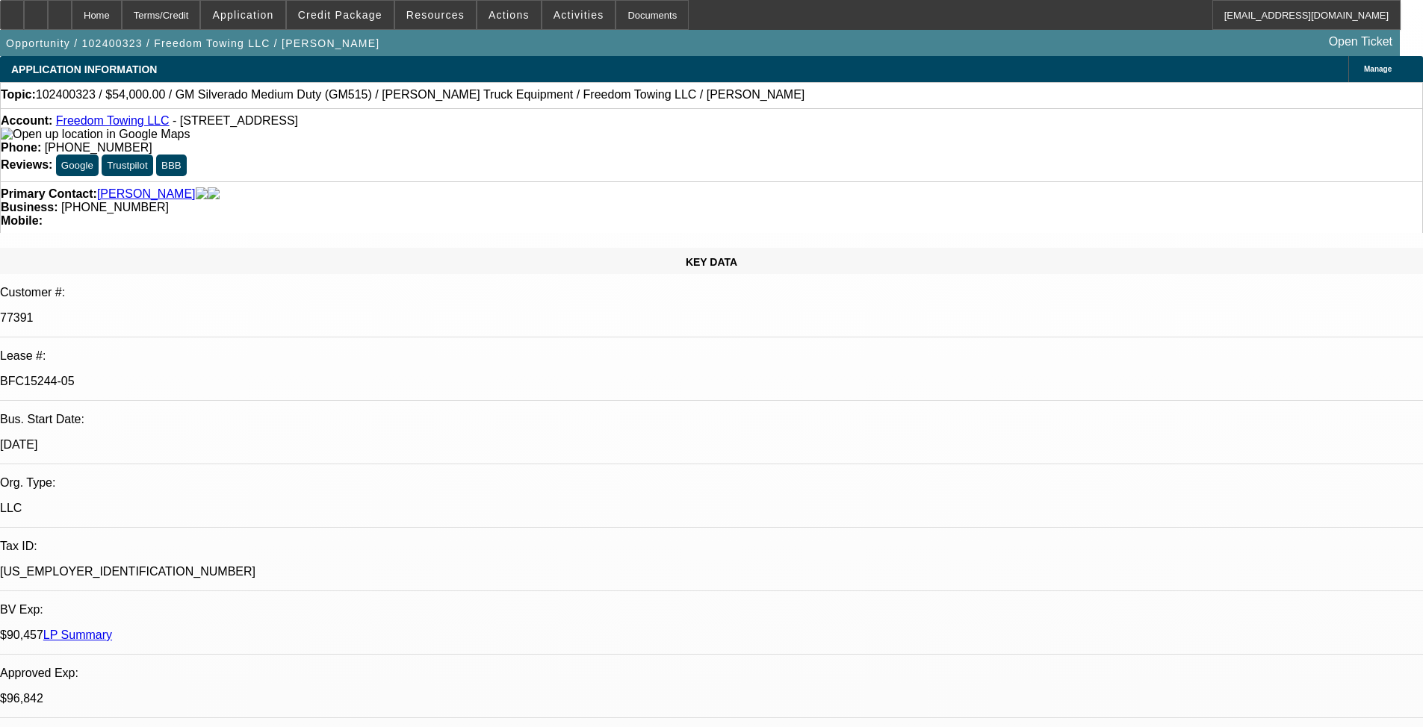
select select "2"
select select "0.1"
select select "1"
select select "2"
select select "4"
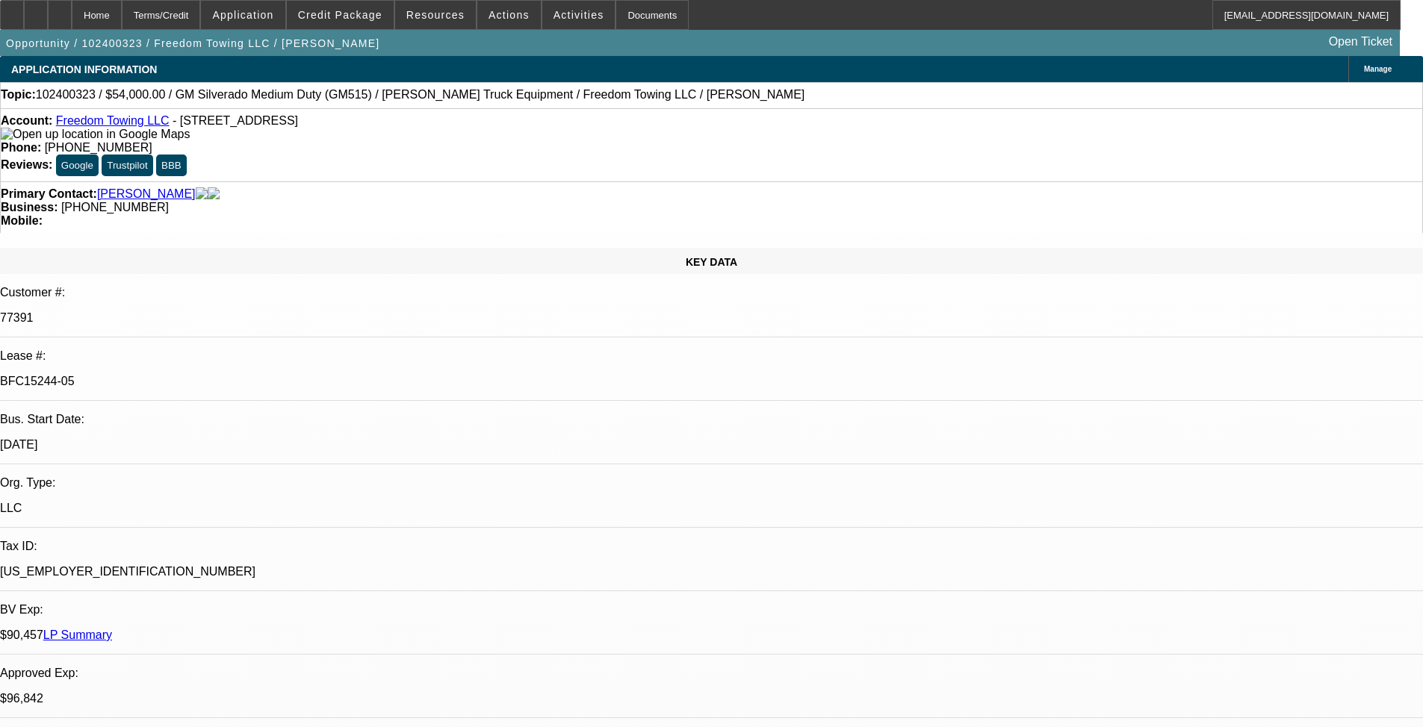
select select "1"
select select "2"
select select "4"
select select "1"
select select "2"
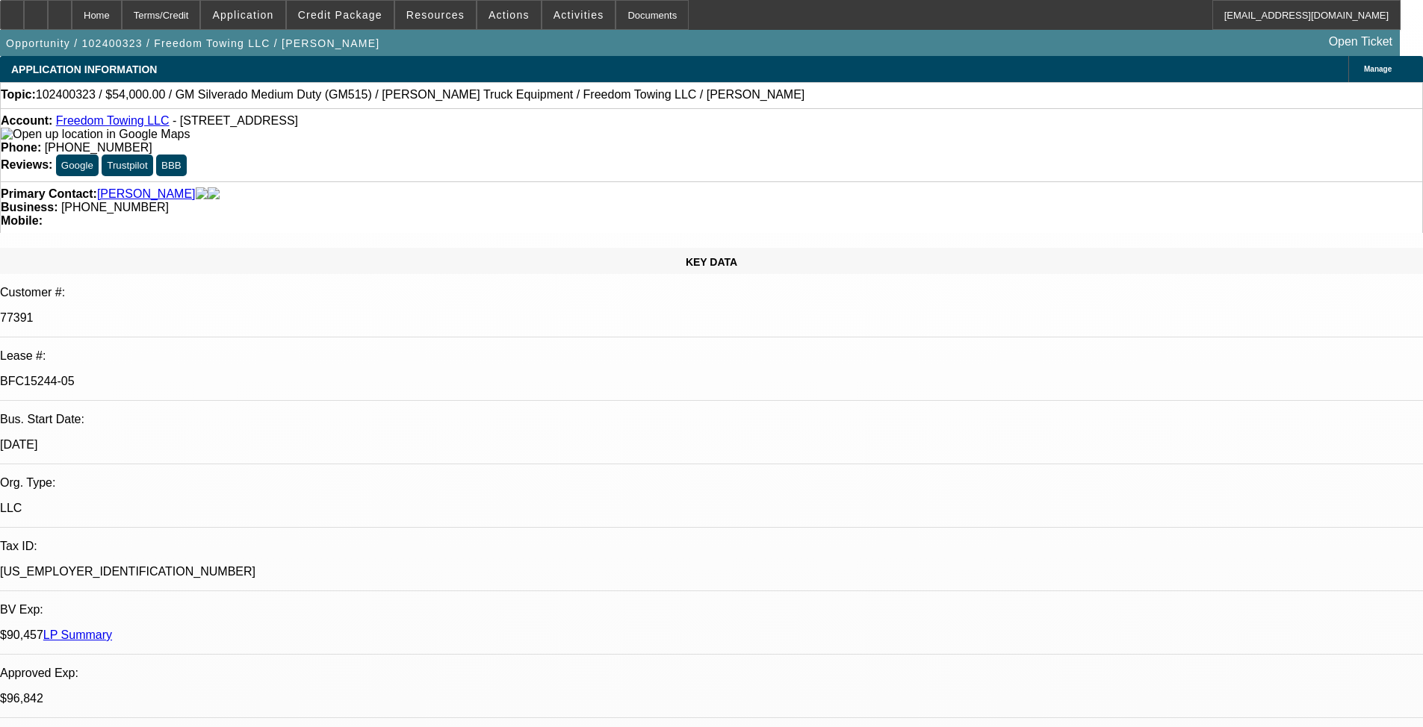
select select "4"
select select "1"
select select "2"
select select "4"
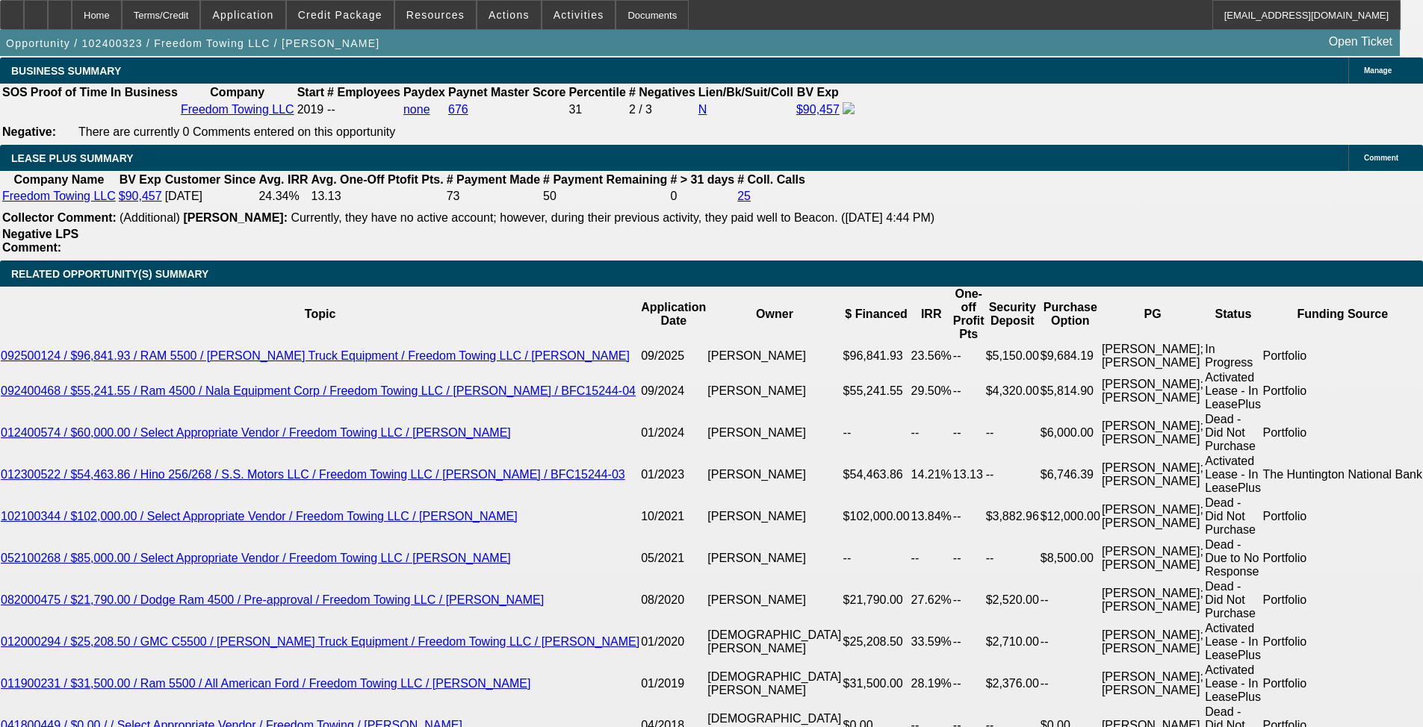
scroll to position [2465, 0]
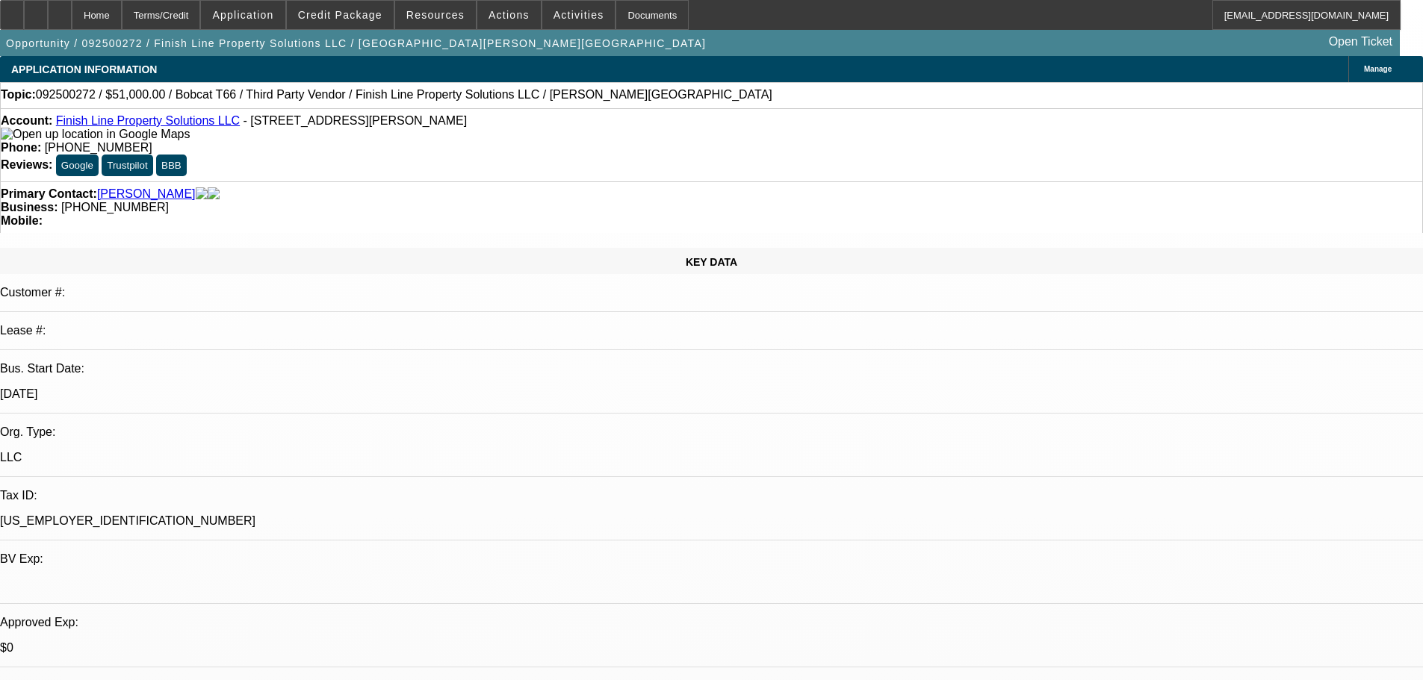
select select "0"
select select "3"
select select "0"
select select "6"
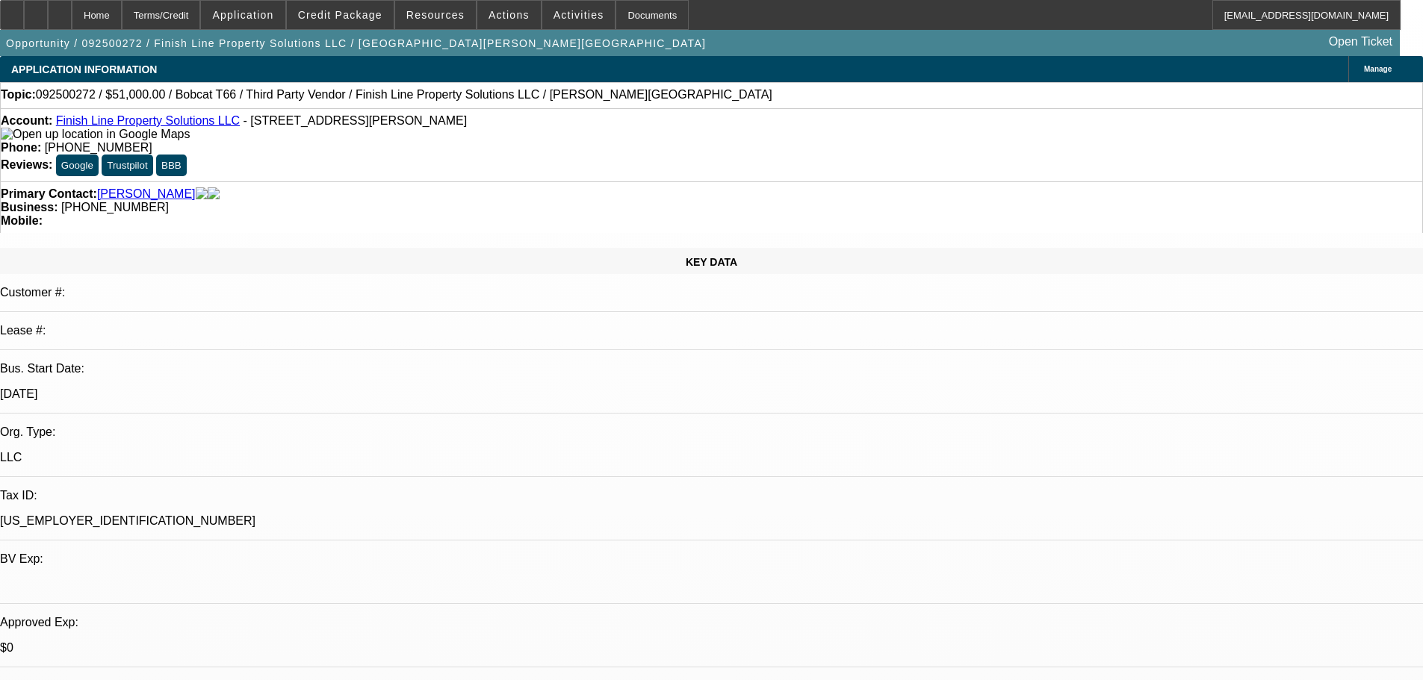
select select "0"
select select "6"
select select "0"
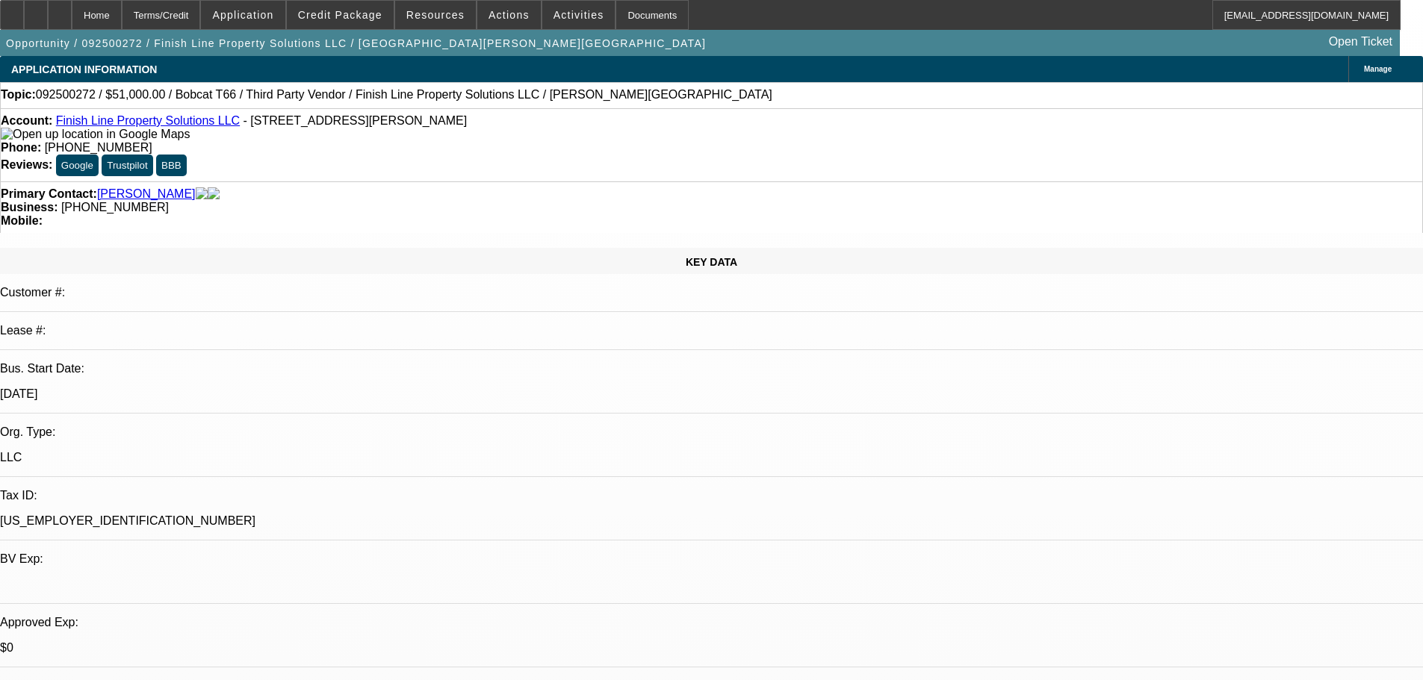
select select "0"
select select "6"
select select "0"
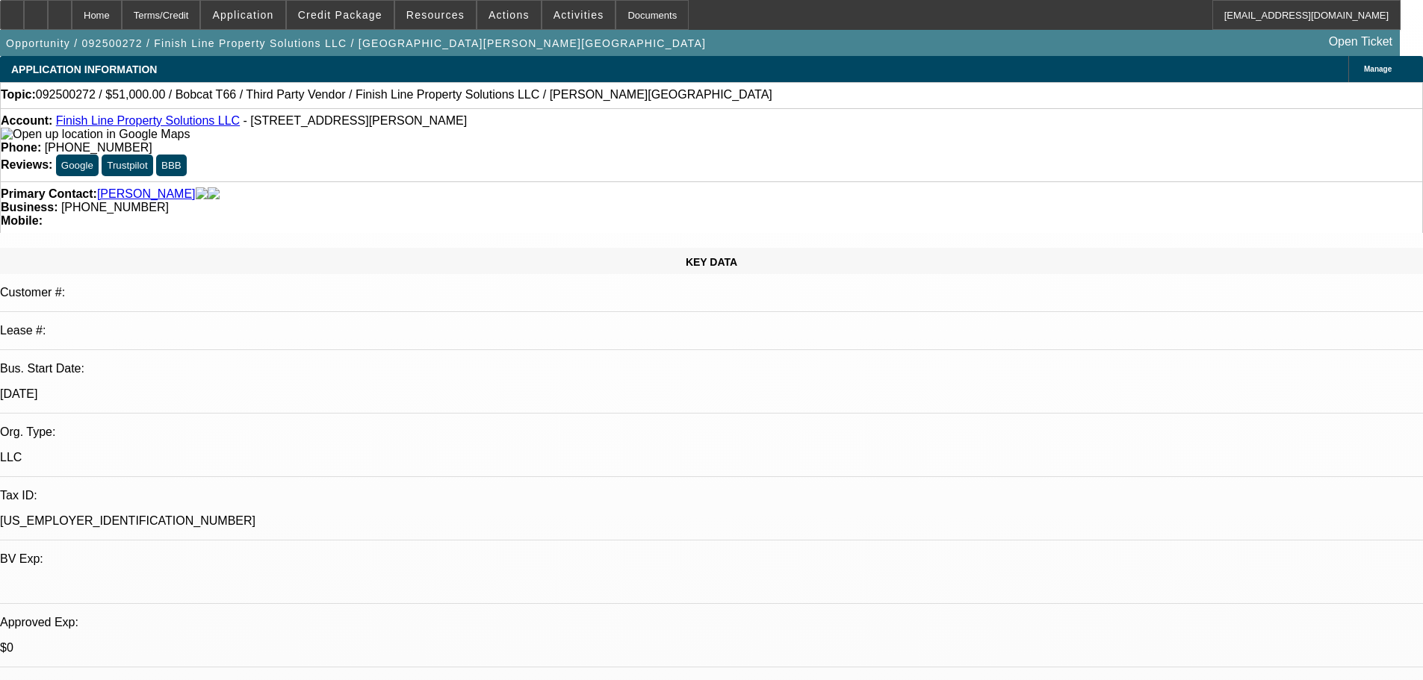
select select "3"
select select "0"
select select "6"
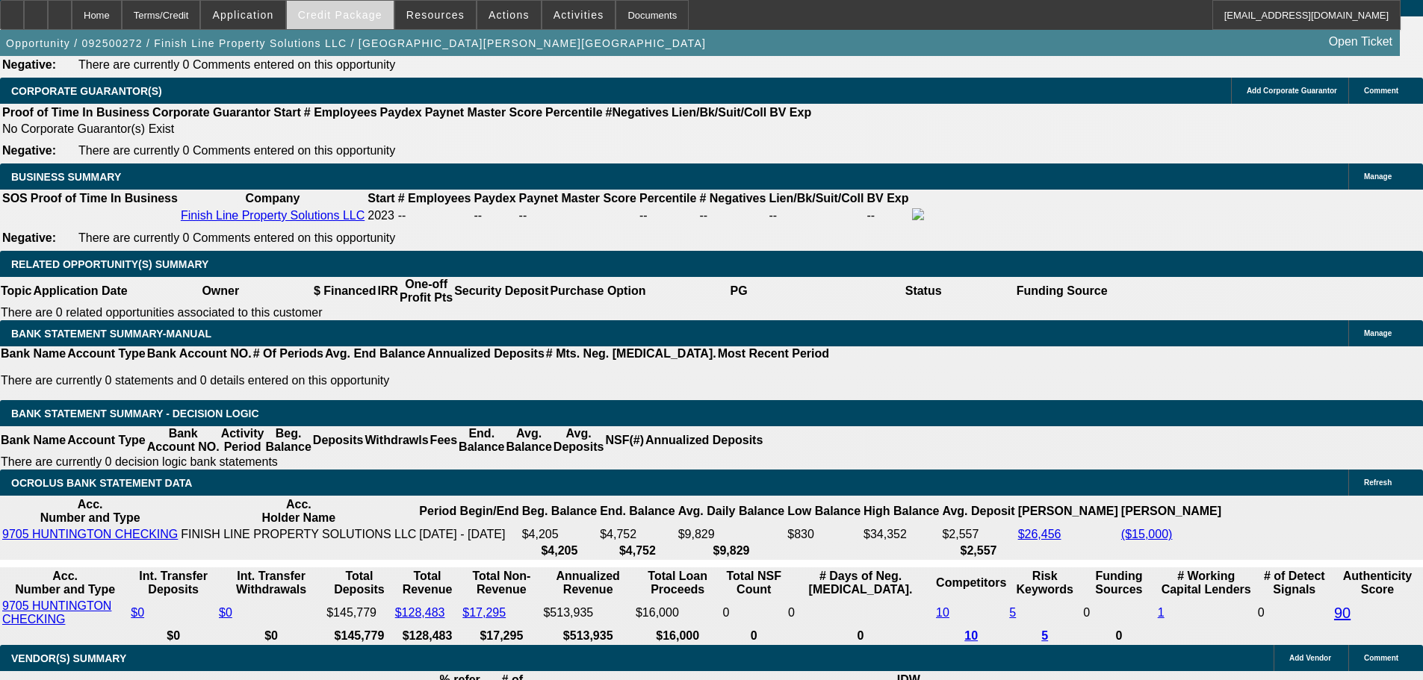
click at [371, 16] on span "Credit Package" at bounding box center [340, 15] width 84 height 12
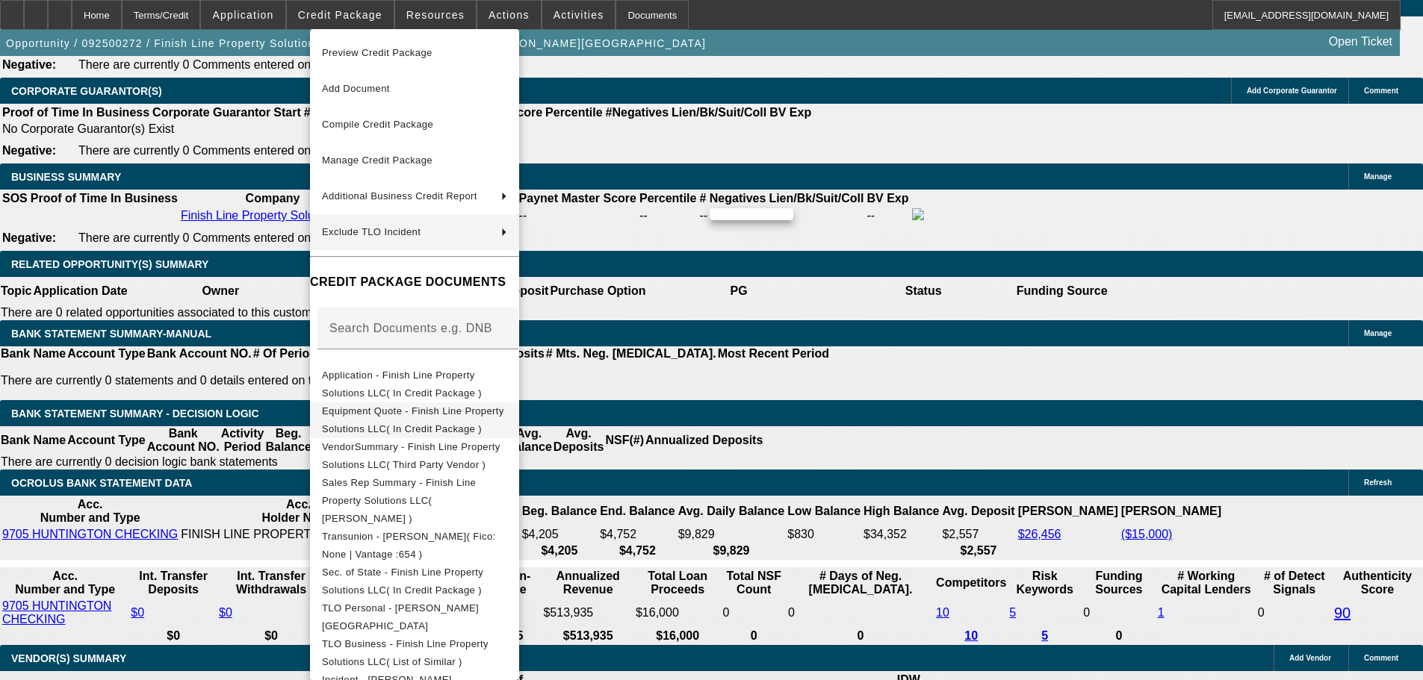
click at [484, 416] on span "Equipment Quote - Finish Line Property Solutions LLC( In Credit Package )" at bounding box center [413, 420] width 182 height 29
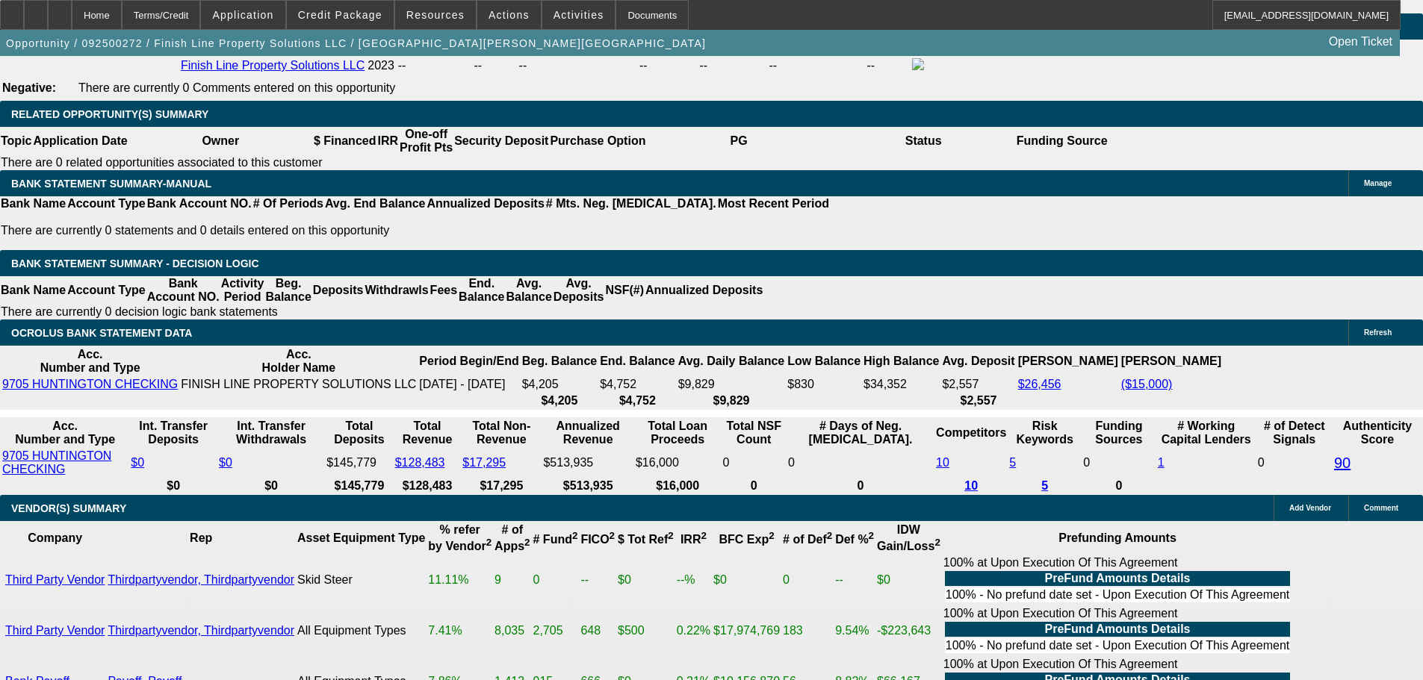
scroll to position [2465, 0]
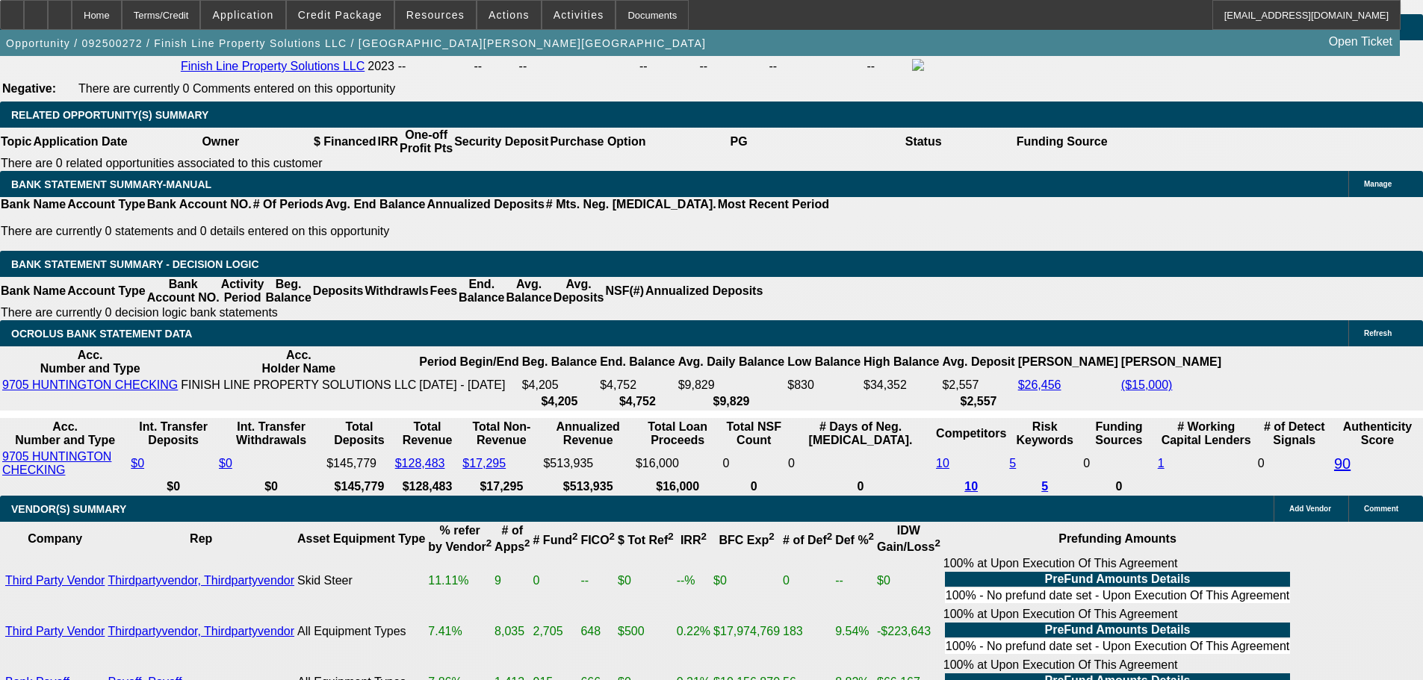
radio input "true"
type textarea "signed approval in"
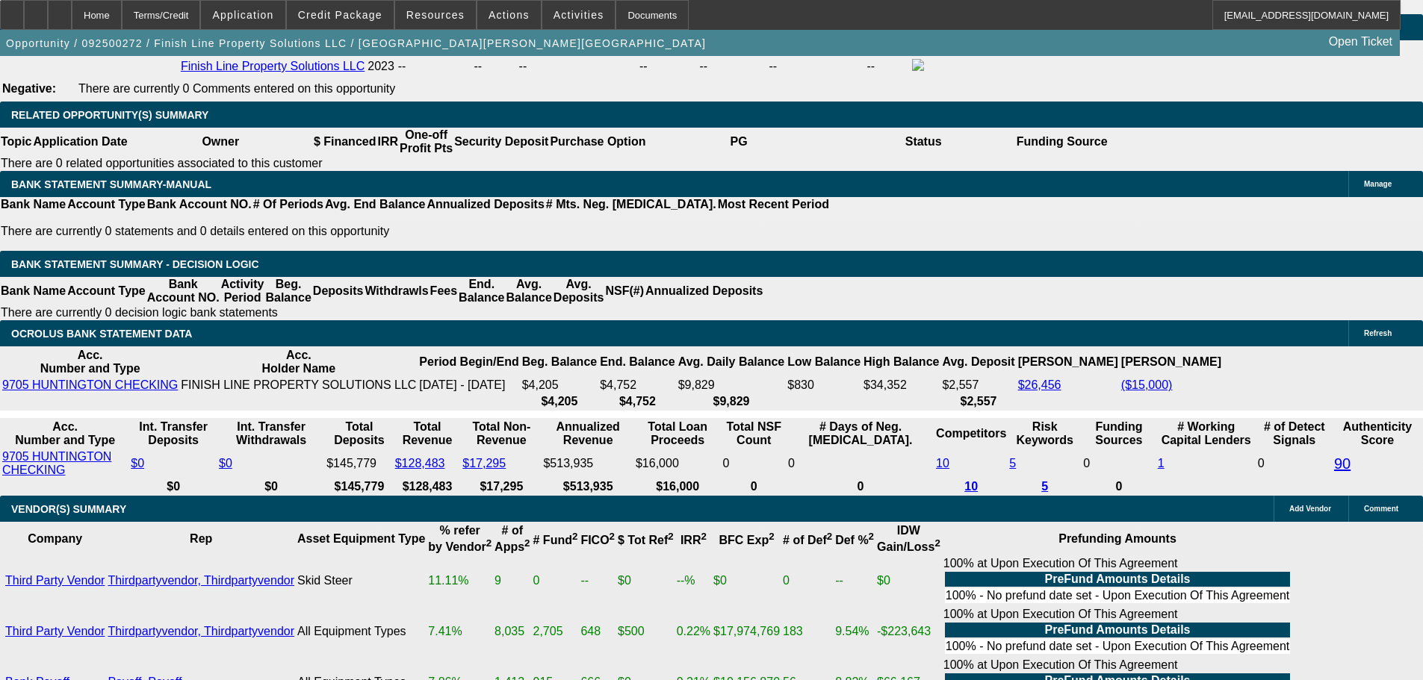
radio input "true"
click at [348, 9] on span "Credit Package" at bounding box center [340, 15] width 84 height 12
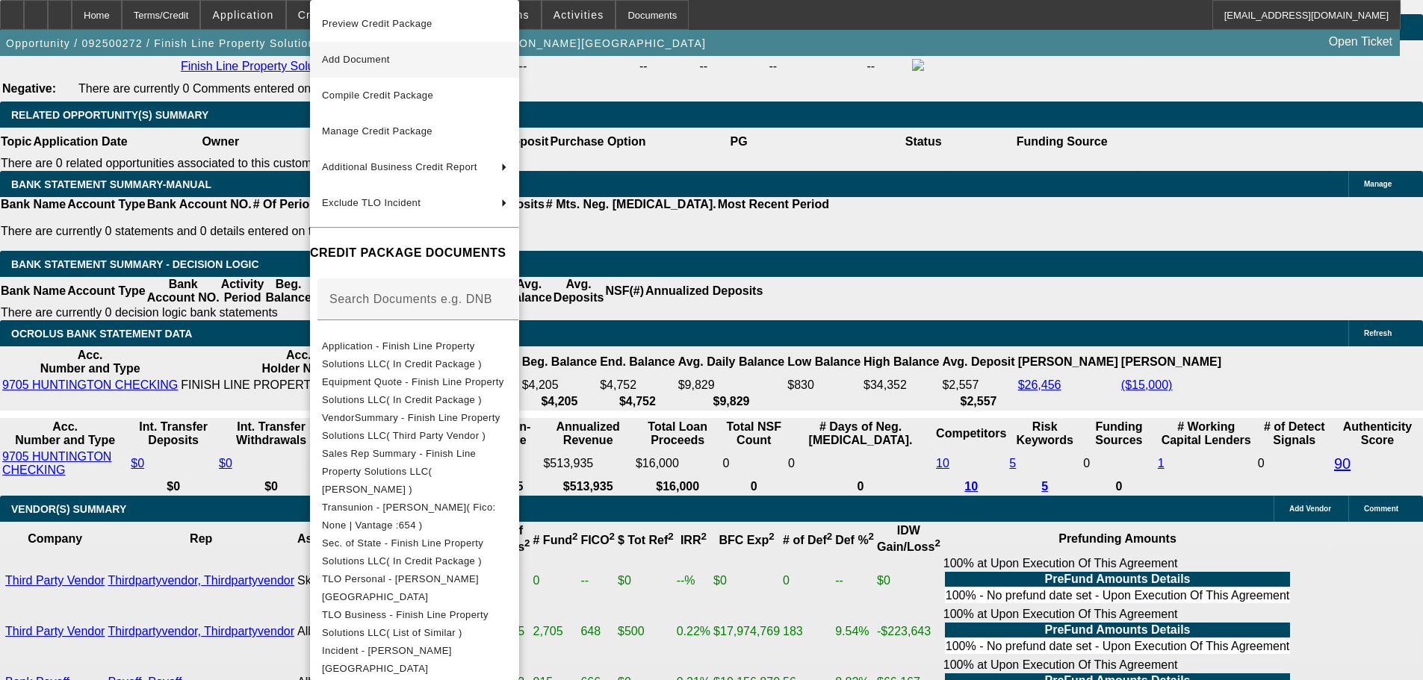
click at [401, 67] on span "Add Document" at bounding box center [414, 60] width 185 height 18
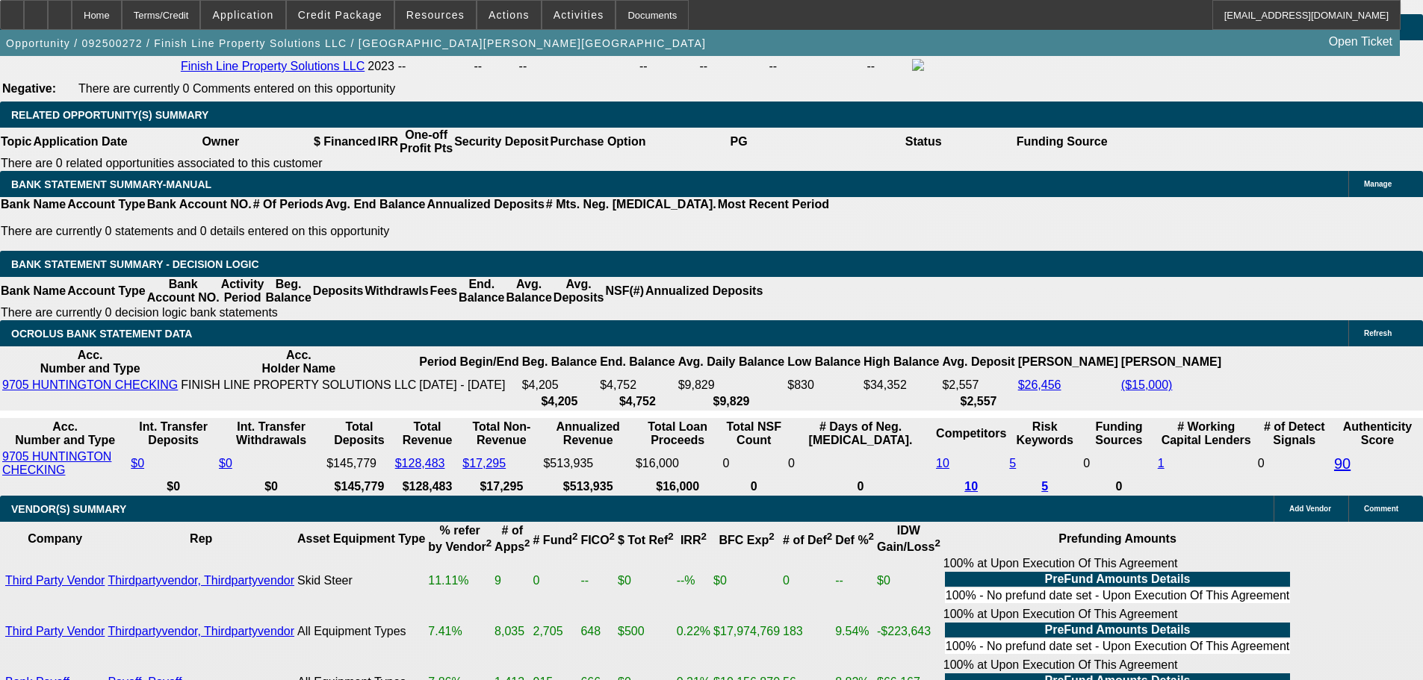
drag, startPoint x: 982, startPoint y: 428, endPoint x: 931, endPoint y: 423, distance: 51.1
click at [982, 428] on div "APPLICATION INFORMATION Manage Topic: 092500272 / $51,000.00 / Bobcat T66 / Thi…" at bounding box center [711, 383] width 1423 height 5584
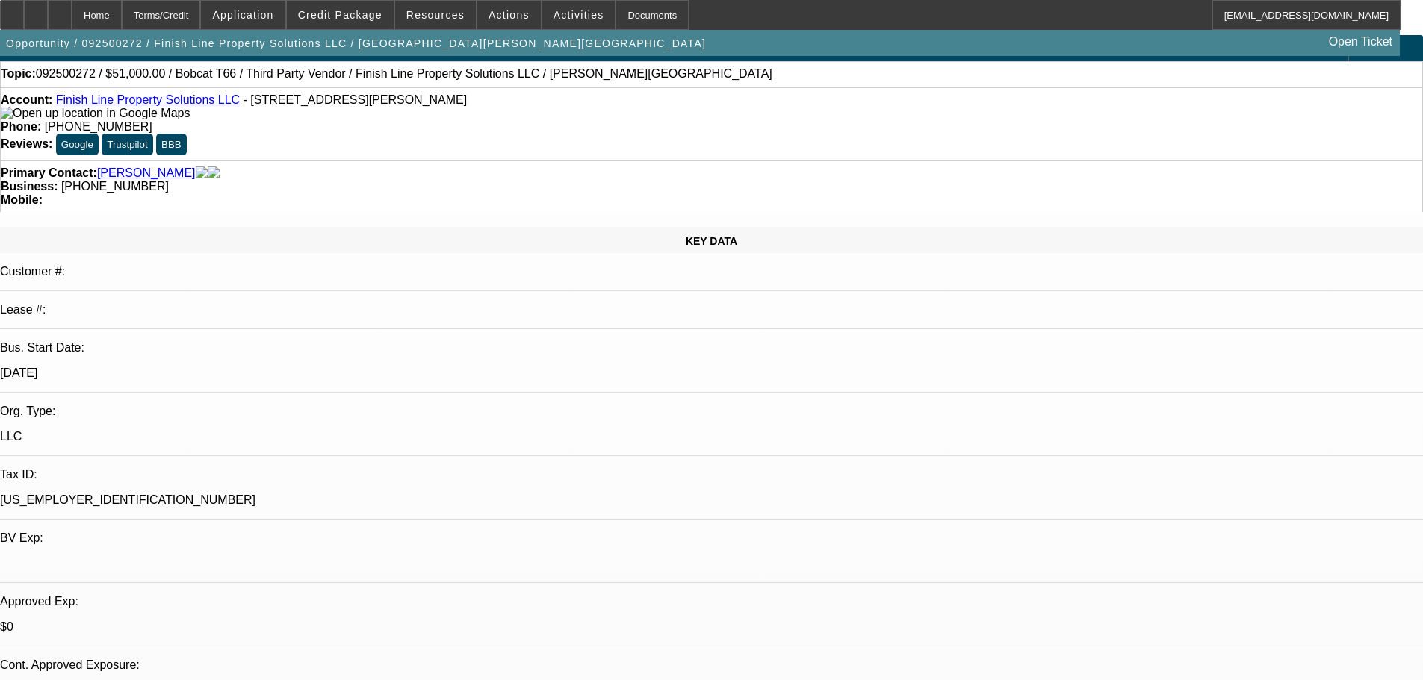
scroll to position [0, 0]
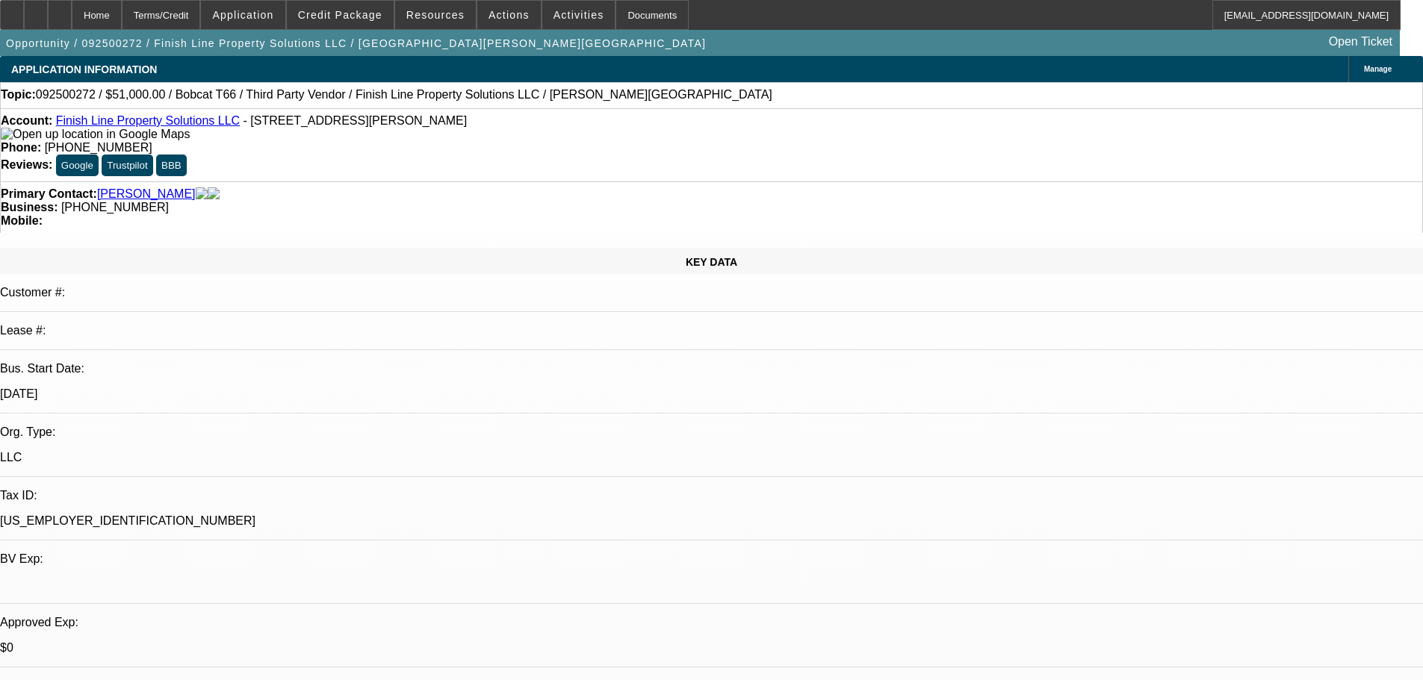
click at [142, 120] on link "Finish Line Property Solutions LLC" at bounding box center [148, 120] width 184 height 13
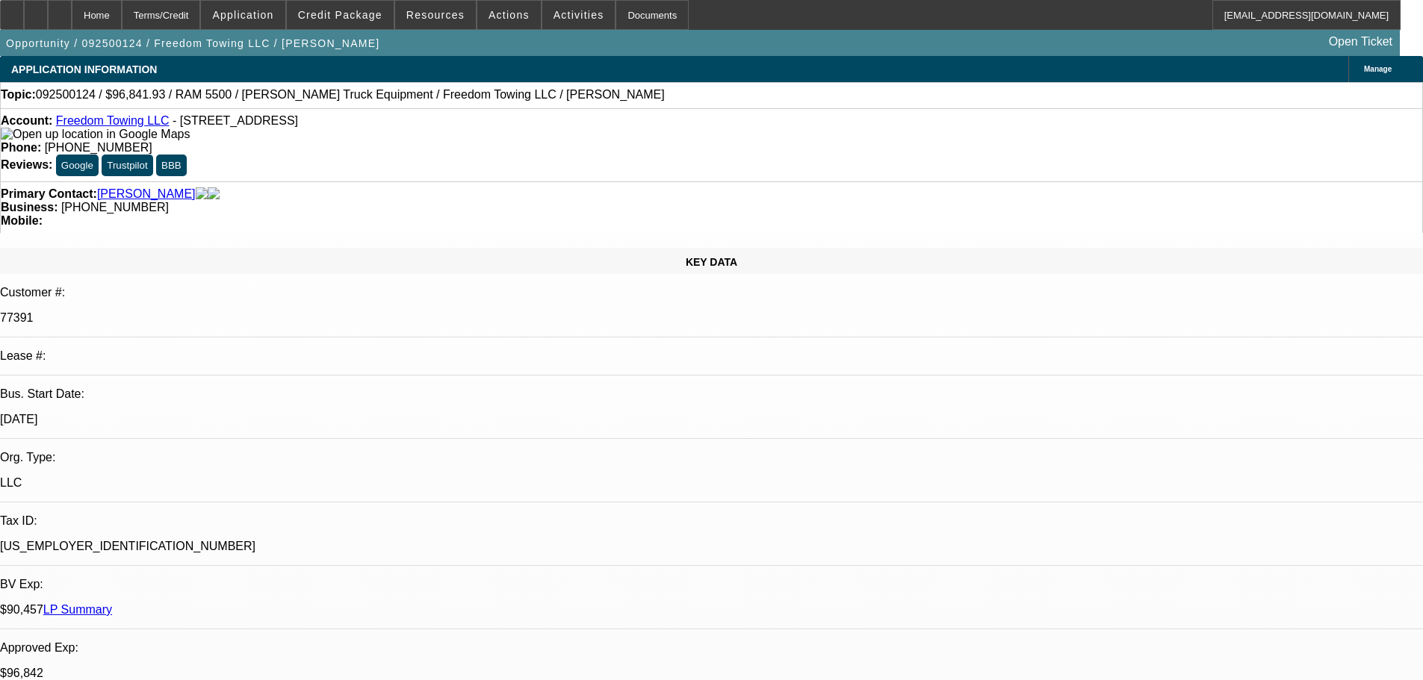
select select "0"
select select "2"
select select "0.1"
select select "4"
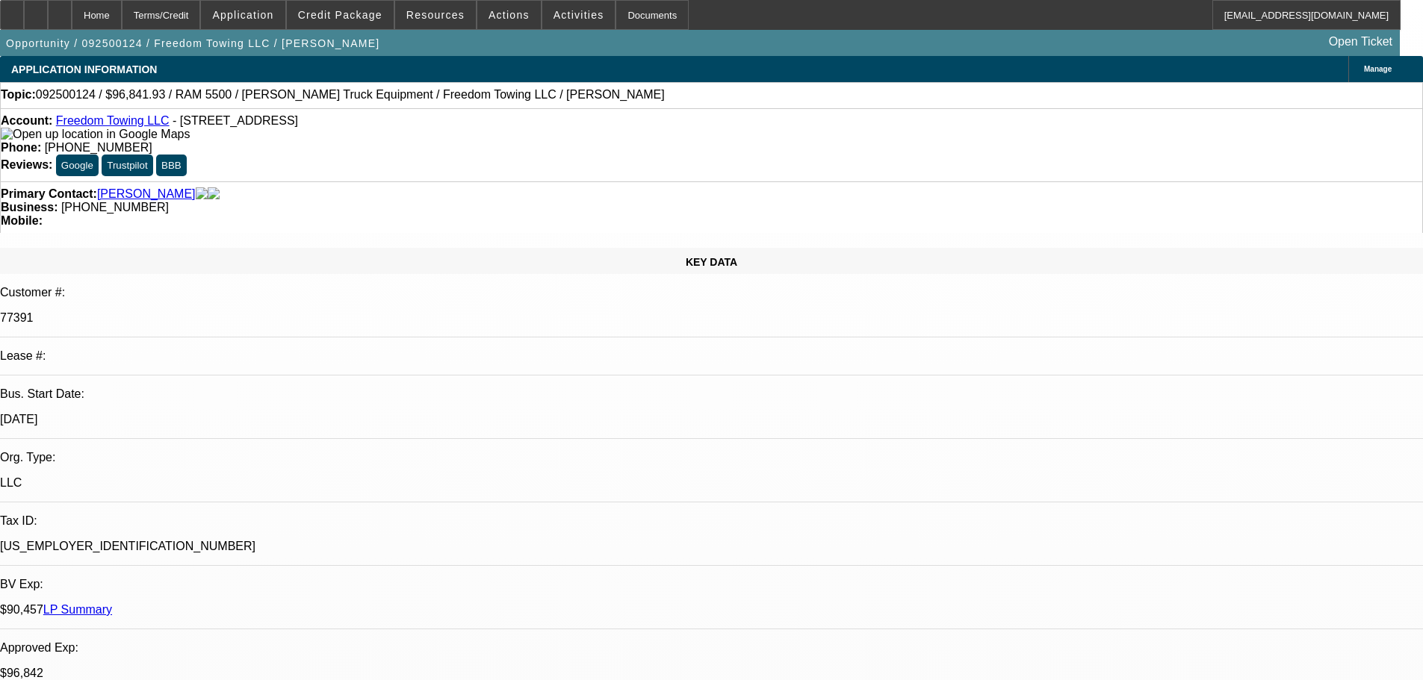
select select "0"
select select "2"
select select "0"
select select "6"
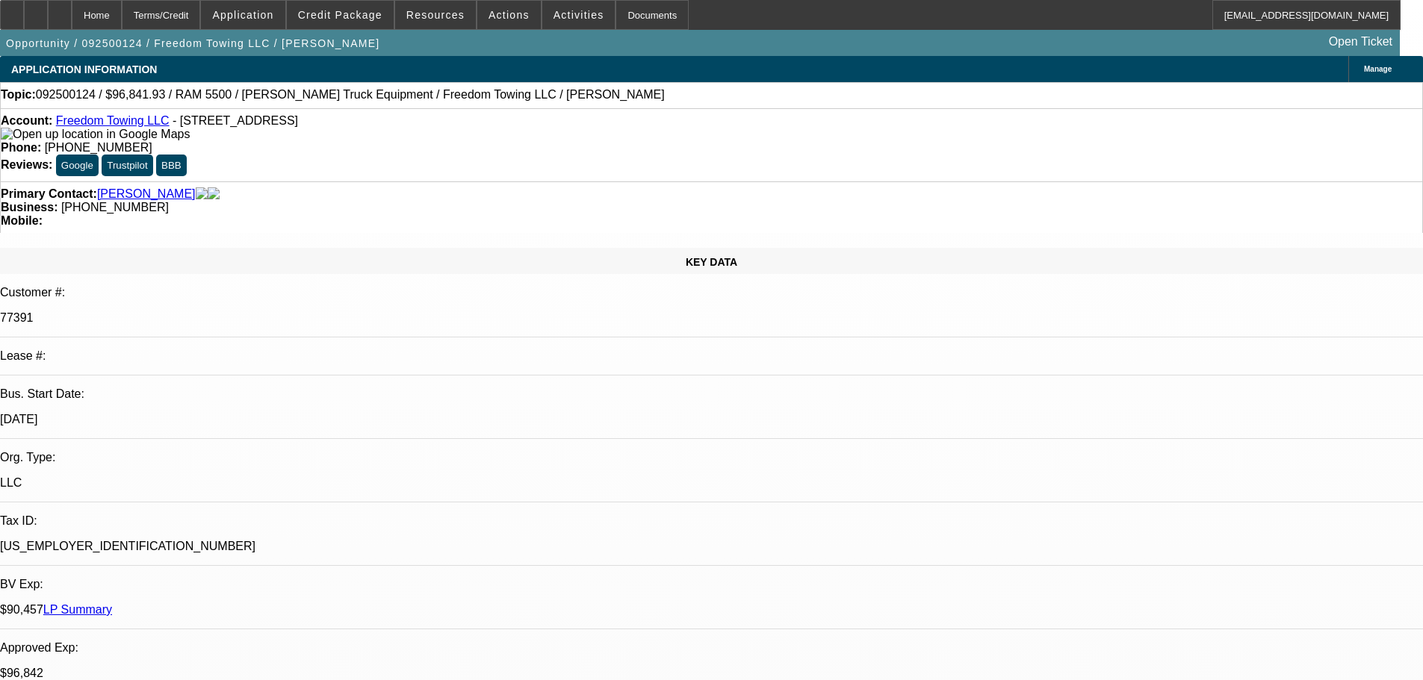
select select "0"
select select "2"
select select "0"
select select "6"
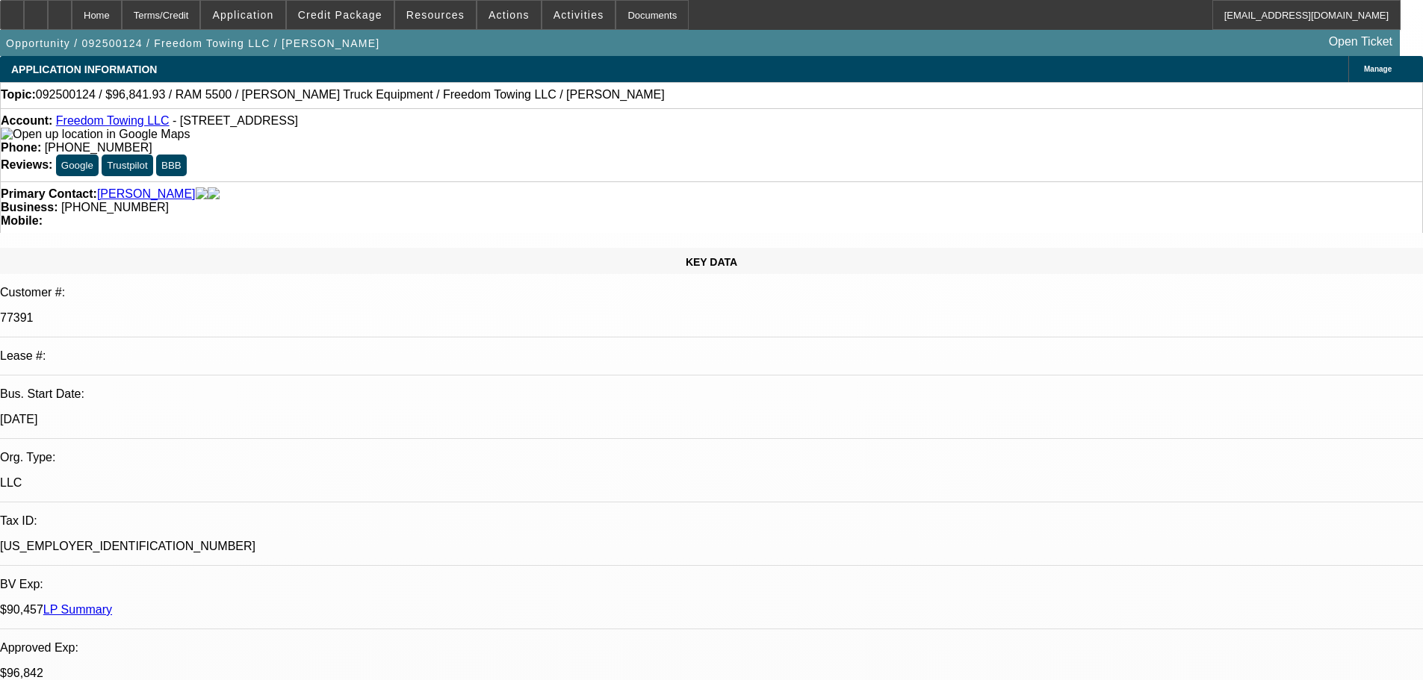
select select "0"
select select "2"
select select "0.1"
select select "4"
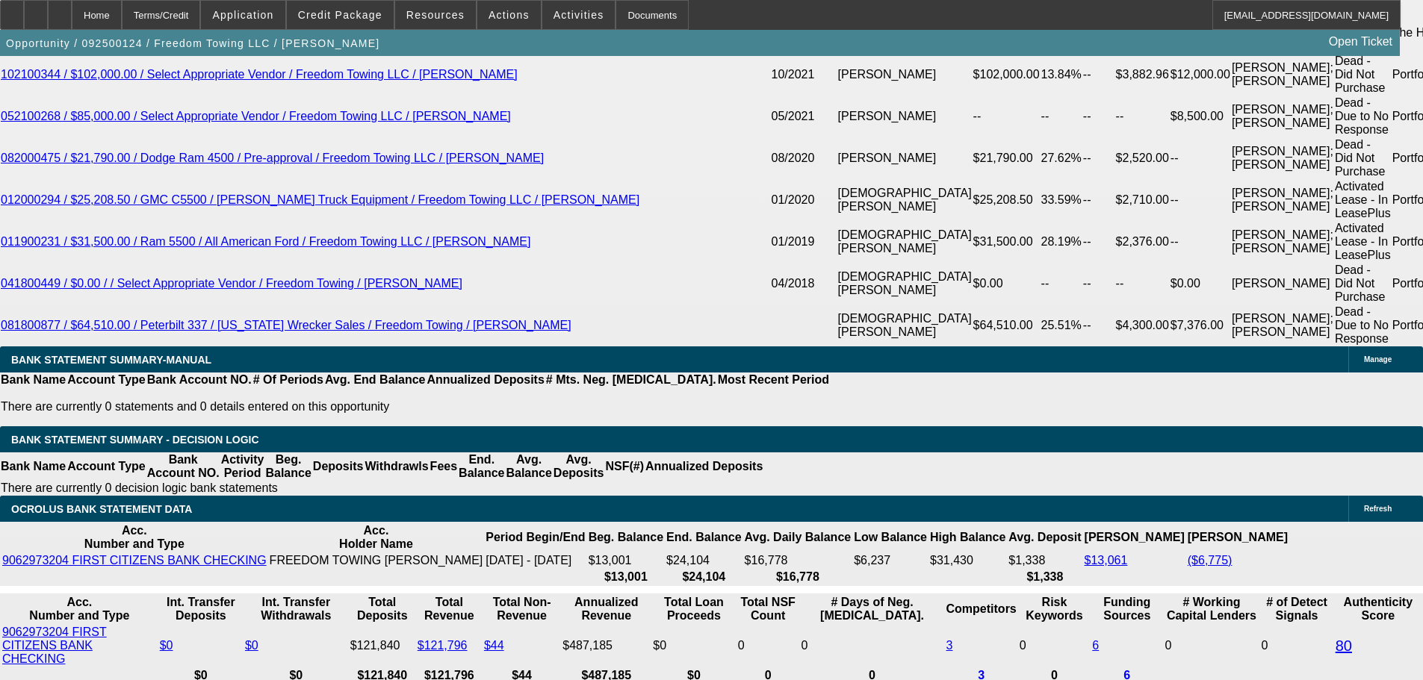
scroll to position [2913, 0]
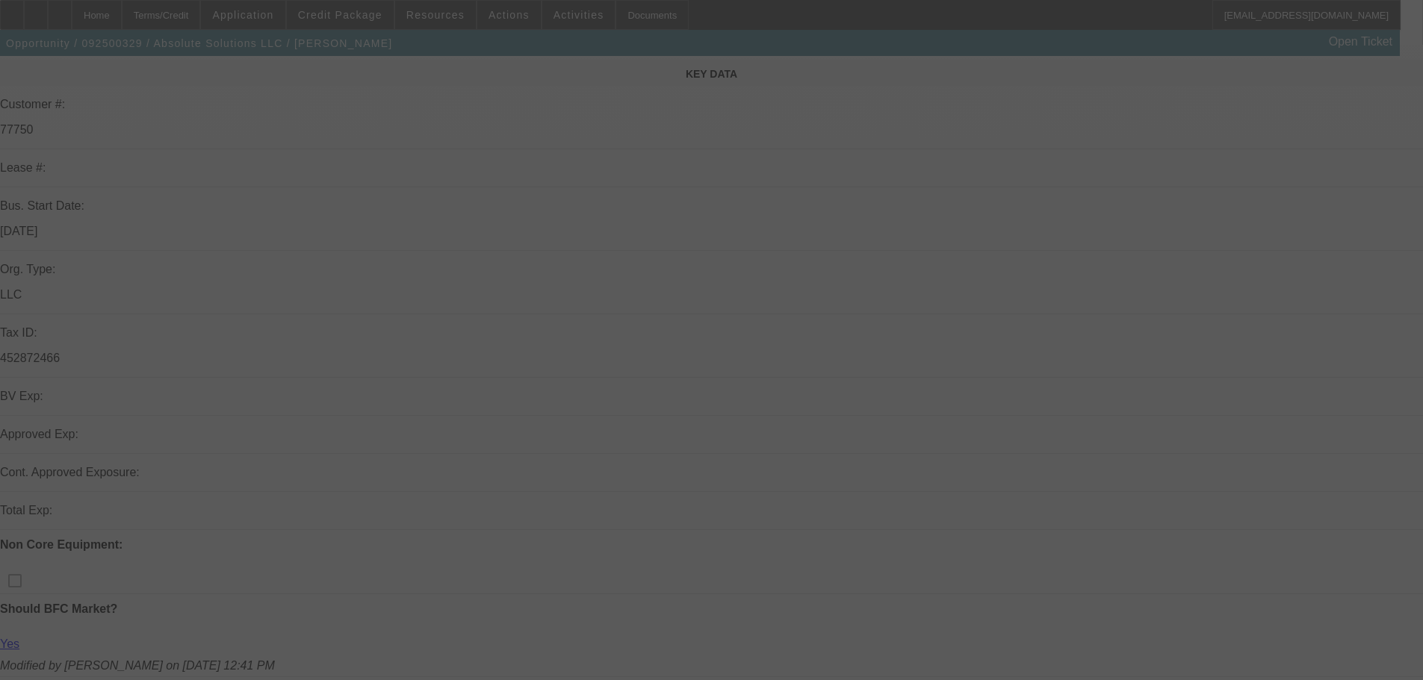
scroll to position [299, 0]
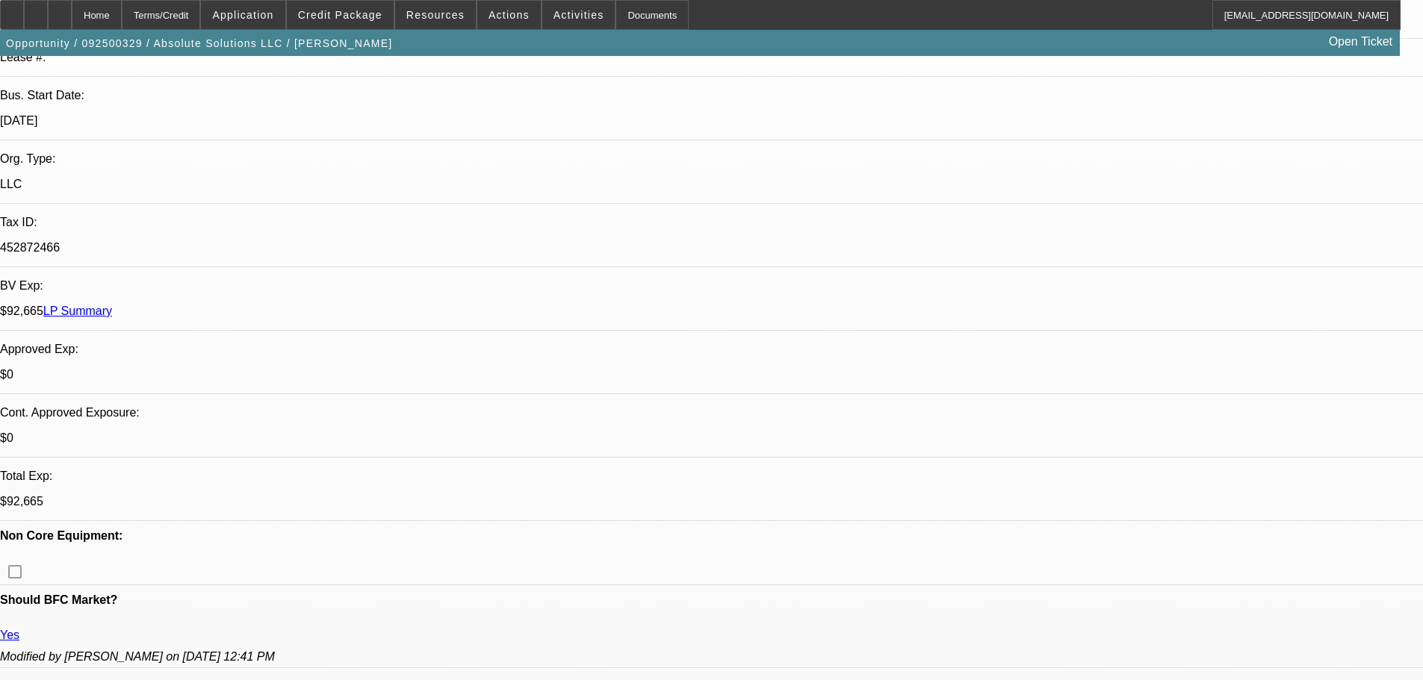
select select "0"
select select "6"
select select "0"
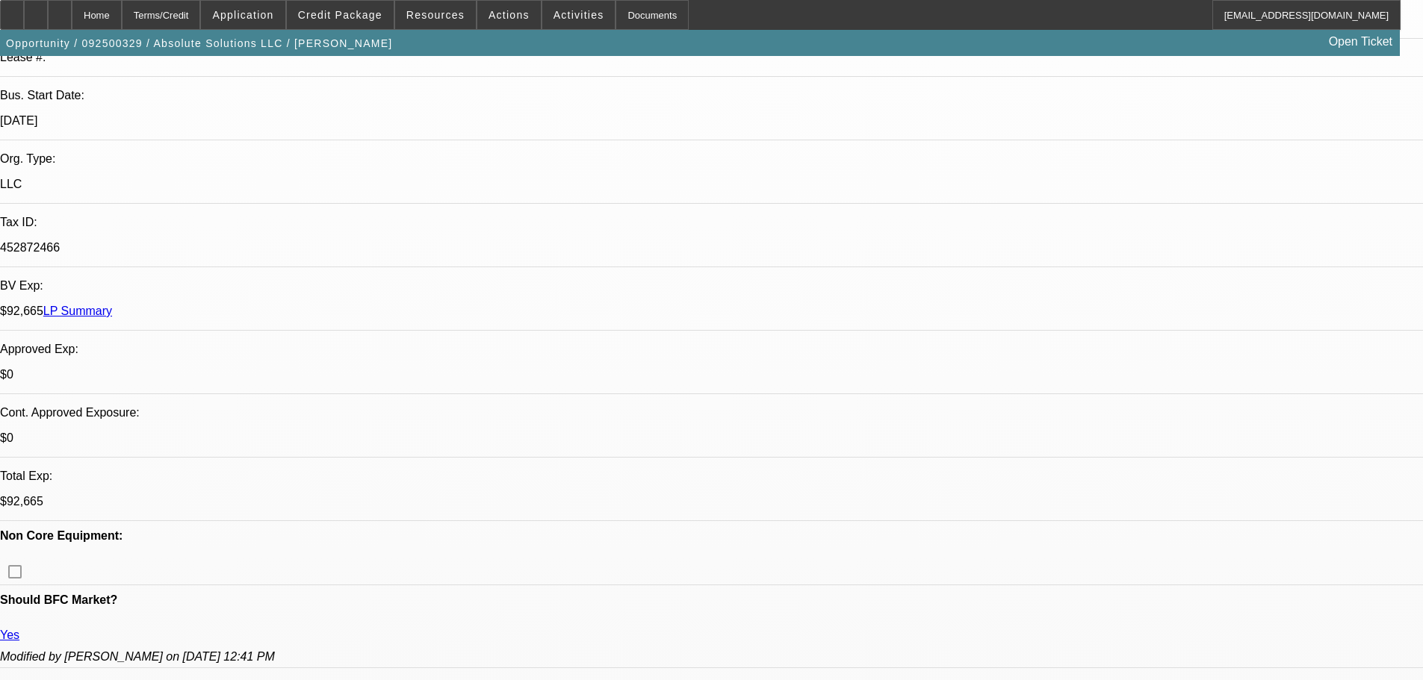
select select "0"
select select "6"
select select "0"
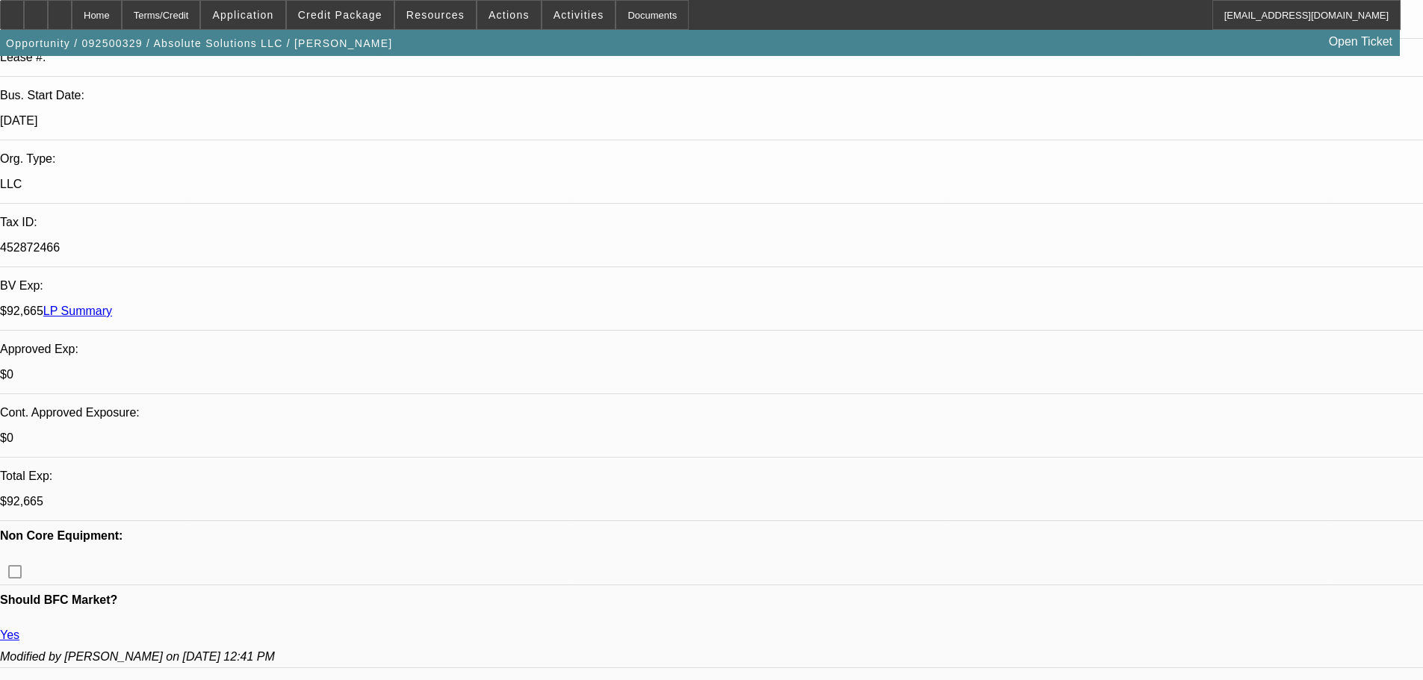
select select "0"
select select "6"
select select "0"
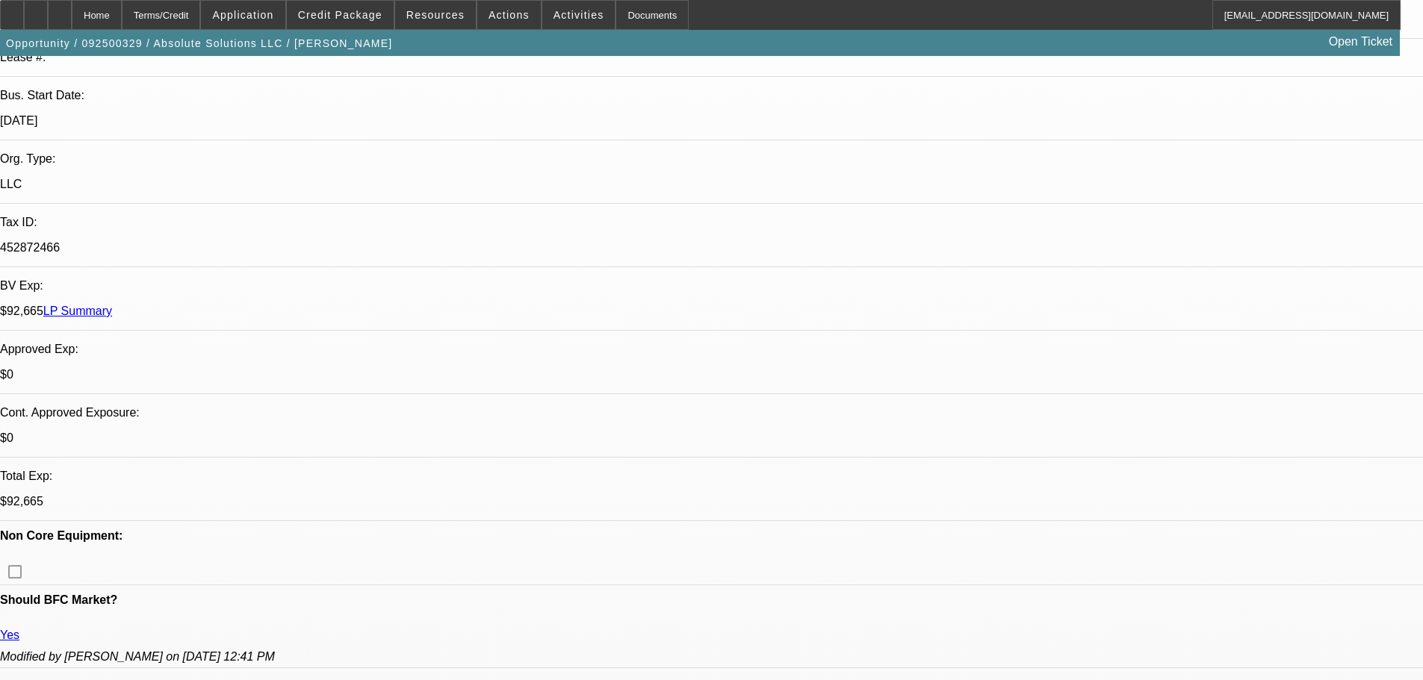
select select "6"
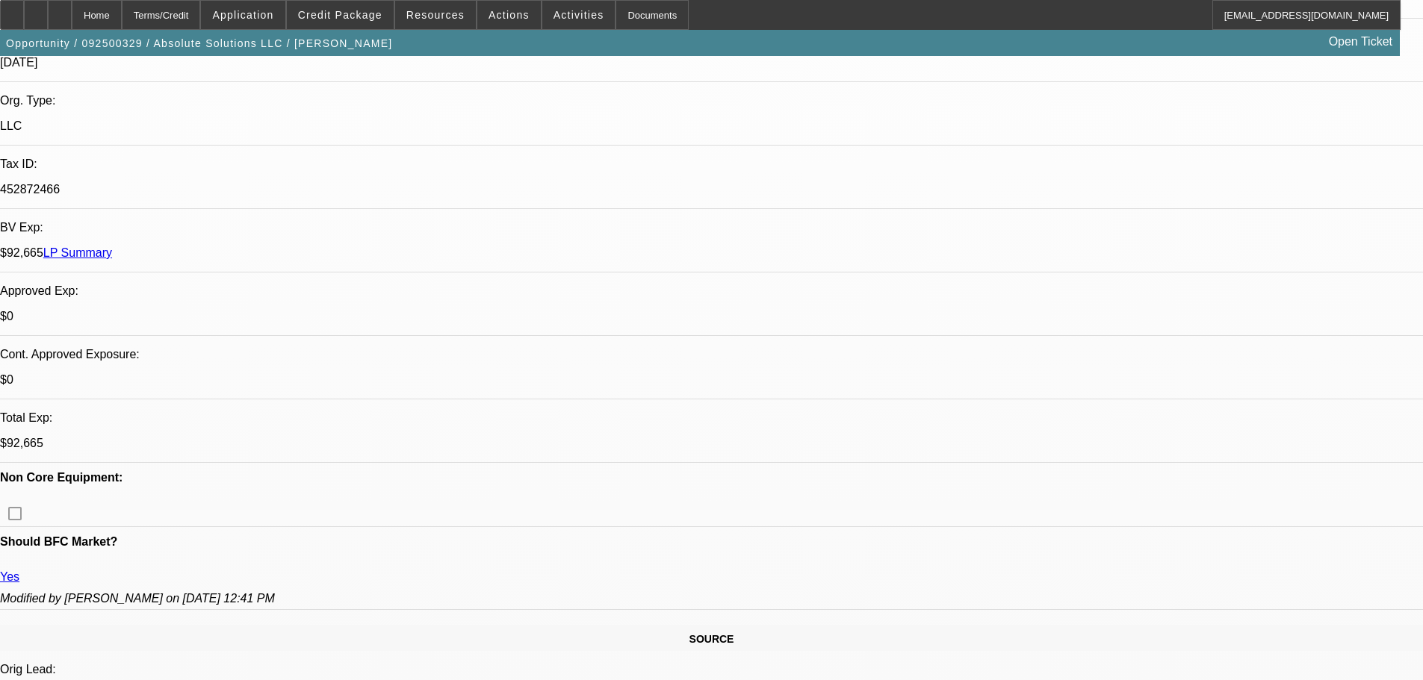
scroll to position [523, 0]
